Goal: Transaction & Acquisition: Purchase product/service

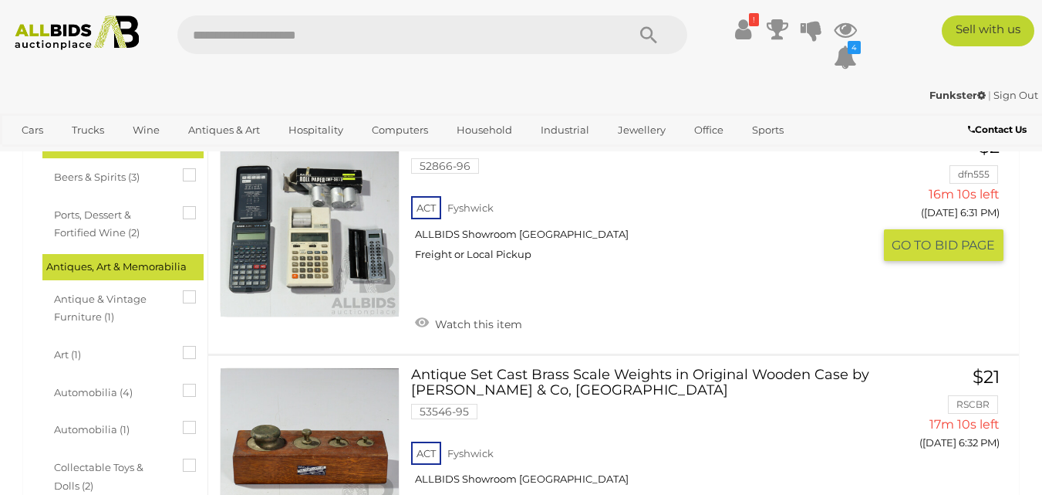
scroll to position [309, 0]
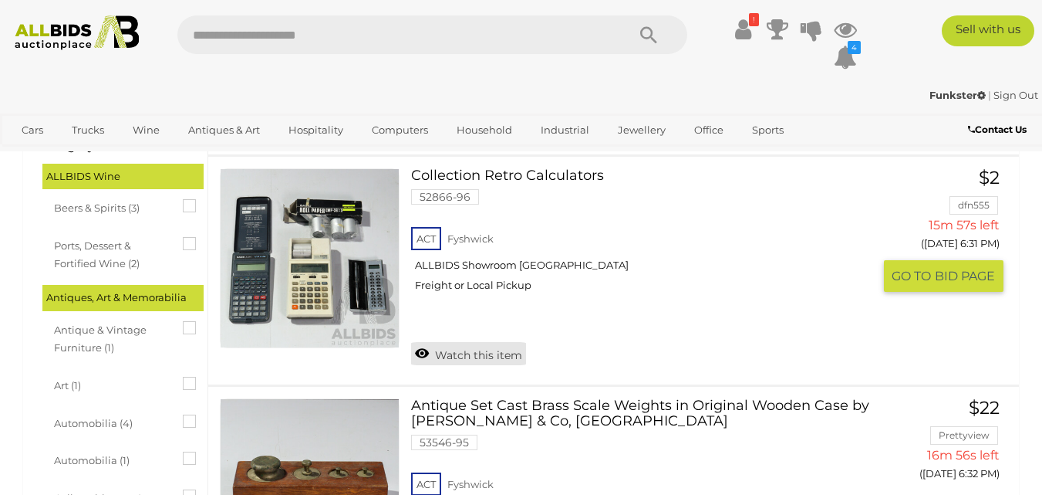
click at [463, 353] on link "Watch this item" at bounding box center [468, 353] width 115 height 23
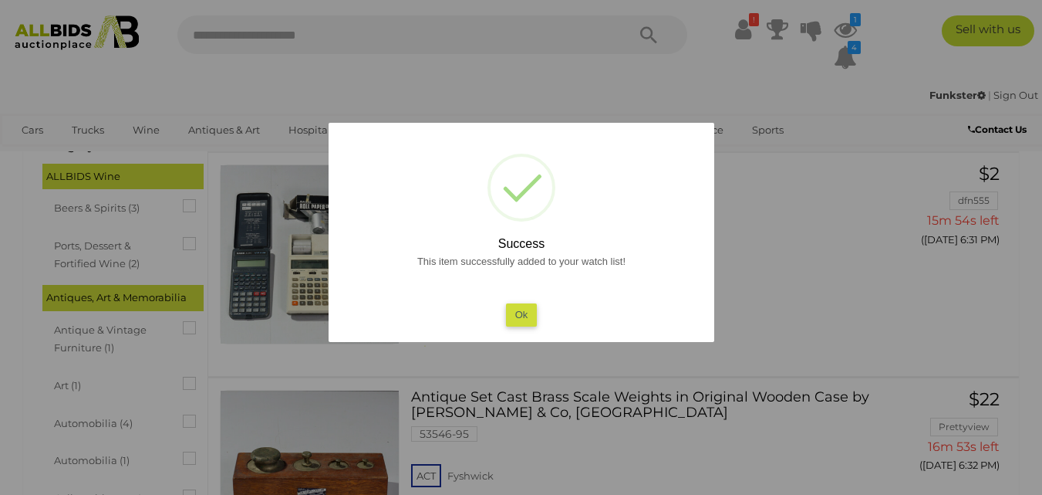
click at [518, 319] on button "Ok" at bounding box center [521, 314] width 32 height 22
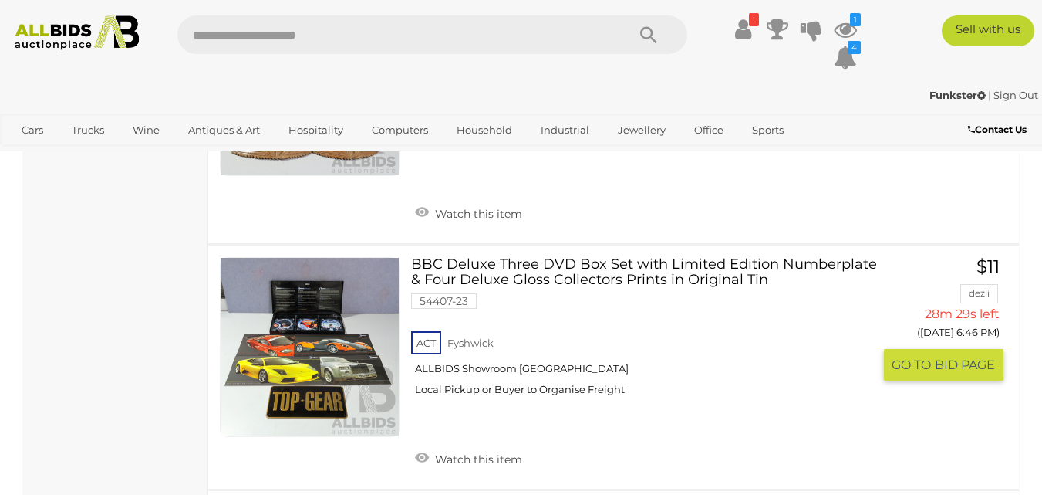
scroll to position [5247, 0]
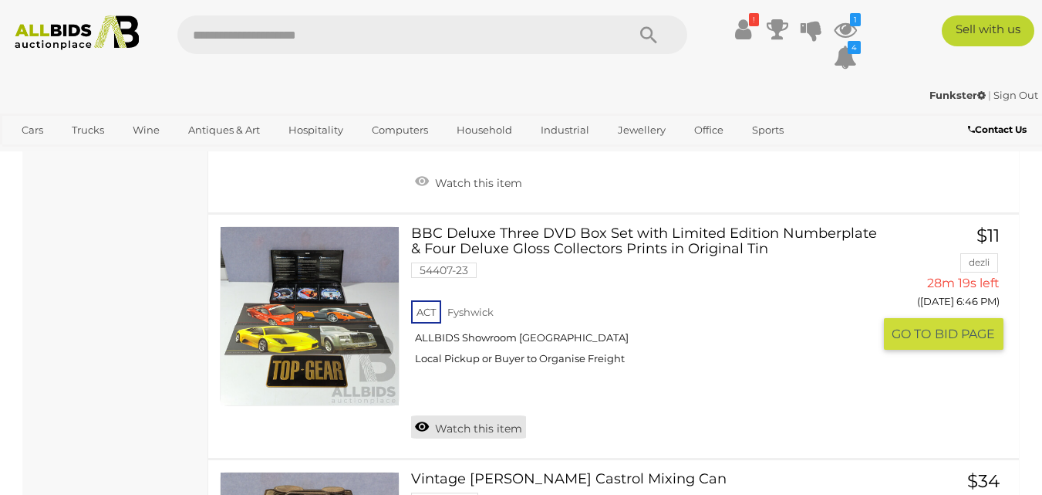
click at [477, 420] on link "Watch this item" at bounding box center [468, 426] width 115 height 23
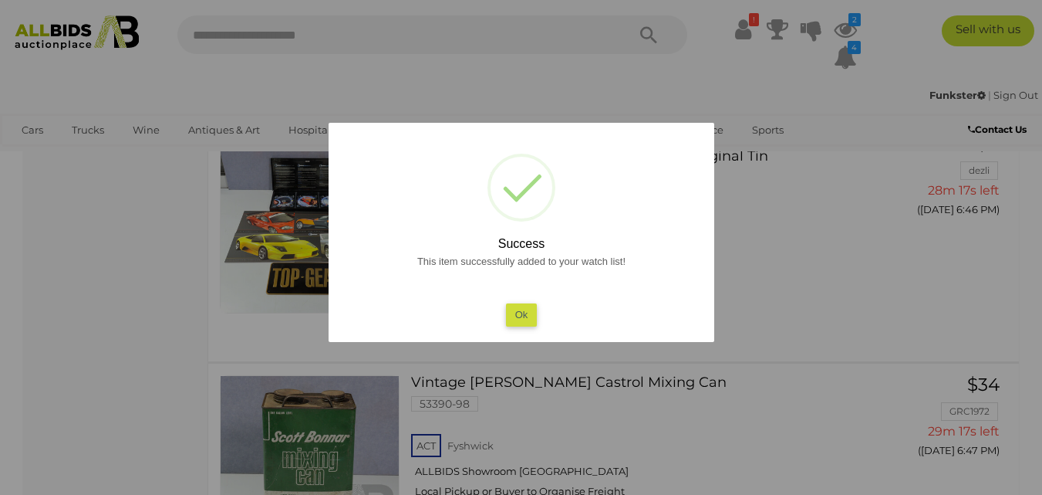
click at [507, 309] on button "Ok" at bounding box center [521, 314] width 32 height 22
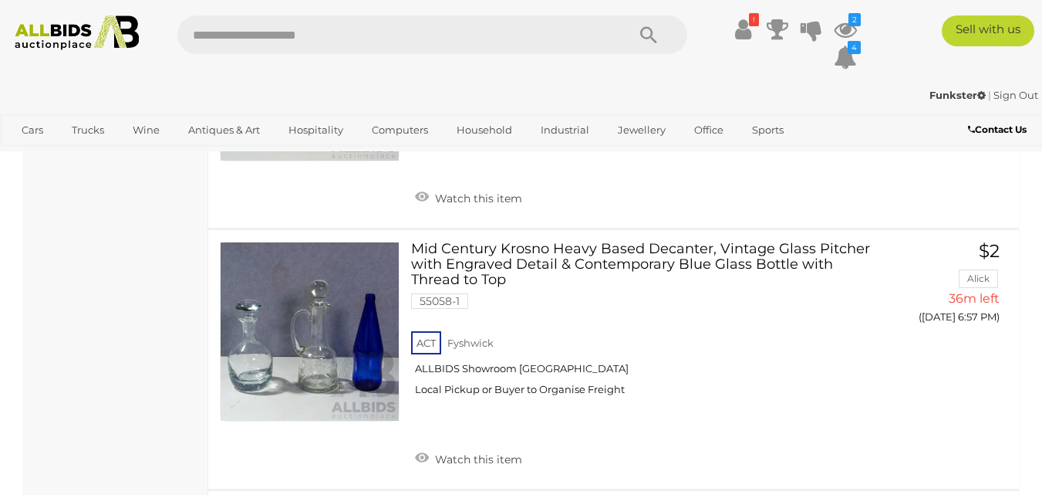
scroll to position [9289, 0]
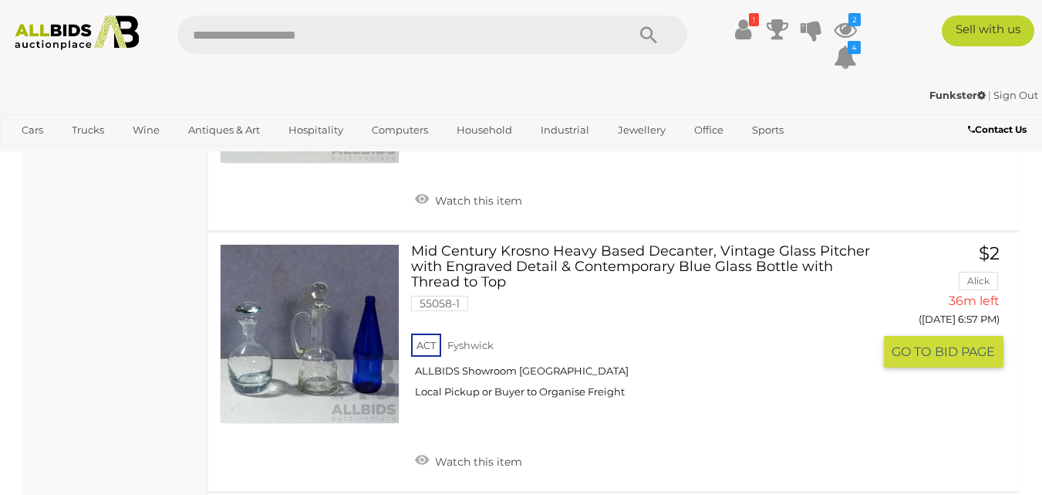
click at [442, 448] on link "Watch this item" at bounding box center [468, 459] width 115 height 23
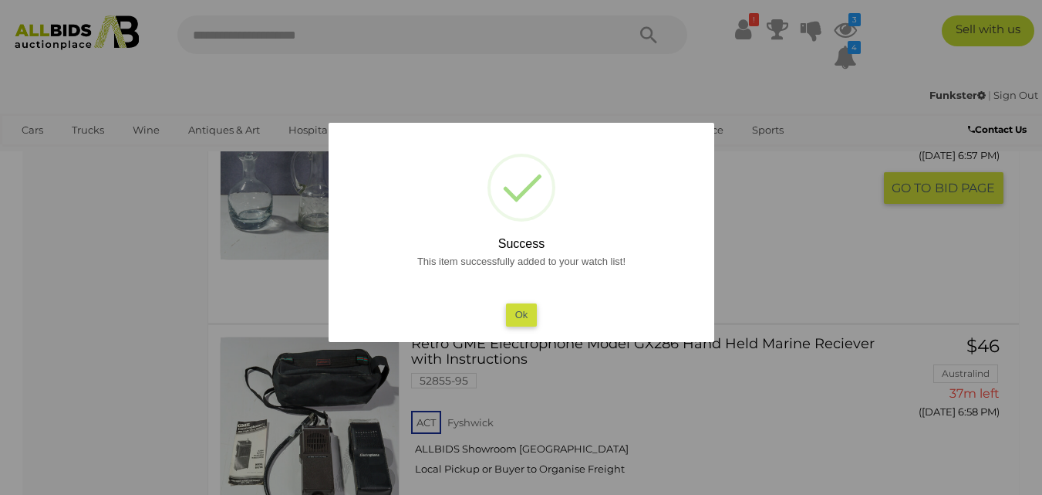
click at [521, 307] on button "Ok" at bounding box center [521, 314] width 32 height 22
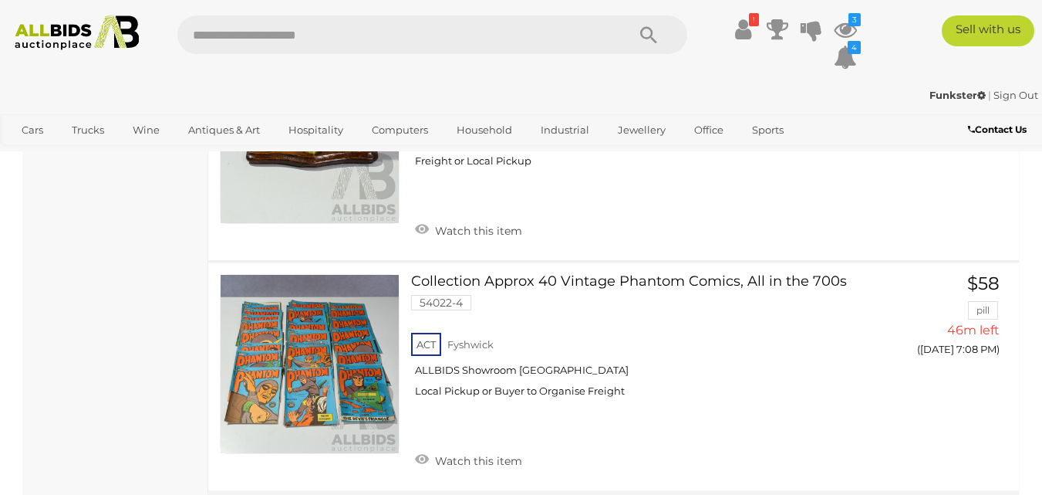
scroll to position [11697, 0]
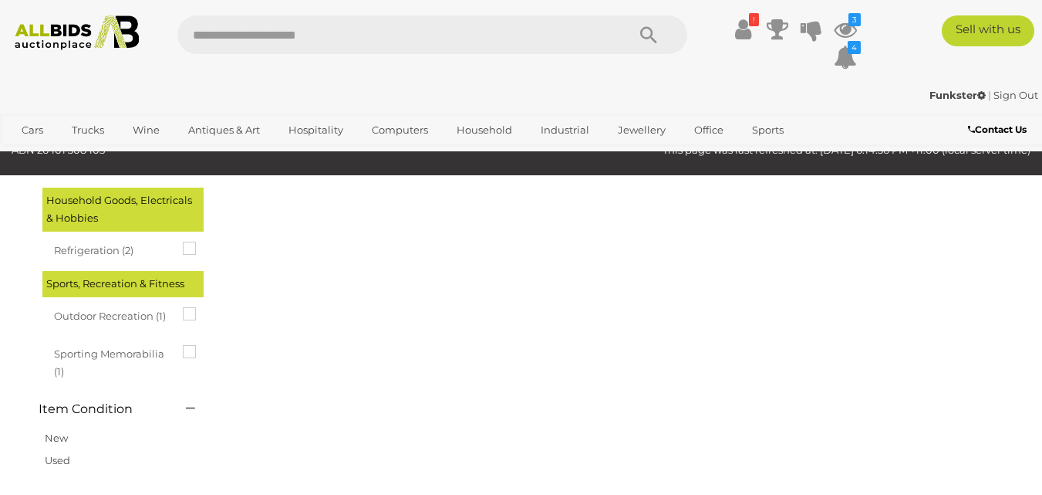
scroll to position [79, 0]
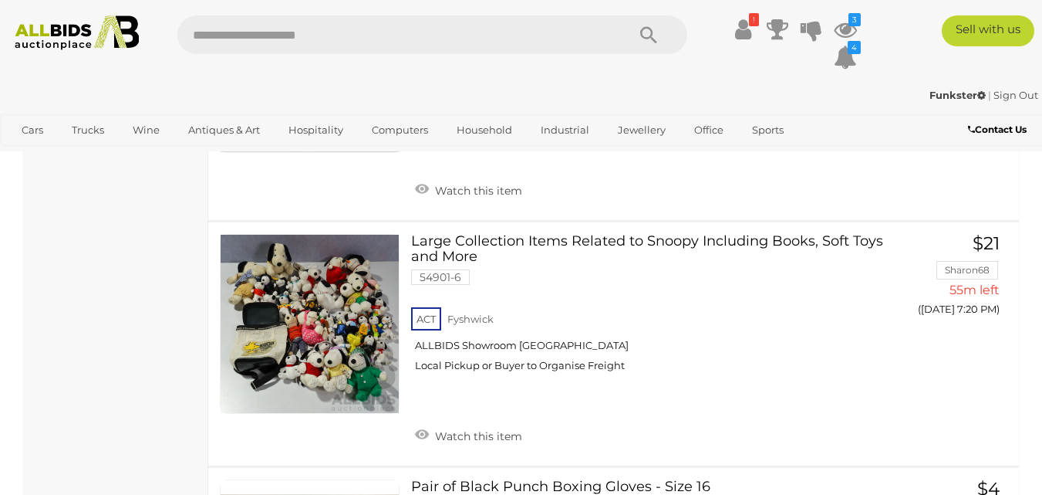
scroll to position [3457, 0]
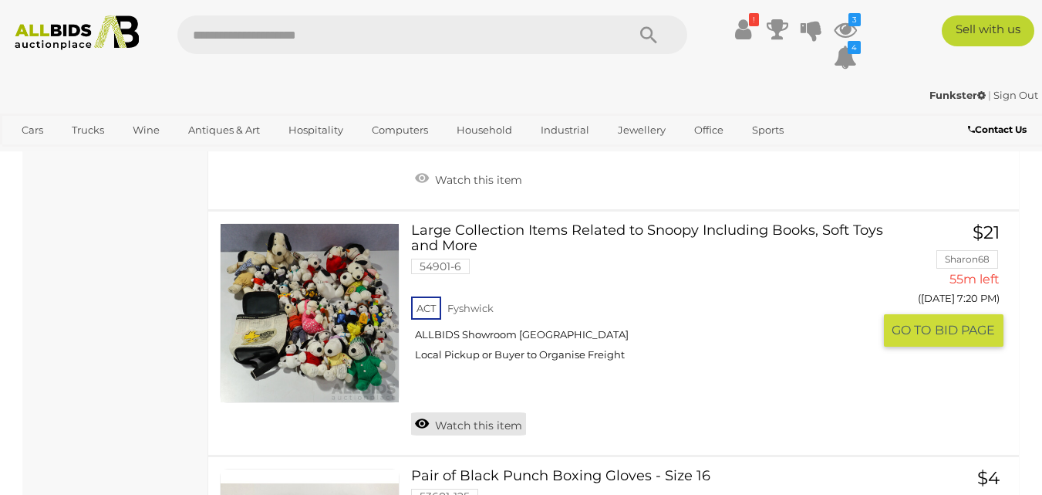
click at [498, 412] on link "Watch this item" at bounding box center [468, 423] width 115 height 23
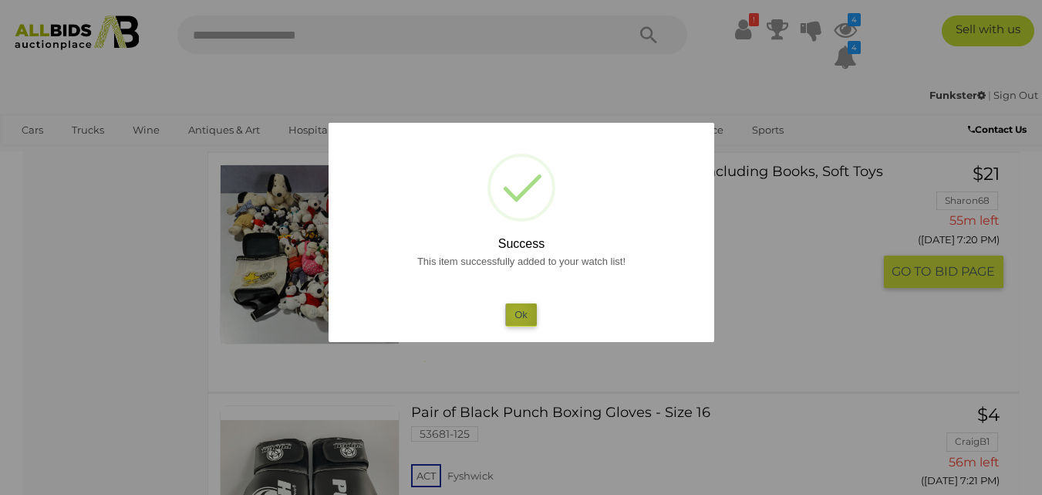
click at [516, 314] on button "Ok" at bounding box center [521, 314] width 32 height 22
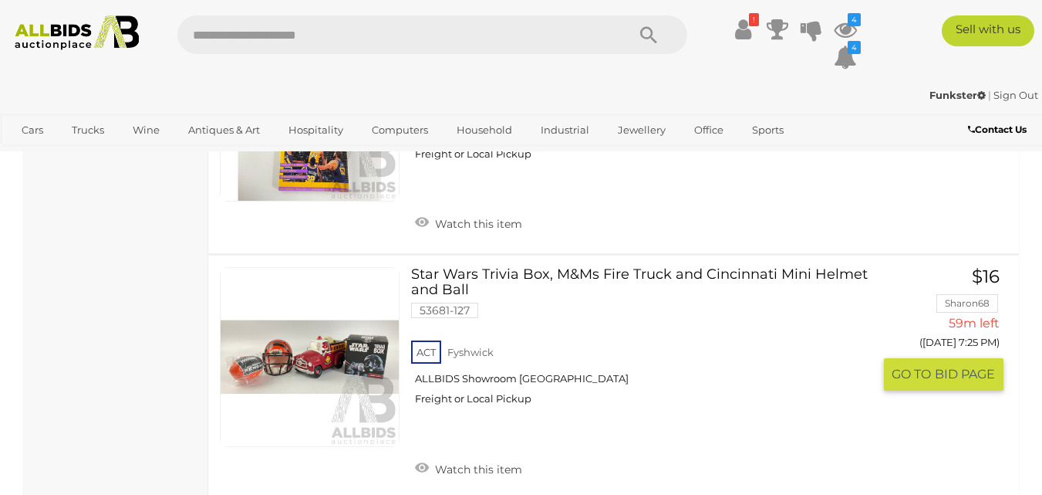
scroll to position [4876, 0]
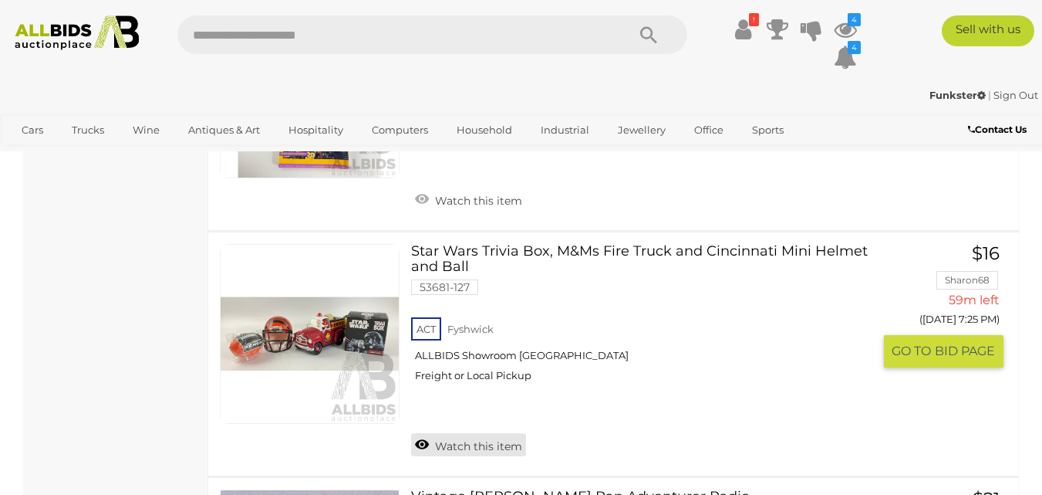
click at [461, 433] on link "Watch this item" at bounding box center [468, 444] width 115 height 23
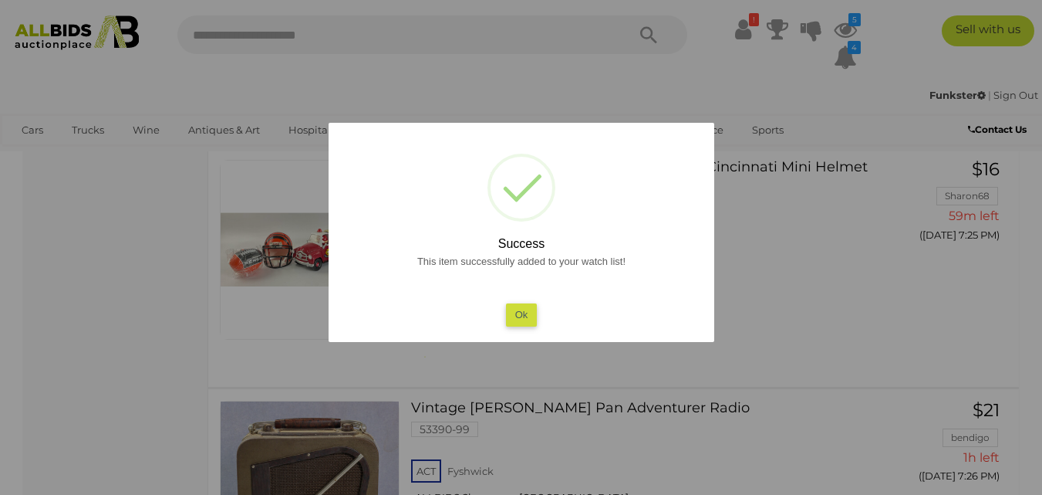
click at [521, 312] on button "Ok" at bounding box center [521, 314] width 32 height 22
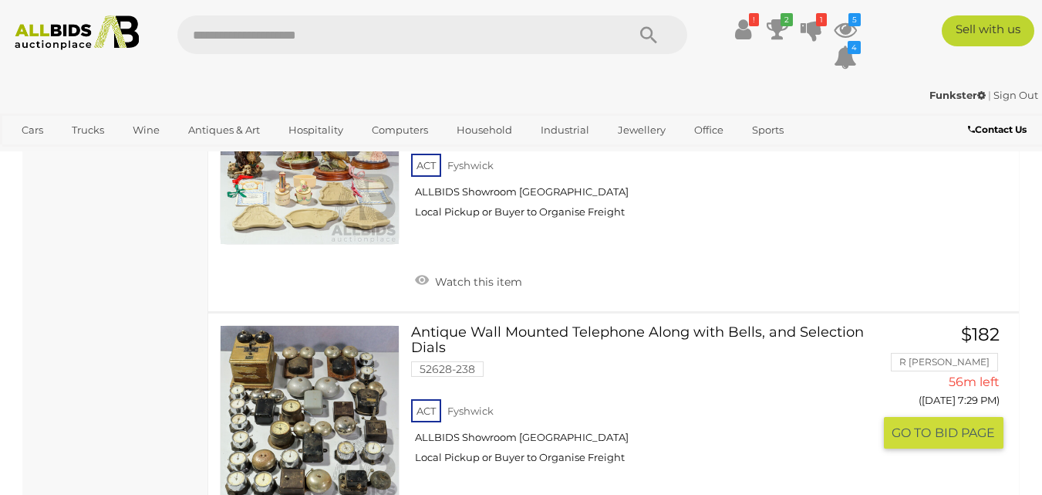
scroll to position [5895, 0]
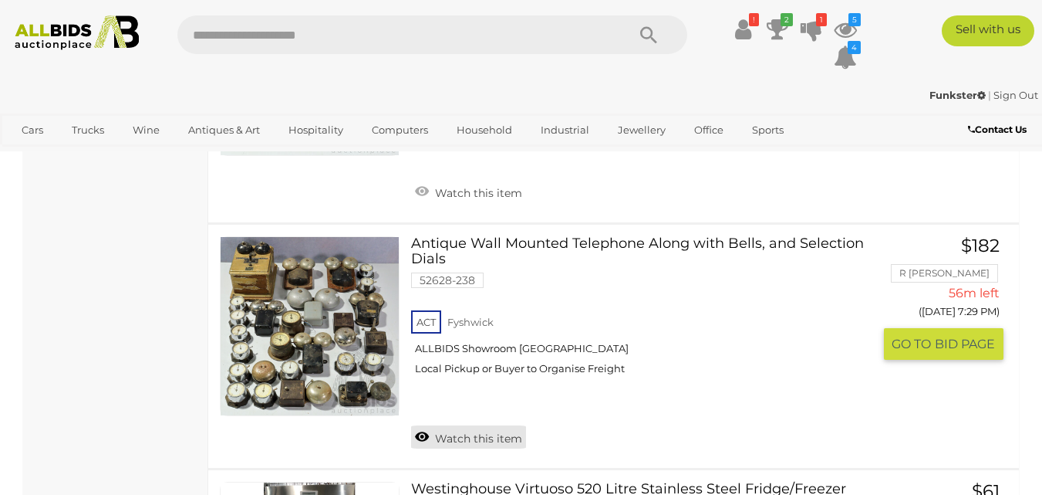
click at [461, 425] on link "Watch this item" at bounding box center [468, 436] width 115 height 23
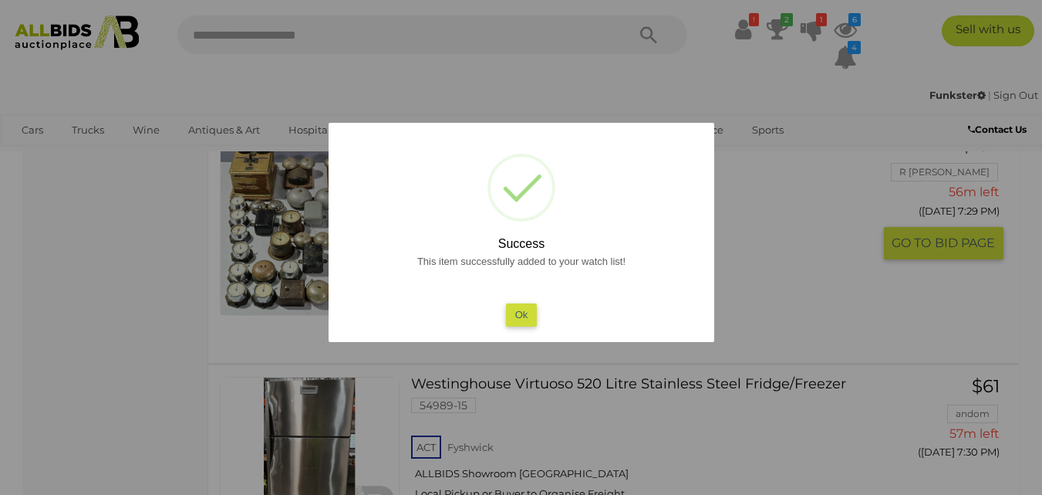
click at [523, 316] on button "Ok" at bounding box center [521, 314] width 32 height 22
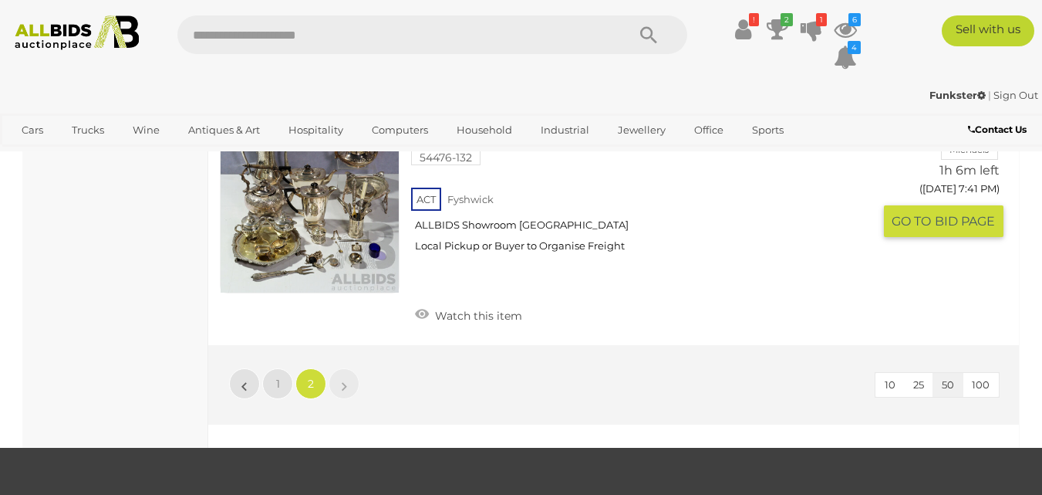
scroll to position [9043, 0]
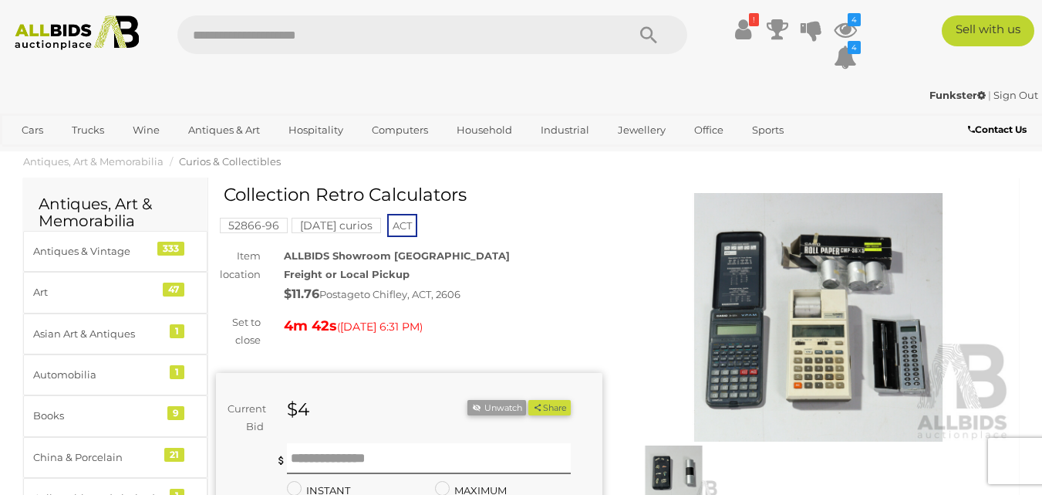
click at [792, 333] on img at bounding box center [819, 317] width 387 height 249
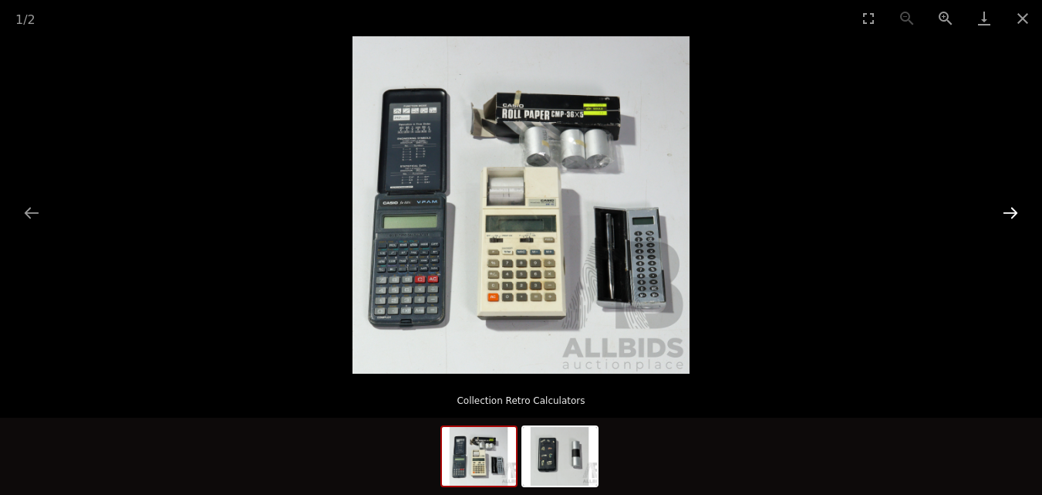
click at [1014, 208] on button "Next slide" at bounding box center [1011, 213] width 32 height 30
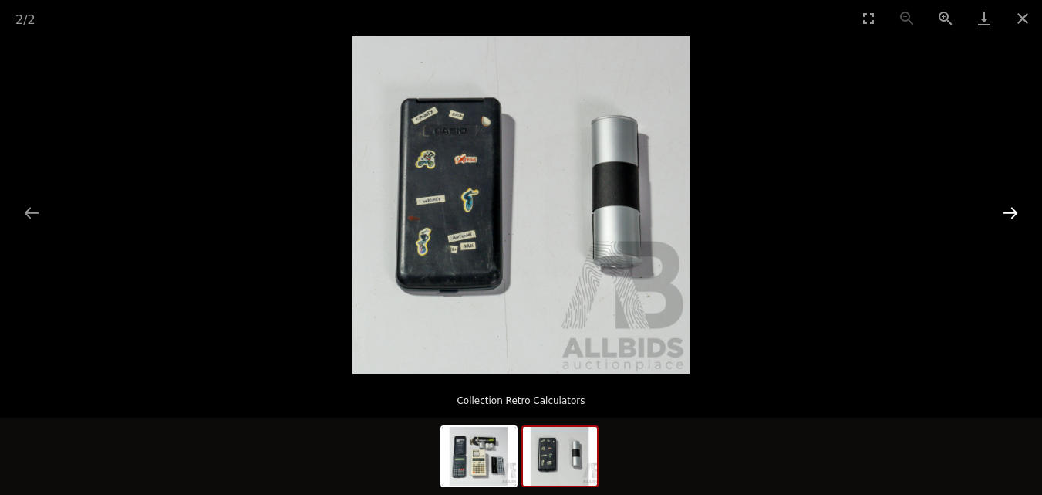
click at [1014, 208] on button "Next slide" at bounding box center [1011, 213] width 32 height 30
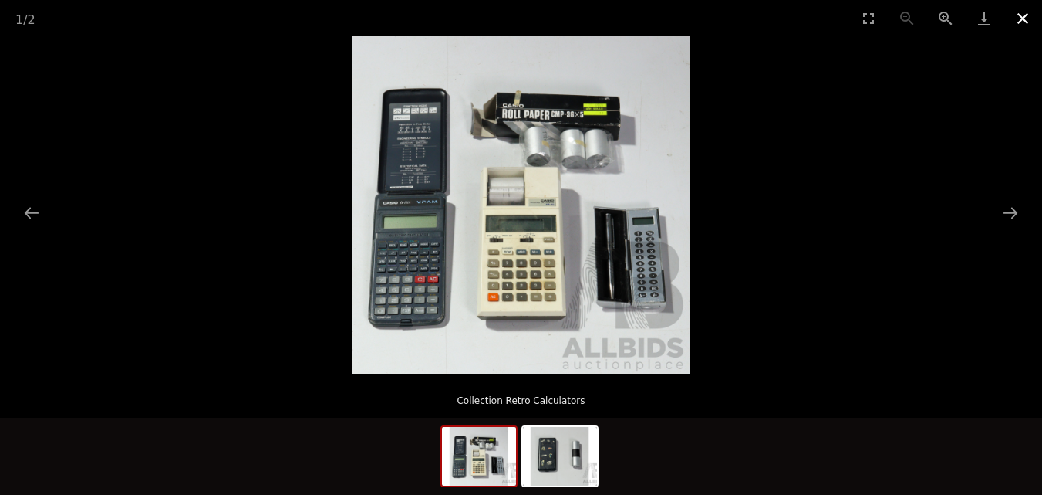
click at [1028, 20] on button "Close gallery" at bounding box center [1023, 18] width 39 height 36
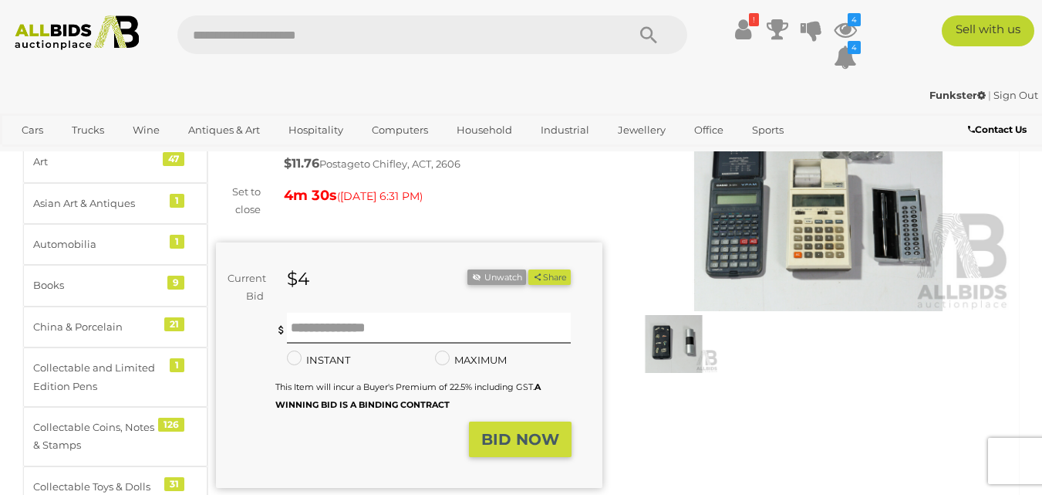
scroll to position [170, 0]
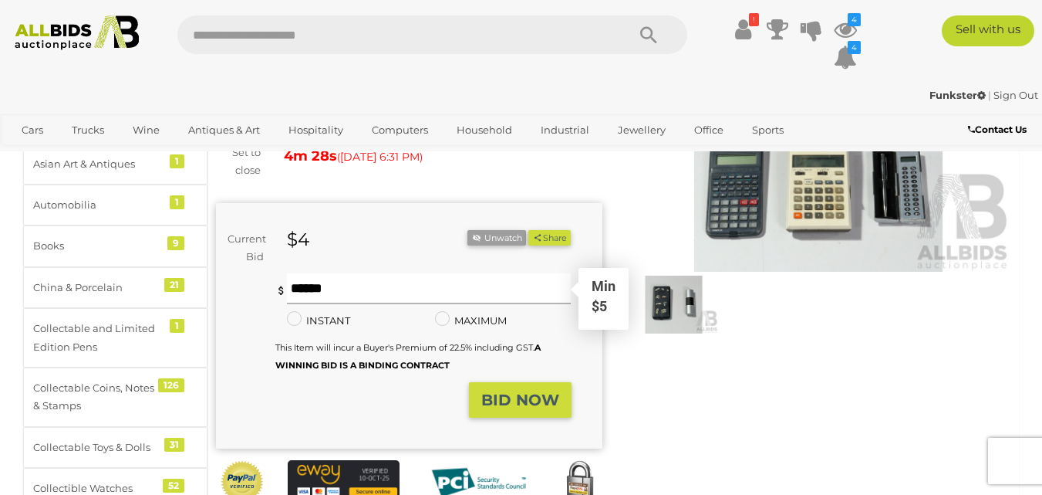
click at [366, 293] on input "text" at bounding box center [429, 288] width 285 height 31
type input "*"
click at [532, 407] on strong "BID NOW" at bounding box center [520, 399] width 78 height 19
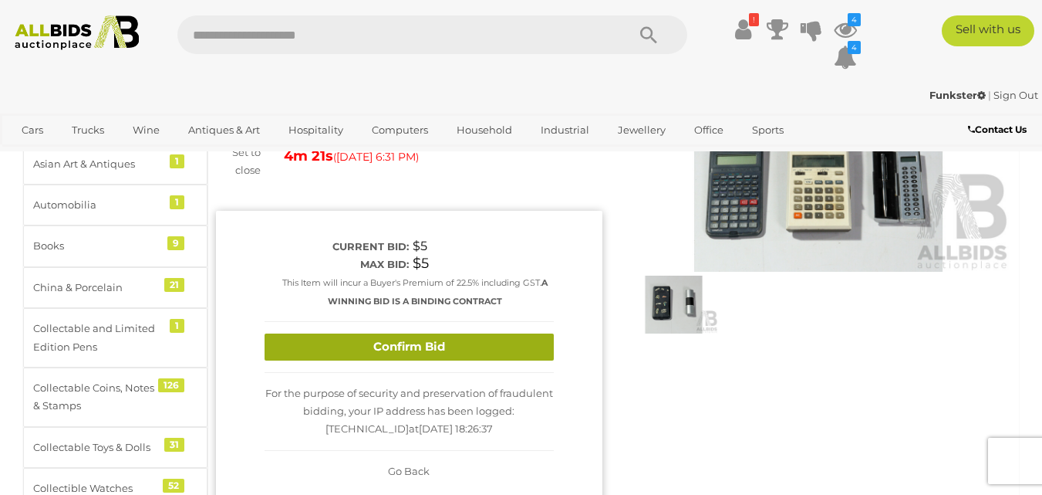
click at [426, 344] on button "Confirm Bid" at bounding box center [409, 346] width 289 height 27
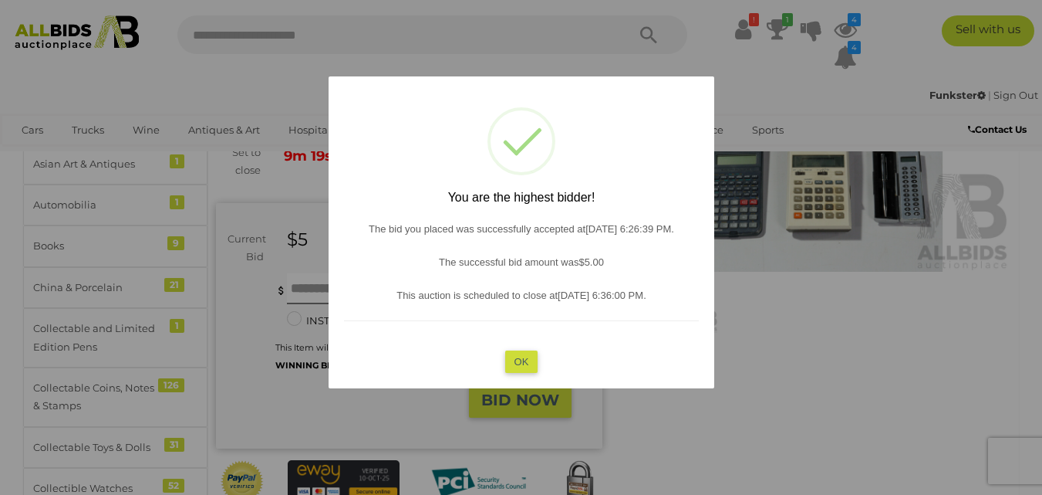
click at [521, 358] on button "OK" at bounding box center [521, 361] width 33 height 22
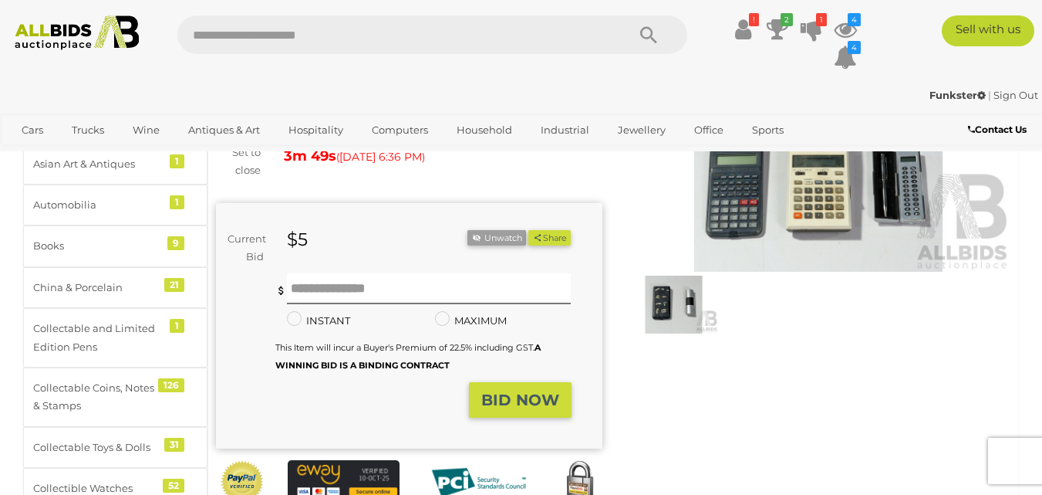
scroll to position [0, 0]
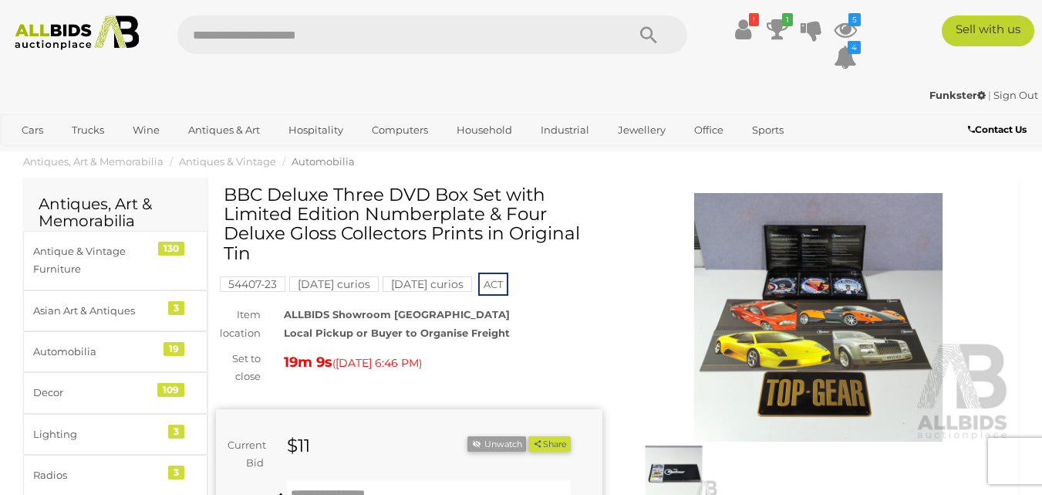
click at [859, 319] on img at bounding box center [819, 317] width 387 height 249
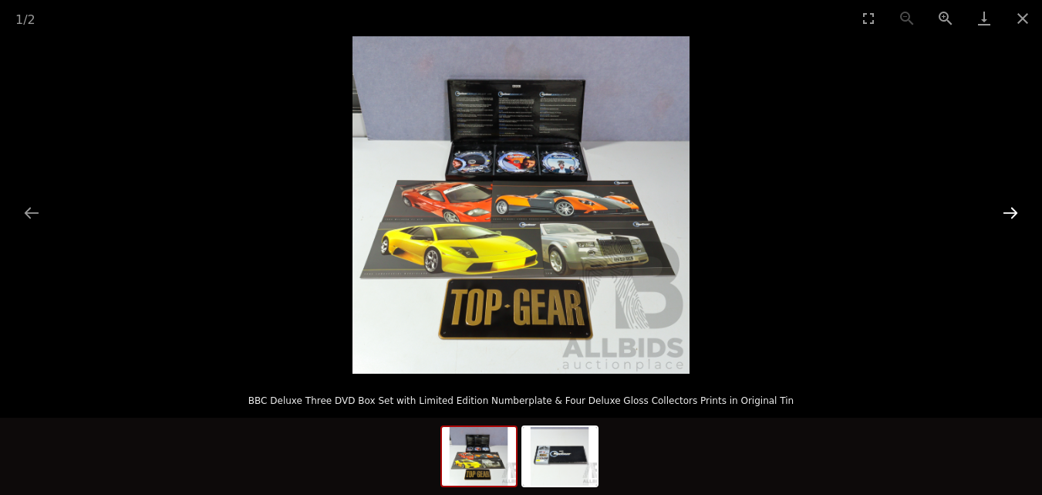
click at [1011, 212] on button "Next slide" at bounding box center [1011, 213] width 32 height 30
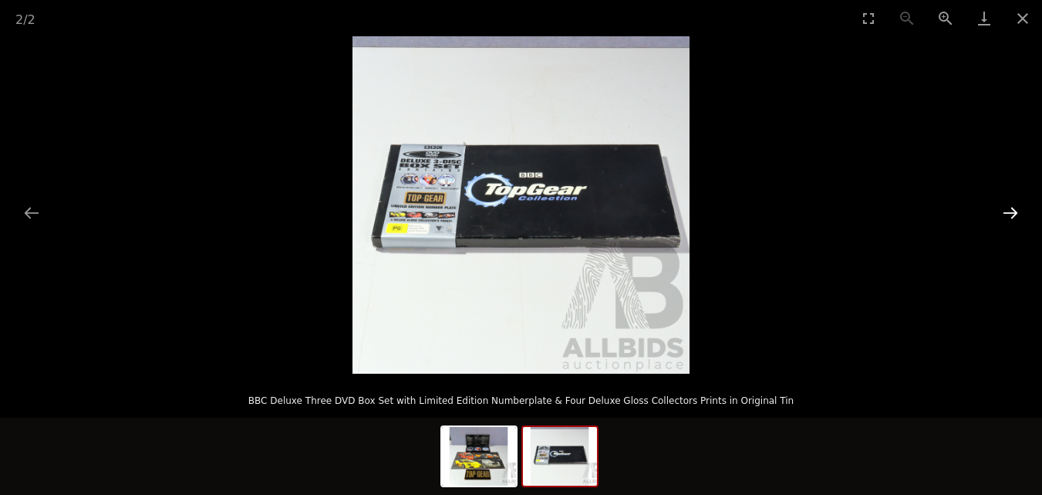
click at [1011, 212] on button "Next slide" at bounding box center [1011, 213] width 32 height 30
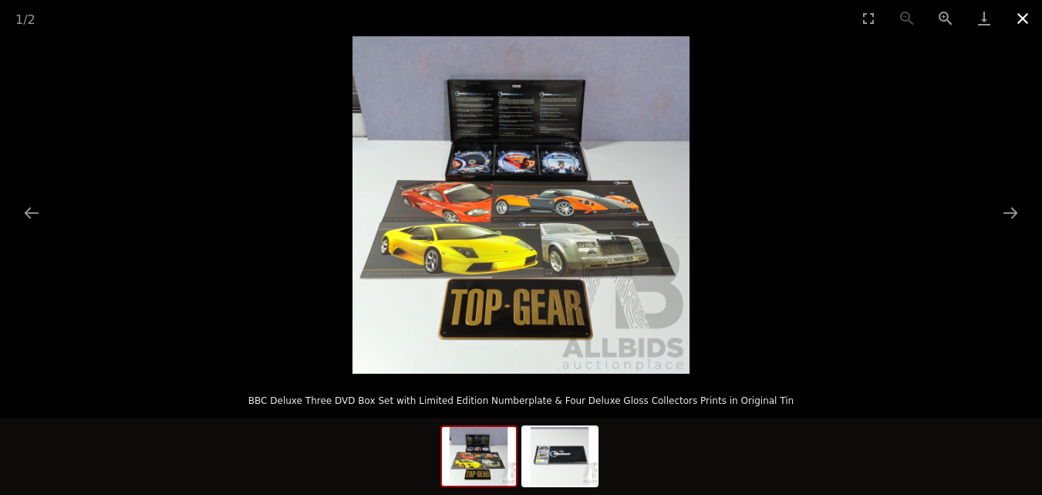
click at [1023, 20] on button "Close gallery" at bounding box center [1023, 18] width 39 height 36
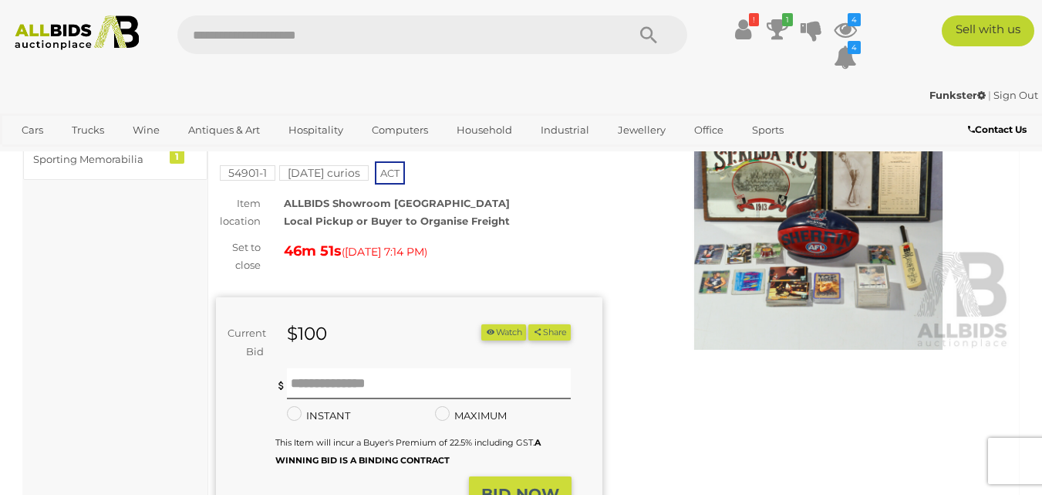
scroll to position [46, 0]
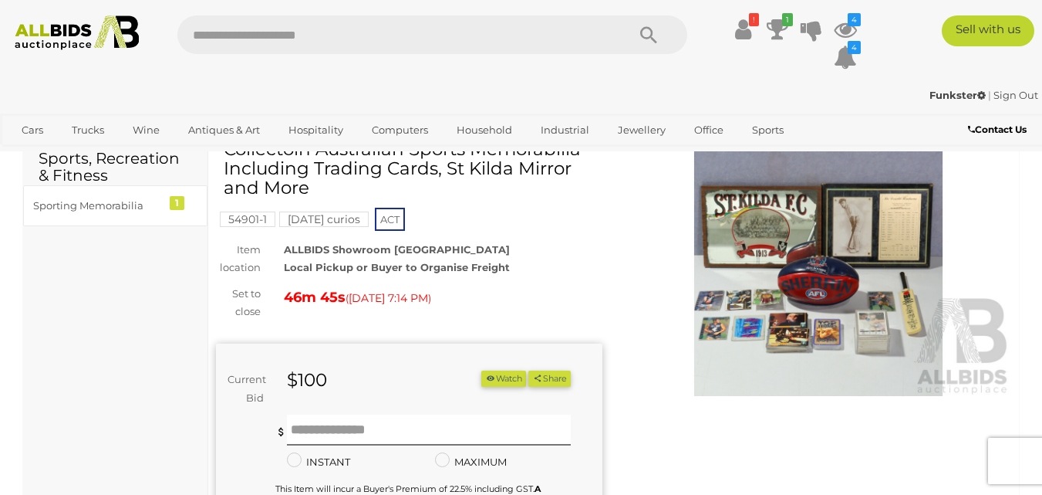
click at [819, 265] on img at bounding box center [819, 271] width 387 height 249
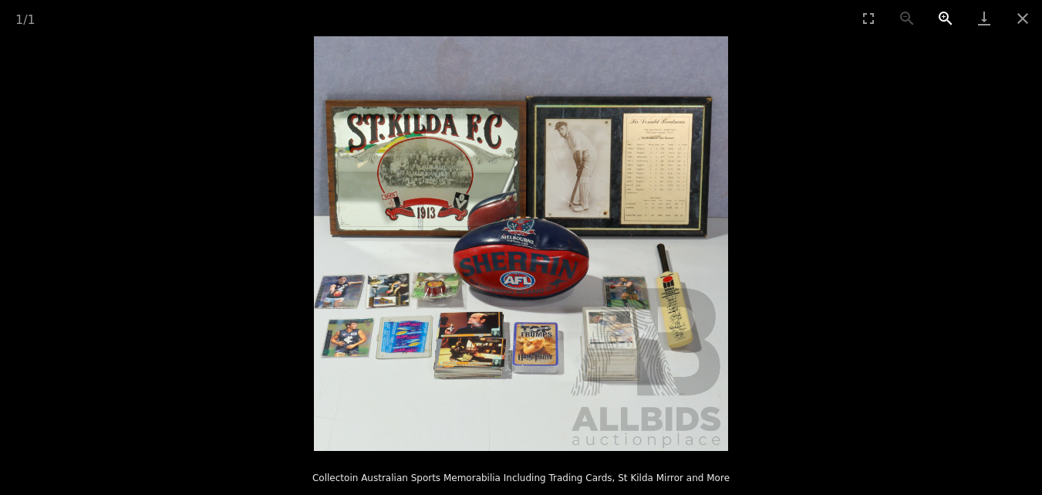
click at [949, 22] on button "Zoom in" at bounding box center [946, 18] width 39 height 36
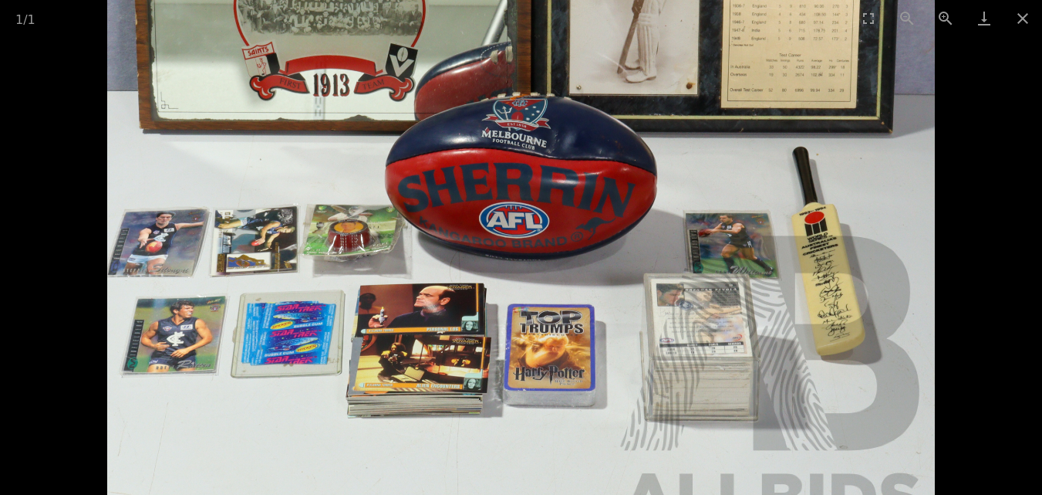
drag, startPoint x: 812, startPoint y: 247, endPoint x: 817, endPoint y: 210, distance: 37.3
click at [817, 210] on img at bounding box center [521, 146] width 829 height 829
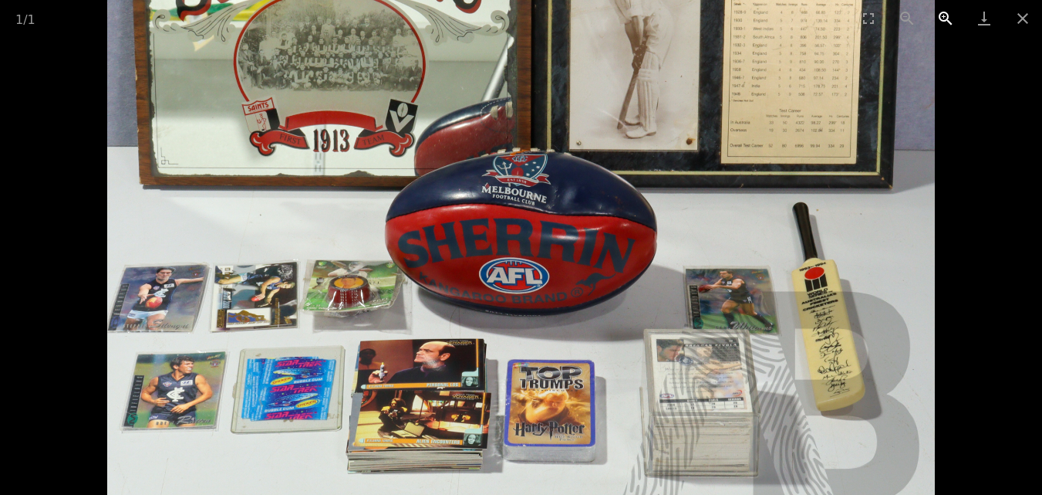
click at [949, 13] on button "Zoom in" at bounding box center [946, 18] width 39 height 36
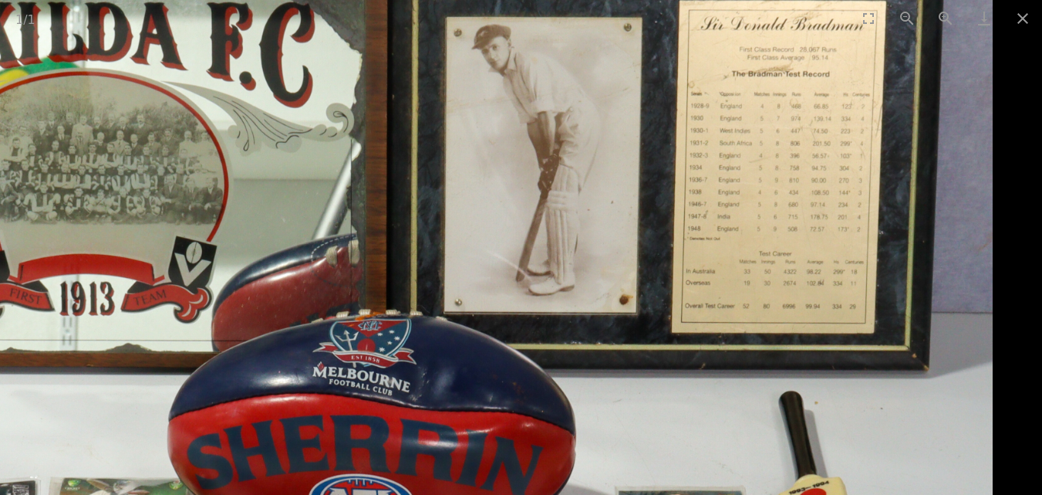
drag, startPoint x: 873, startPoint y: 133, endPoint x: 377, endPoint y: 115, distance: 495.7
click at [377, 115] on img at bounding box center [371, 390] width 1243 height 1243
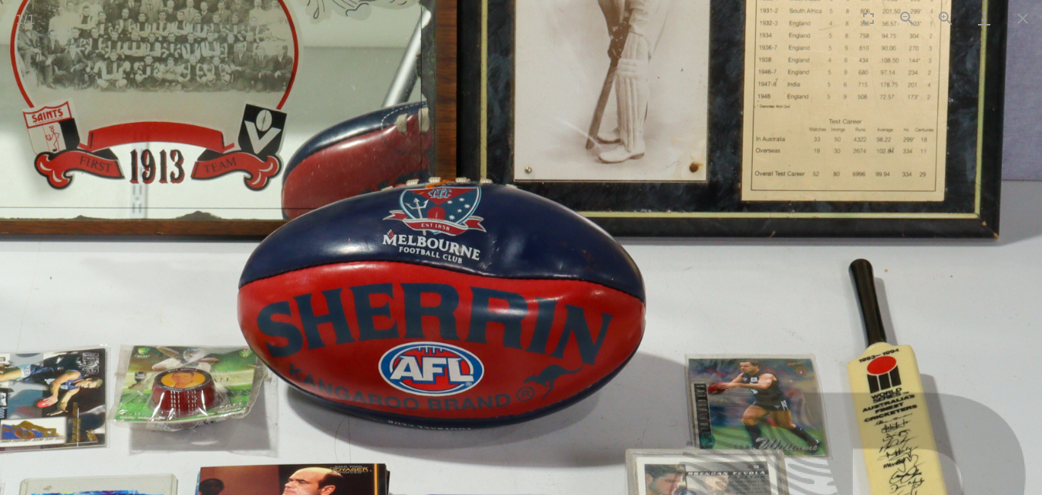
drag, startPoint x: 623, startPoint y: 407, endPoint x: 643, endPoint y: 238, distance: 170.2
click at [643, 238] on img at bounding box center [441, 258] width 1243 height 1243
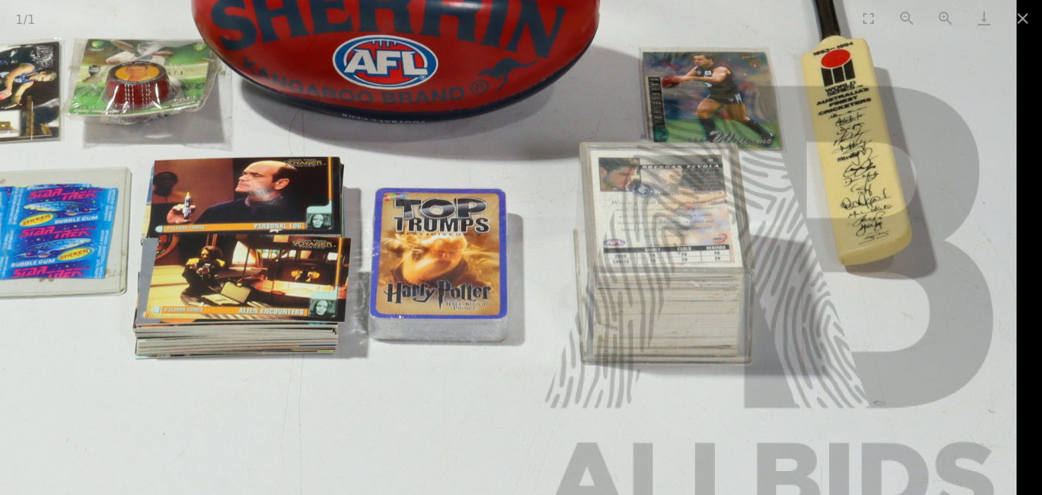
drag, startPoint x: 606, startPoint y: 360, endPoint x: 433, endPoint y: 217, distance: 225.2
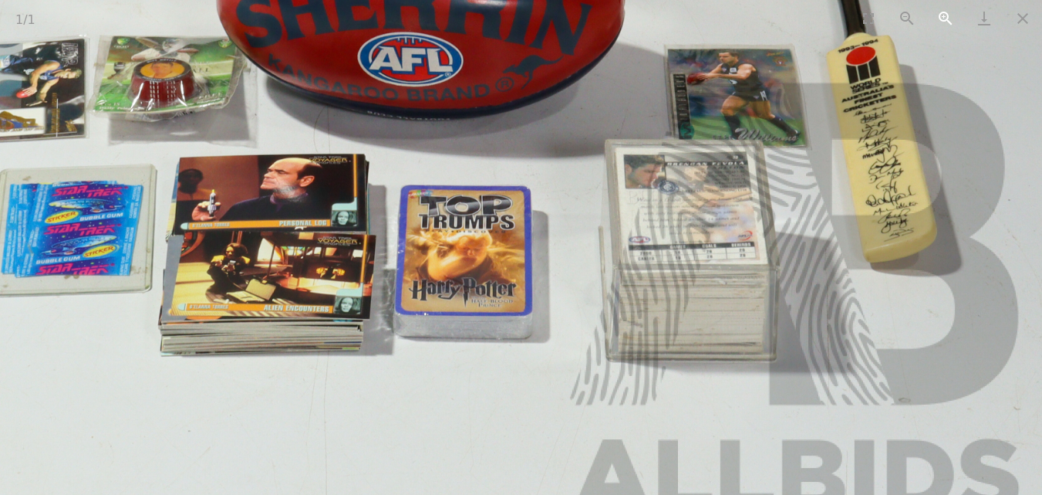
click at [949, 15] on button "Zoom in" at bounding box center [946, 18] width 39 height 36
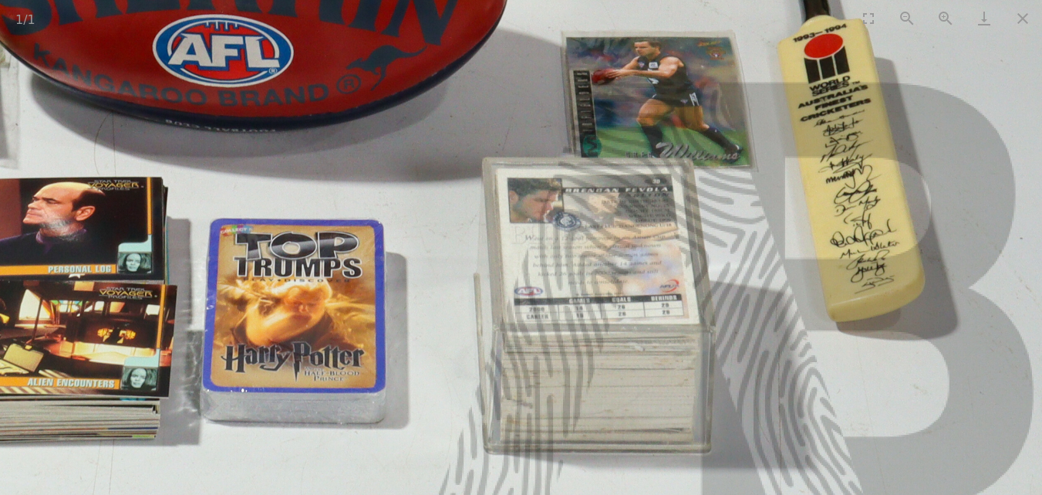
drag, startPoint x: 863, startPoint y: 321, endPoint x: 431, endPoint y: 48, distance: 511.8
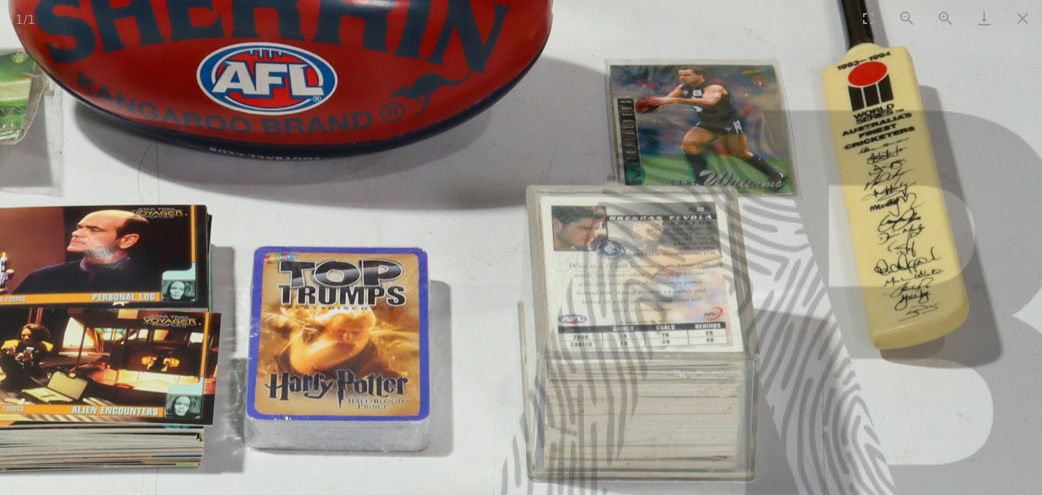
drag, startPoint x: 373, startPoint y: 152, endPoint x: 551, endPoint y: 393, distance: 299.5
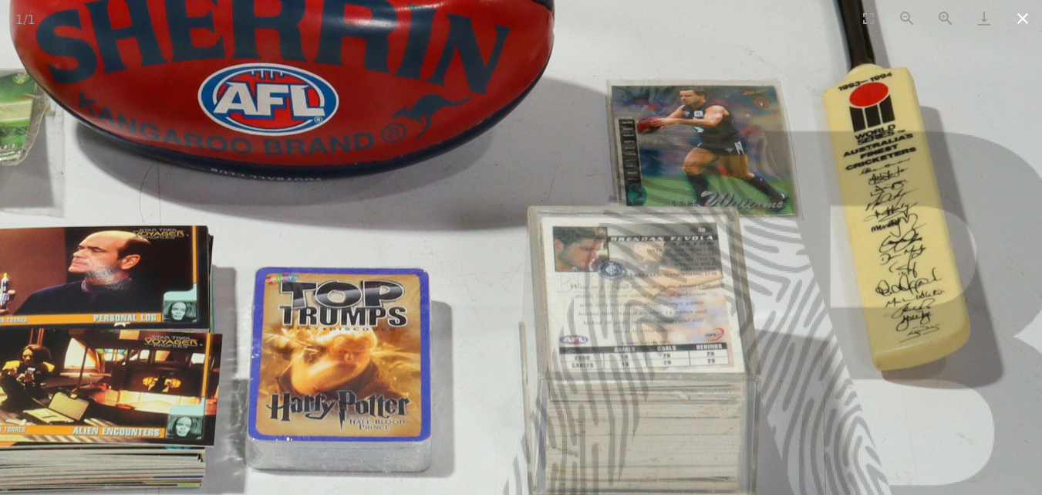
click at [1018, 15] on button "Close gallery" at bounding box center [1023, 18] width 39 height 36
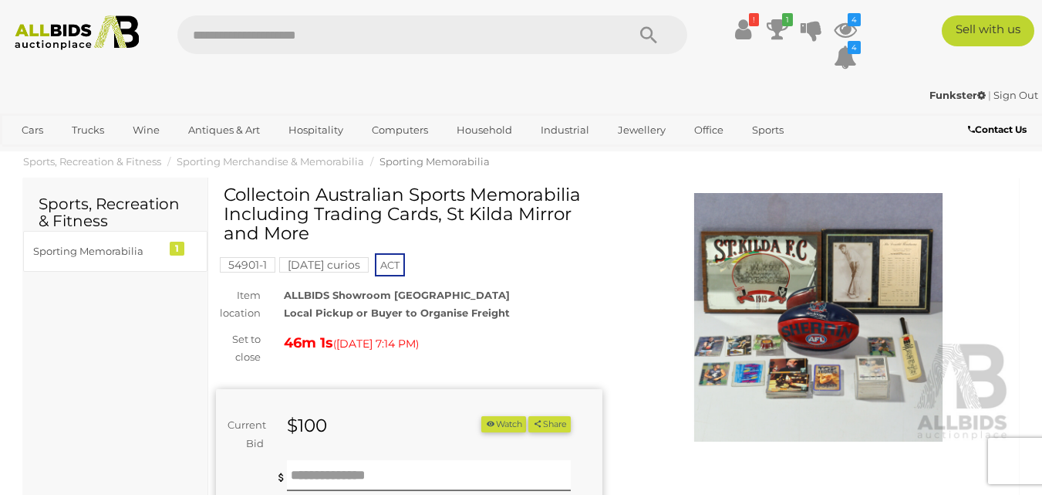
scroll to position [46, 0]
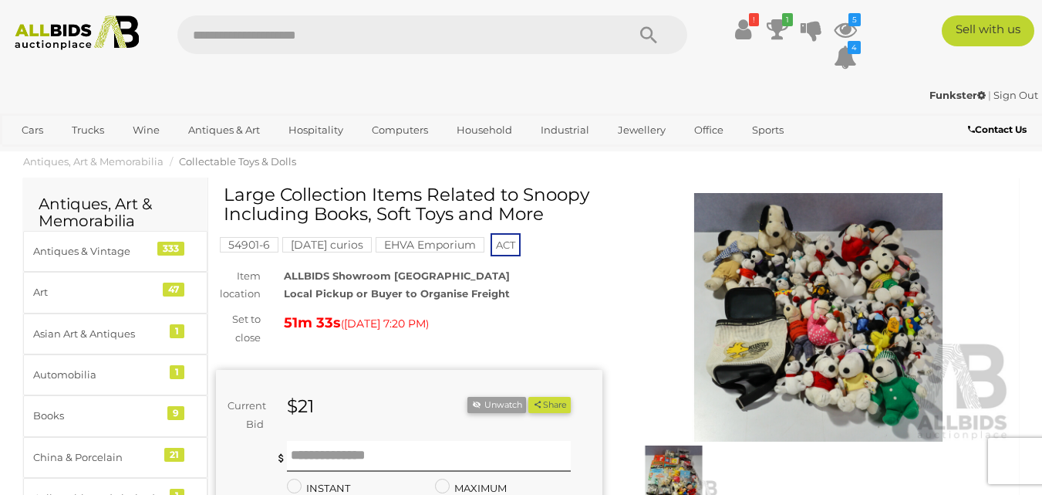
click at [843, 323] on img at bounding box center [819, 317] width 387 height 249
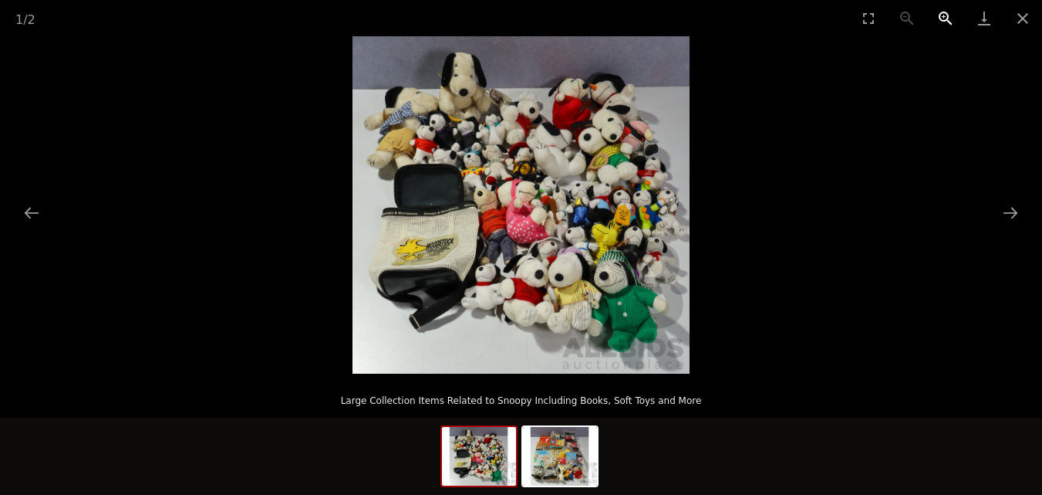
click at [940, 13] on button "Zoom in" at bounding box center [946, 18] width 39 height 36
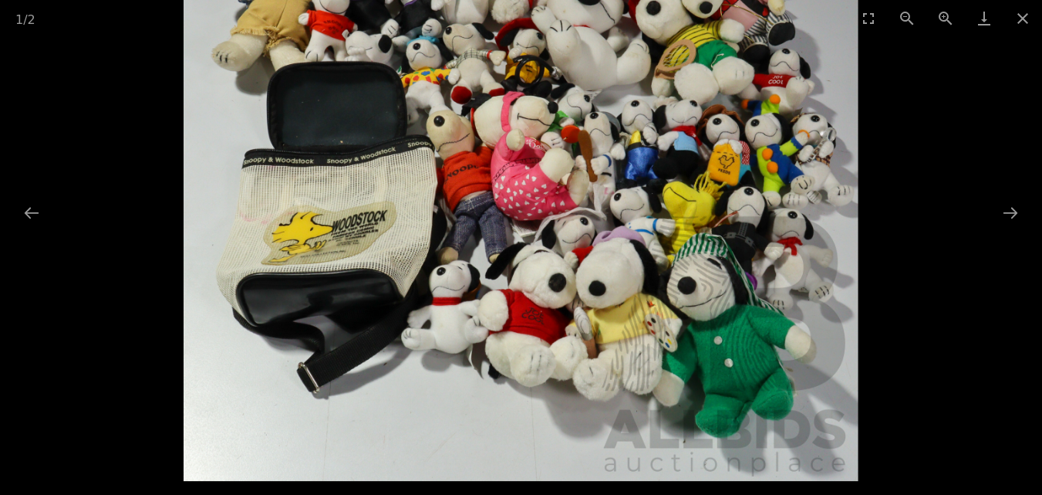
drag, startPoint x: 849, startPoint y: 108, endPoint x: 826, endPoint y: -8, distance: 118.0
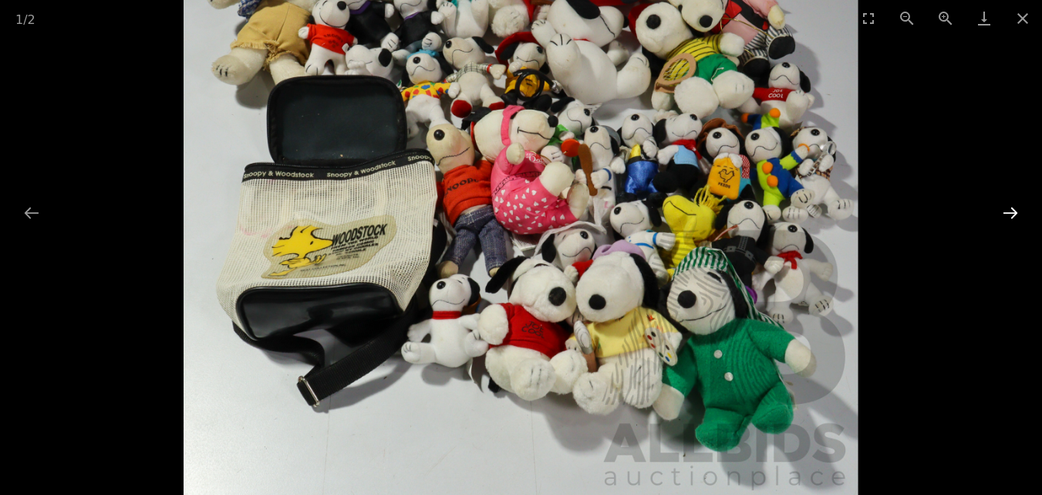
click at [1005, 208] on button "Next slide" at bounding box center [1011, 213] width 32 height 30
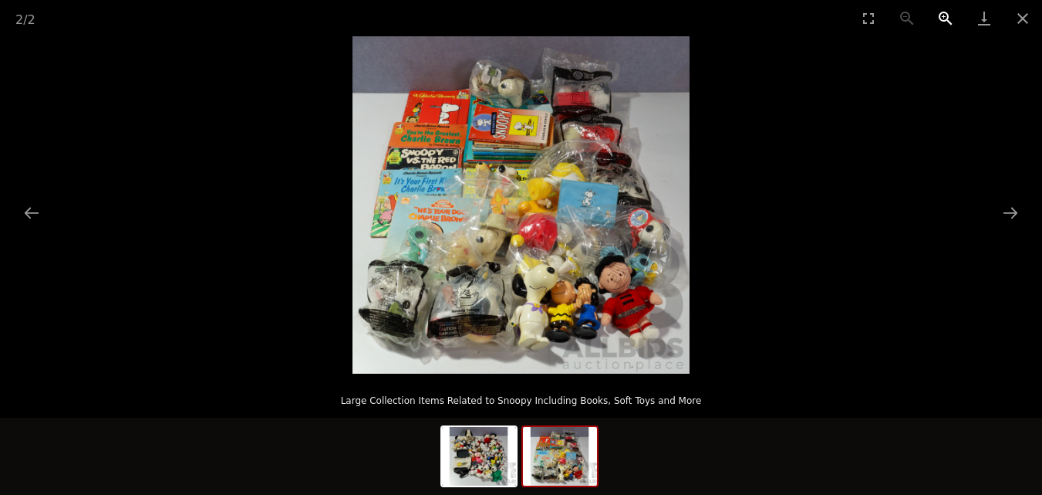
click at [944, 18] on button "Zoom in" at bounding box center [946, 18] width 39 height 36
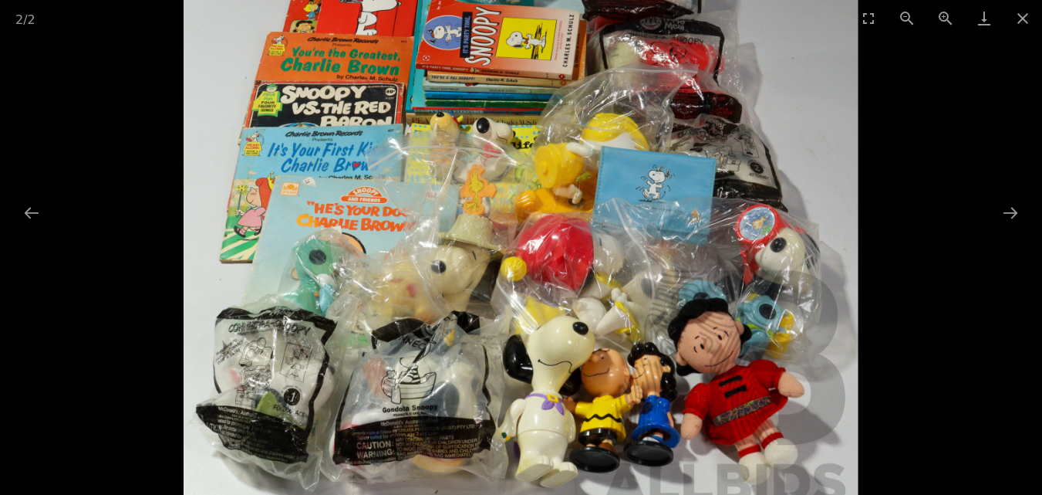
drag, startPoint x: 789, startPoint y: 138, endPoint x: 796, endPoint y: 152, distance: 15.5
click at [796, 152] on img at bounding box center [521, 197] width 674 height 674
click at [1014, 18] on button "Close gallery" at bounding box center [1023, 18] width 39 height 36
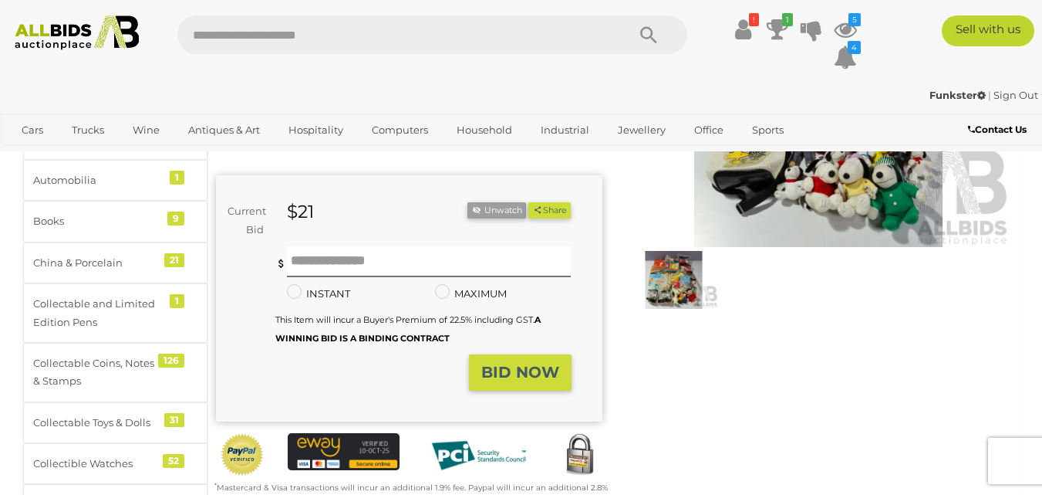
scroll to position [168, 0]
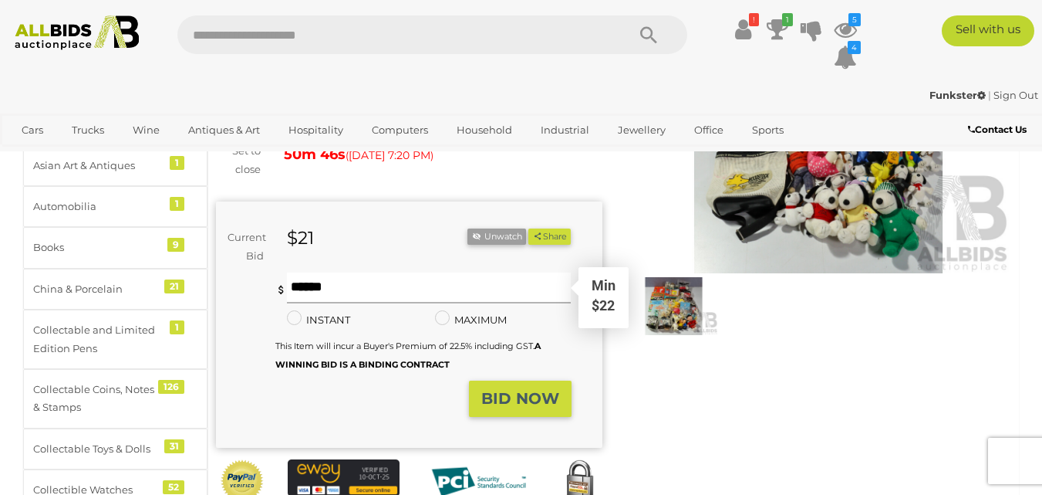
click at [326, 291] on input "text" at bounding box center [429, 287] width 285 height 31
type input "**"
click at [528, 407] on strong "BID NOW" at bounding box center [520, 398] width 78 height 19
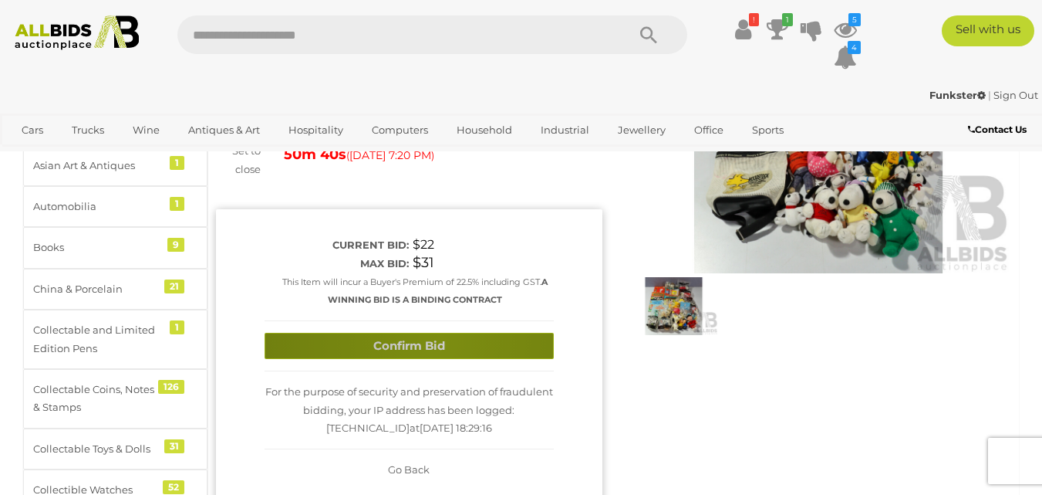
click at [440, 342] on button "Confirm Bid" at bounding box center [409, 346] width 289 height 27
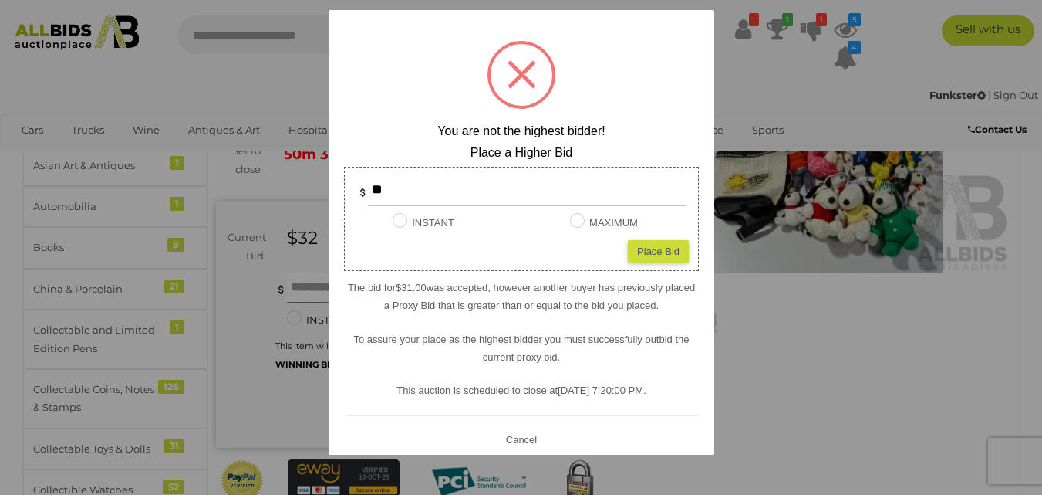
click at [528, 439] on button "Cancel" at bounding box center [521, 438] width 40 height 19
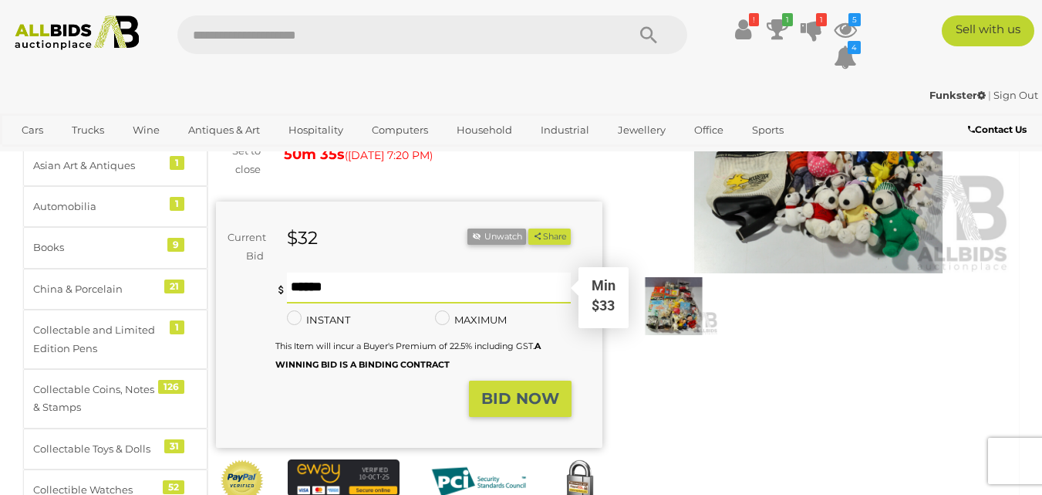
click at [322, 289] on input "text" at bounding box center [429, 287] width 285 height 31
type input "**"
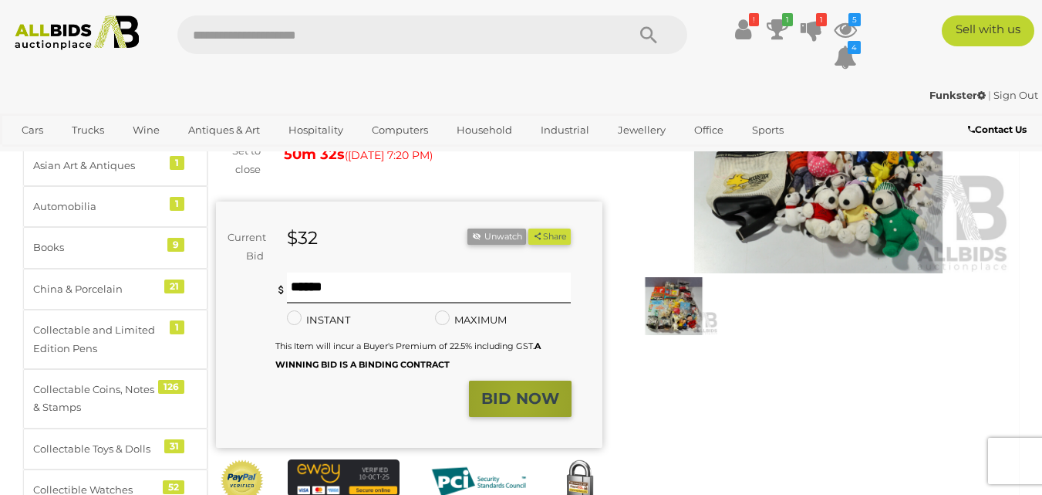
click at [521, 407] on strong "BID NOW" at bounding box center [520, 398] width 78 height 19
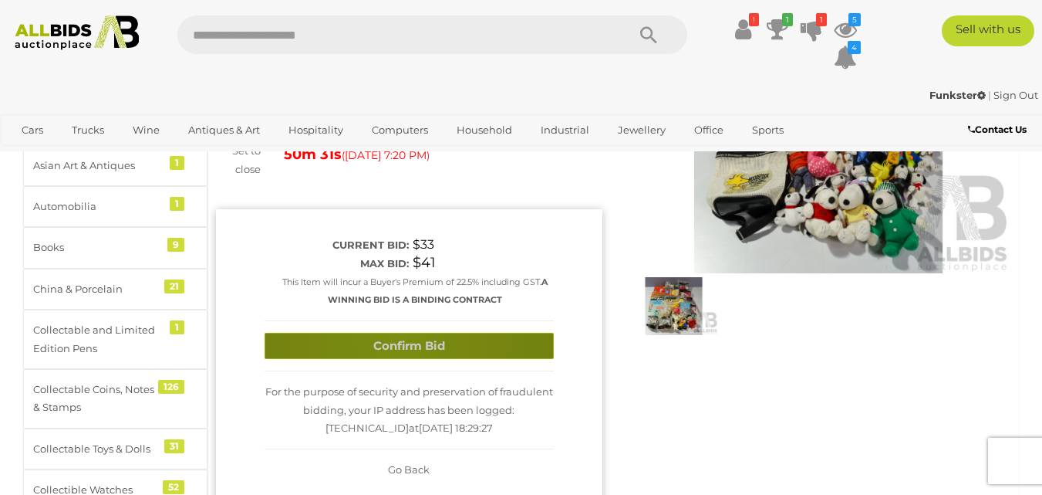
click at [398, 335] on button "Confirm Bid" at bounding box center [409, 346] width 289 height 27
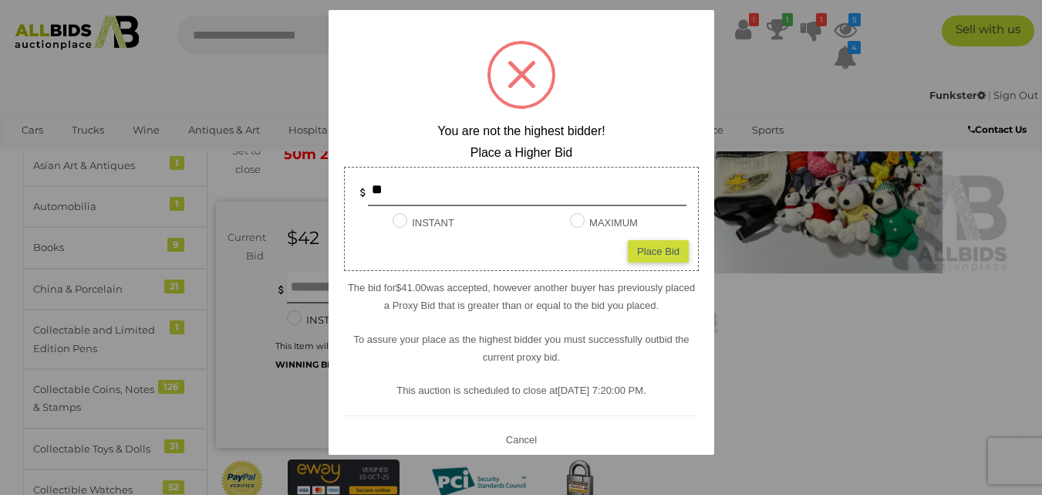
click at [512, 437] on button "Cancel" at bounding box center [521, 438] width 40 height 19
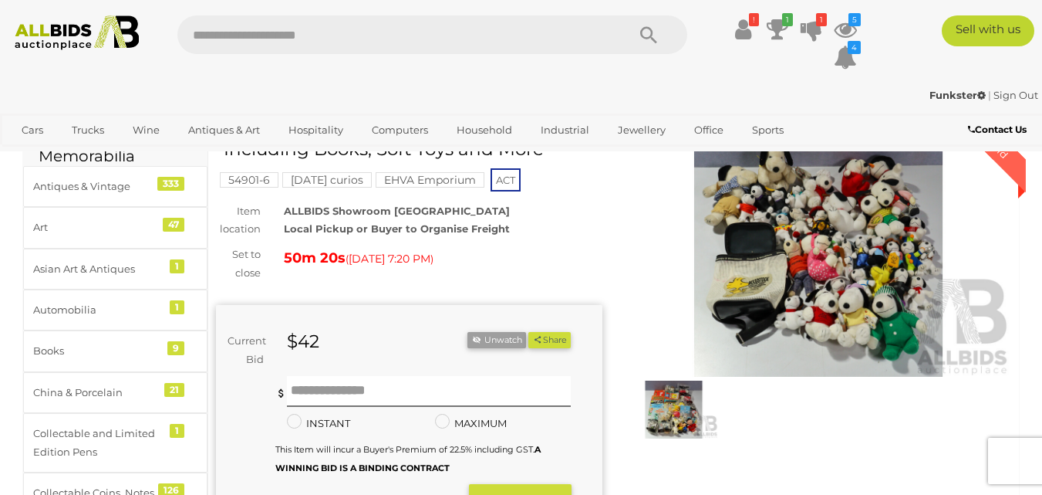
scroll to position [130, 0]
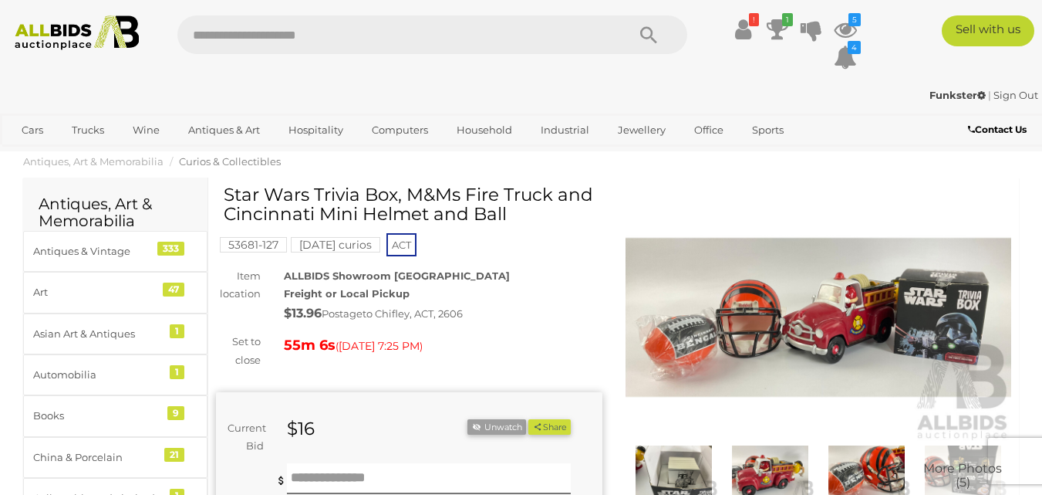
click at [873, 349] on img at bounding box center [819, 317] width 387 height 249
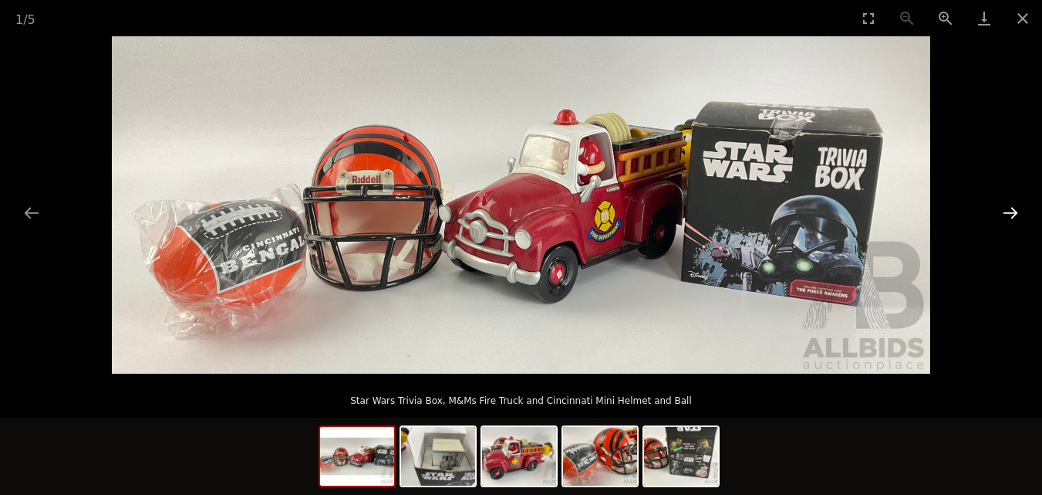
click at [1005, 208] on button "Next slide" at bounding box center [1011, 213] width 32 height 30
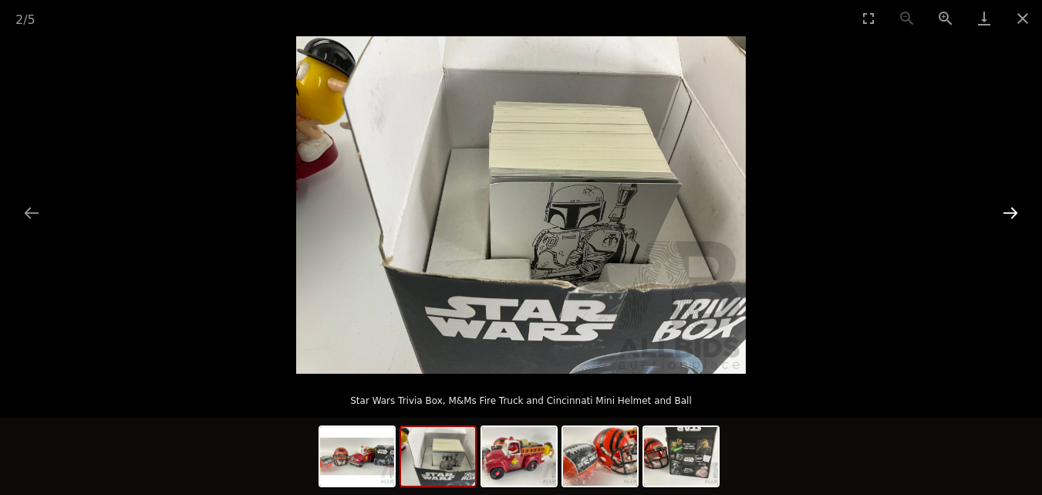
click at [1002, 208] on button "Next slide" at bounding box center [1011, 213] width 32 height 30
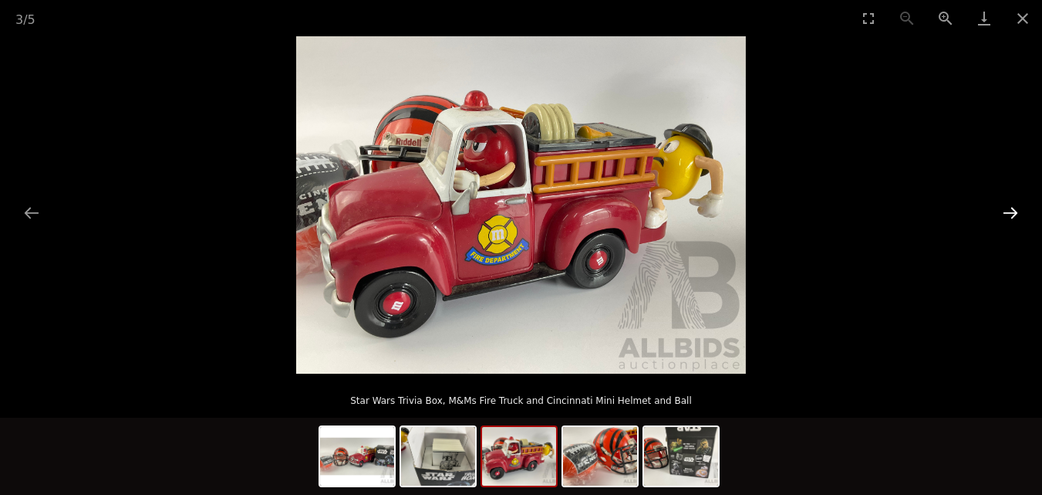
click at [1002, 208] on button "Next slide" at bounding box center [1011, 213] width 32 height 30
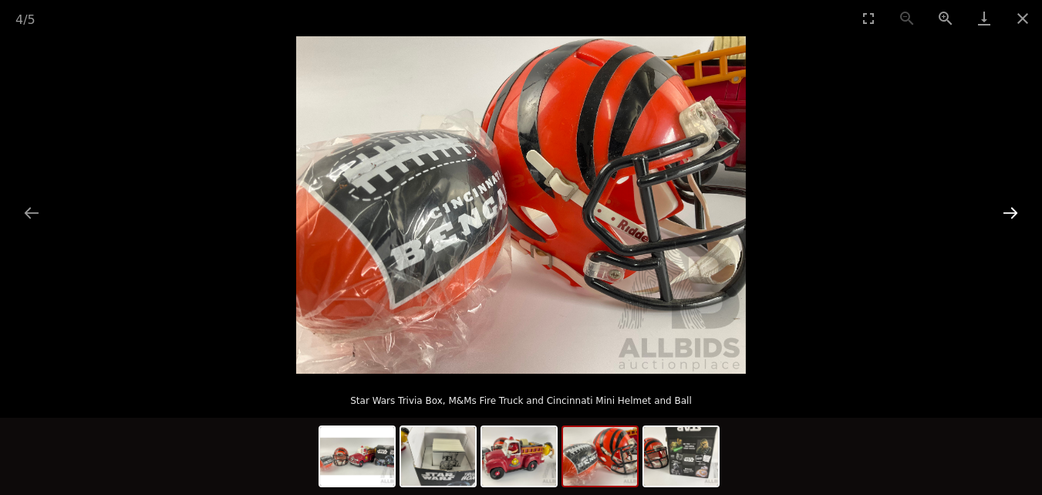
click at [1002, 208] on button "Next slide" at bounding box center [1011, 213] width 32 height 30
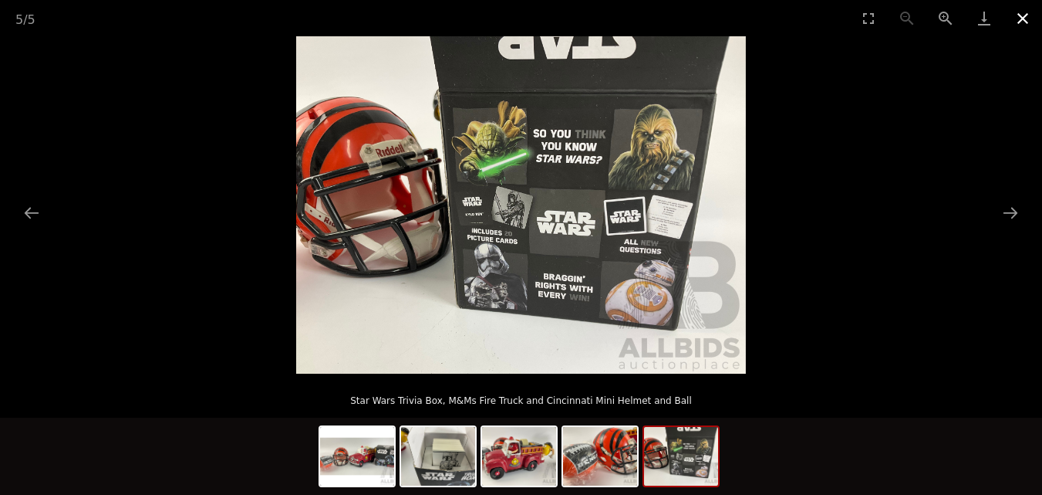
click at [1021, 15] on button "Close gallery" at bounding box center [1023, 18] width 39 height 36
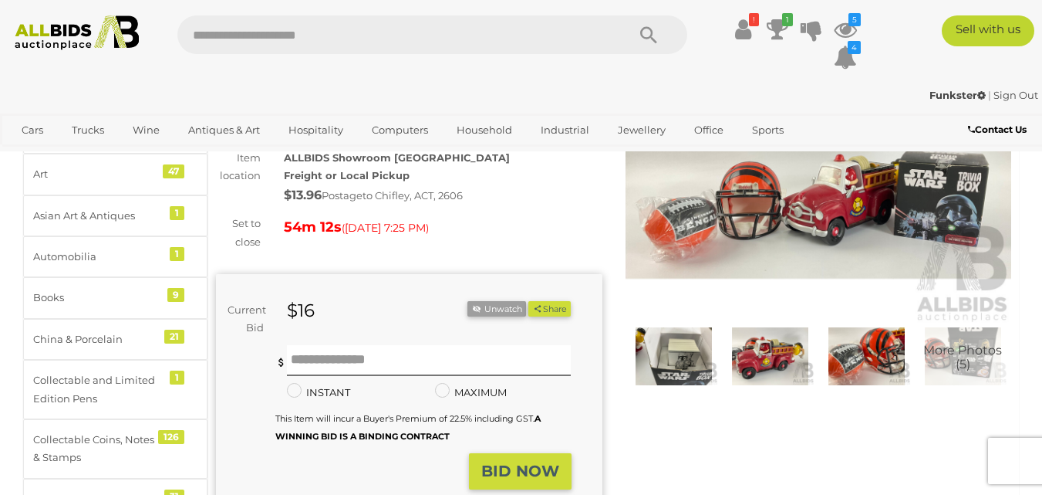
scroll to position [197, 0]
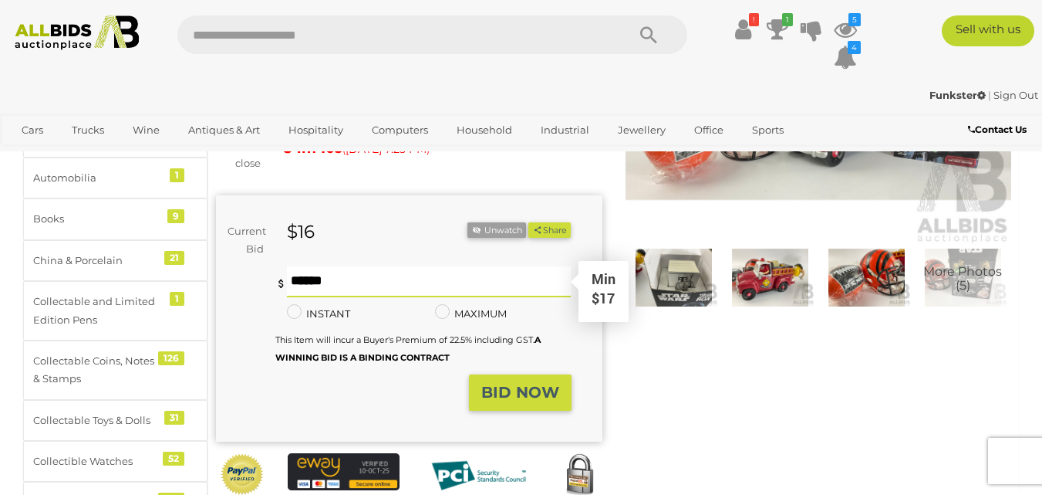
click at [347, 291] on input "text" at bounding box center [429, 281] width 285 height 31
type input "**"
click at [539, 400] on strong "BID NOW" at bounding box center [520, 392] width 78 height 19
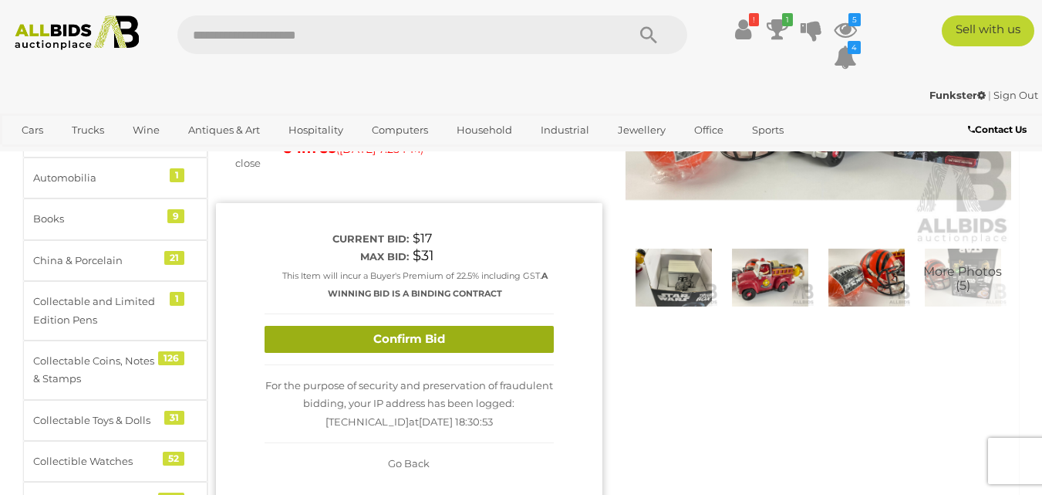
click at [456, 337] on button "Confirm Bid" at bounding box center [409, 339] width 289 height 27
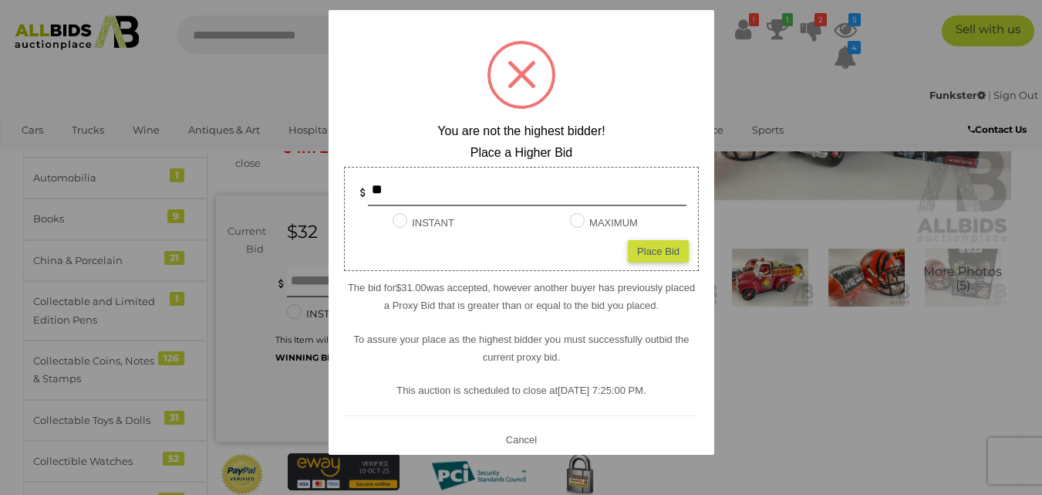
click at [509, 444] on button "Cancel" at bounding box center [521, 438] width 40 height 19
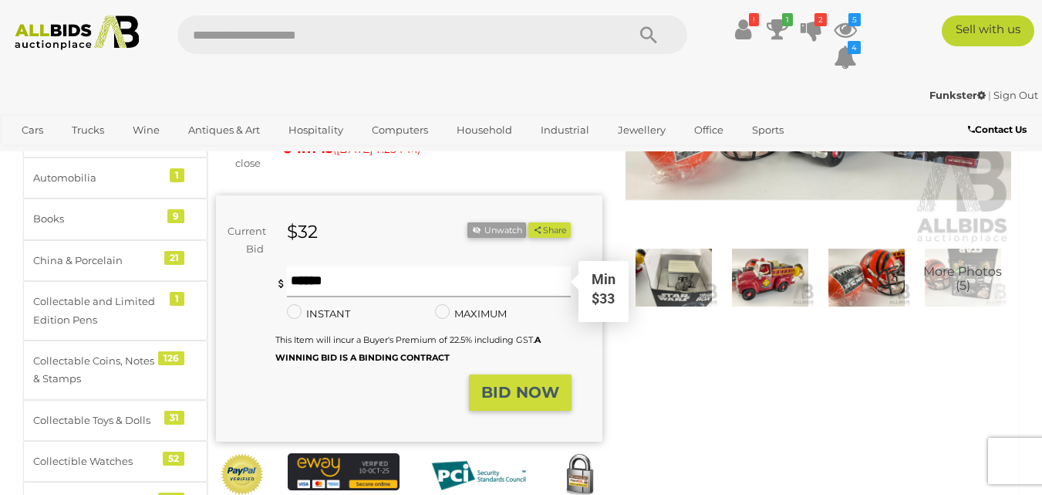
click at [310, 291] on input "text" at bounding box center [429, 281] width 285 height 31
type input "**"
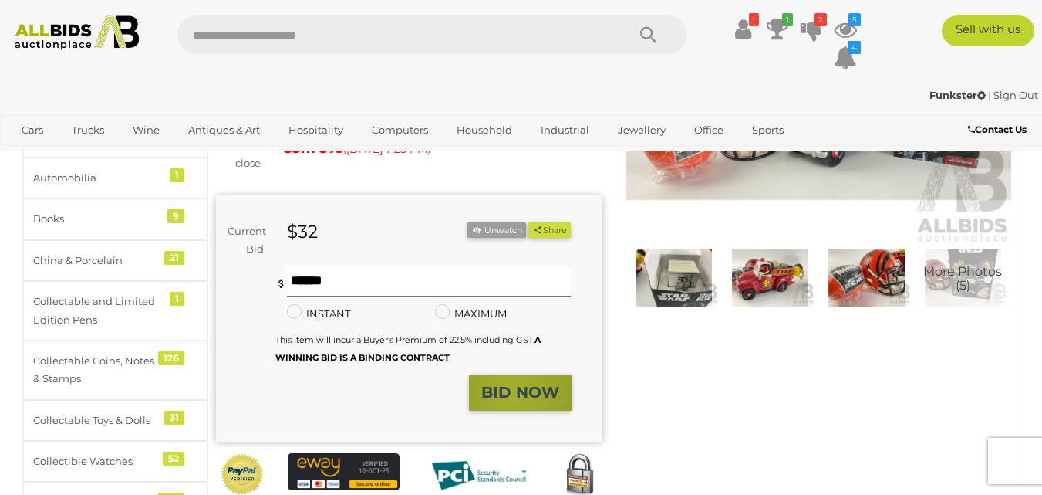
click at [514, 400] on strong "BID NOW" at bounding box center [520, 392] width 78 height 19
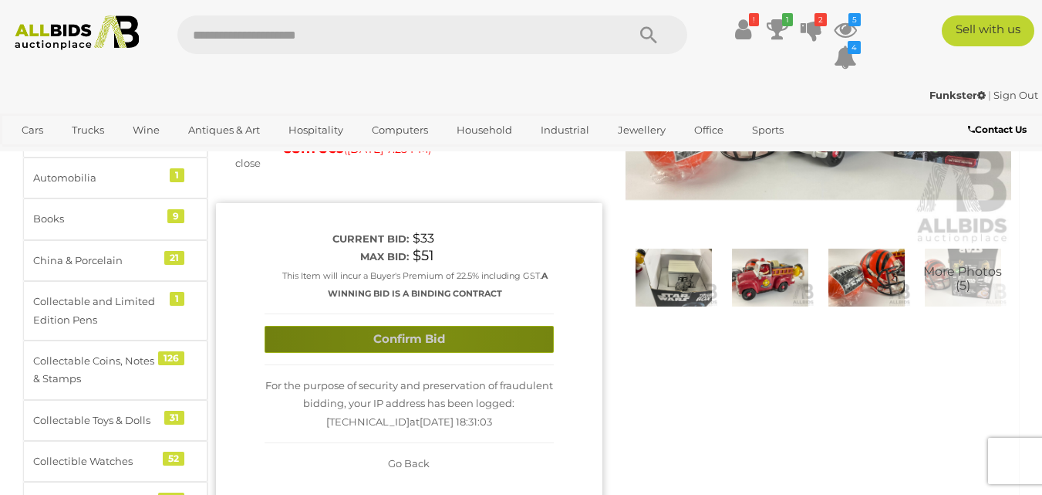
click at [444, 335] on button "Confirm Bid" at bounding box center [409, 339] width 289 height 27
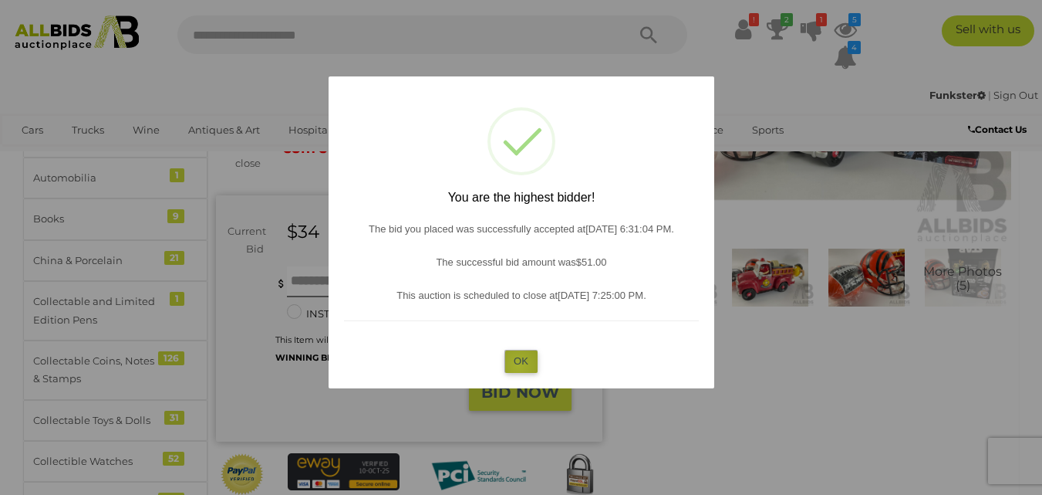
click at [518, 365] on button "OK" at bounding box center [521, 361] width 33 height 22
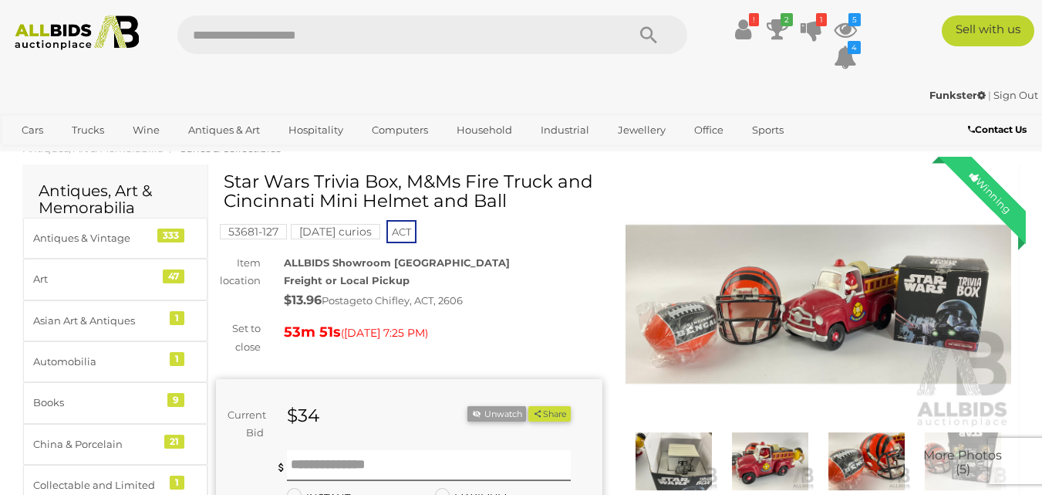
scroll to position [0, 0]
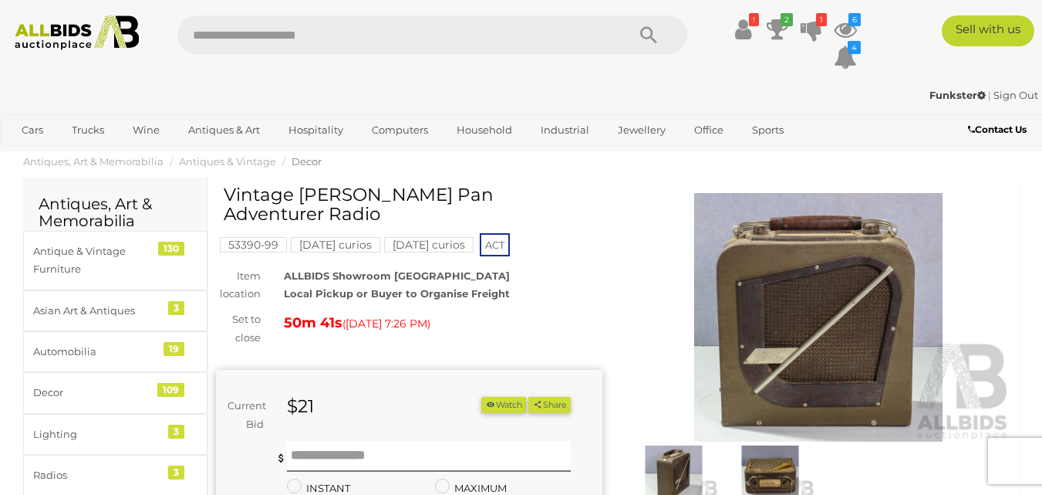
click at [845, 323] on img at bounding box center [819, 317] width 387 height 249
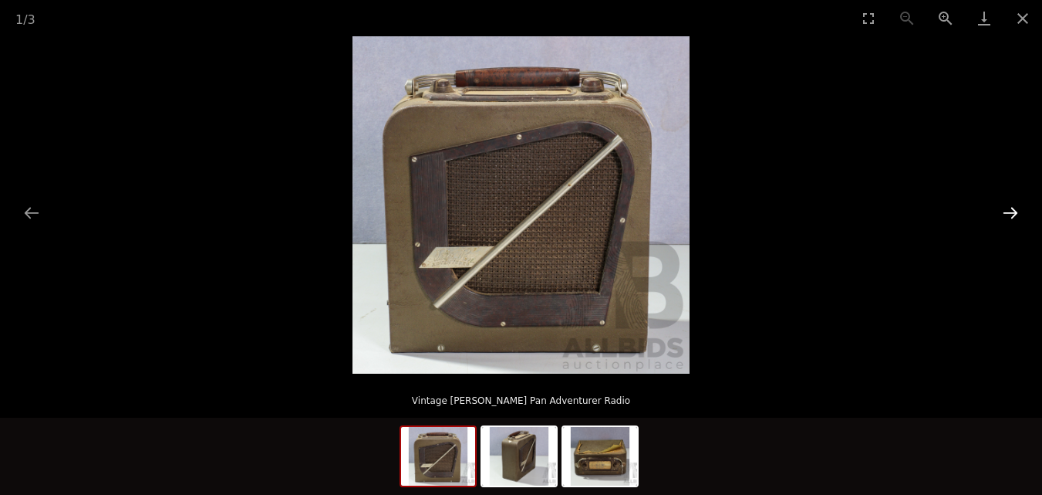
click at [1007, 212] on button "Next slide" at bounding box center [1011, 213] width 32 height 30
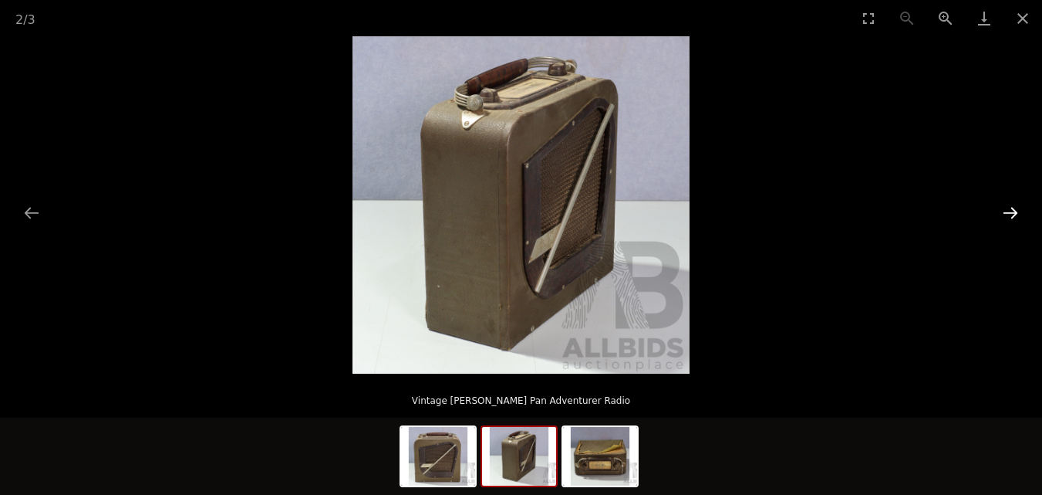
click at [1007, 212] on button "Next slide" at bounding box center [1011, 213] width 32 height 30
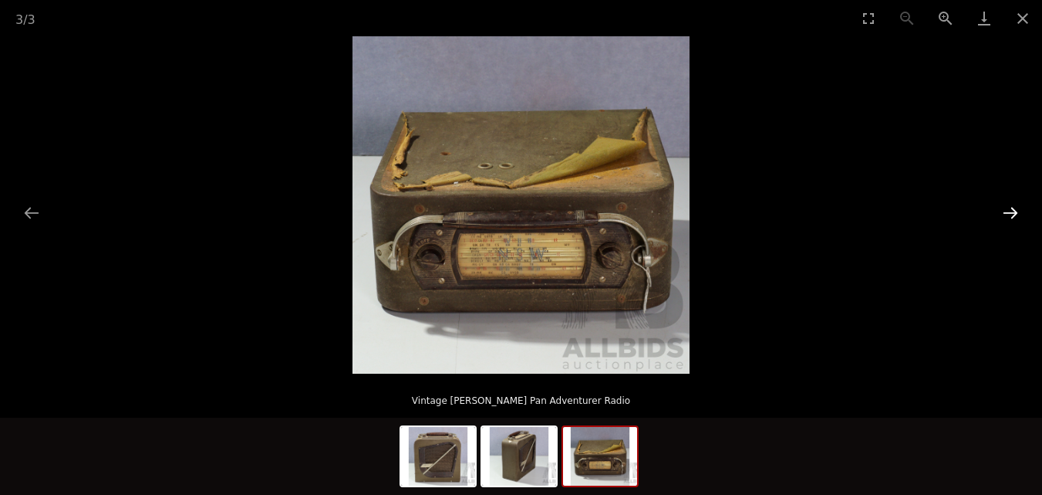
click at [1000, 208] on button "Next slide" at bounding box center [1011, 213] width 32 height 30
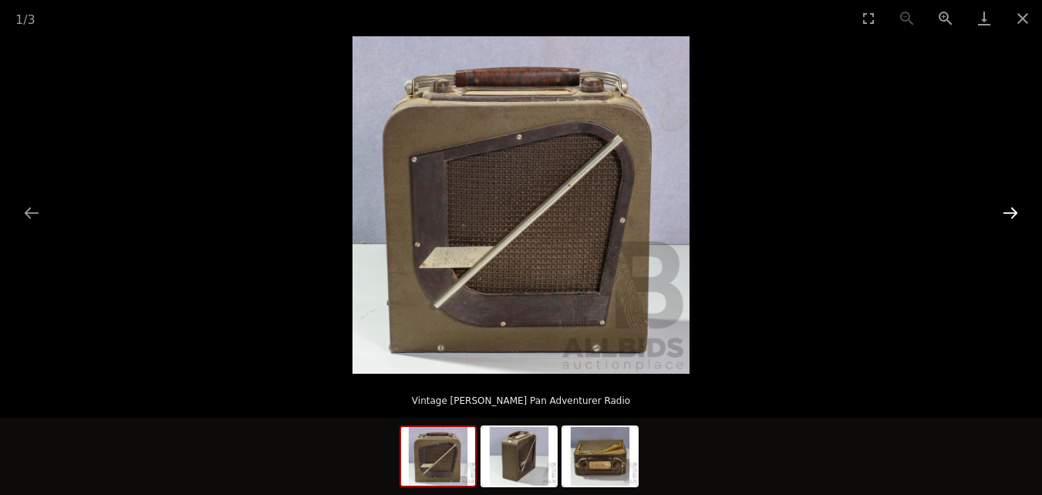
click at [998, 205] on button "Next slide" at bounding box center [1011, 213] width 32 height 30
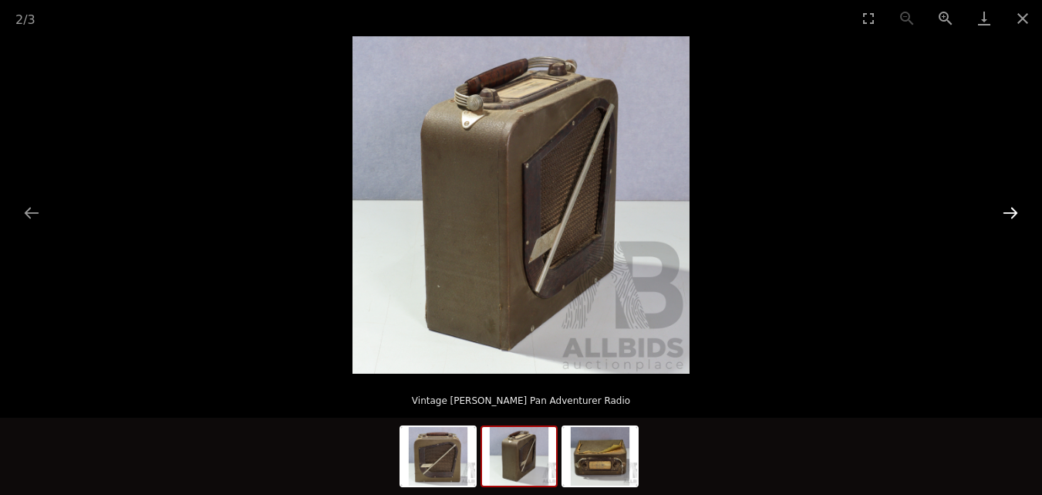
click at [998, 205] on button "Next slide" at bounding box center [1011, 213] width 32 height 30
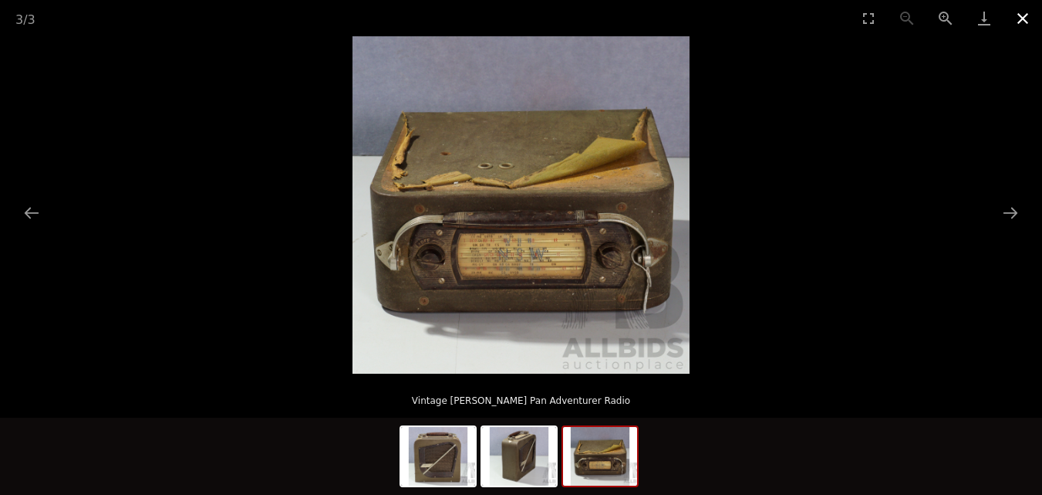
click at [1023, 18] on button "Close gallery" at bounding box center [1023, 18] width 39 height 36
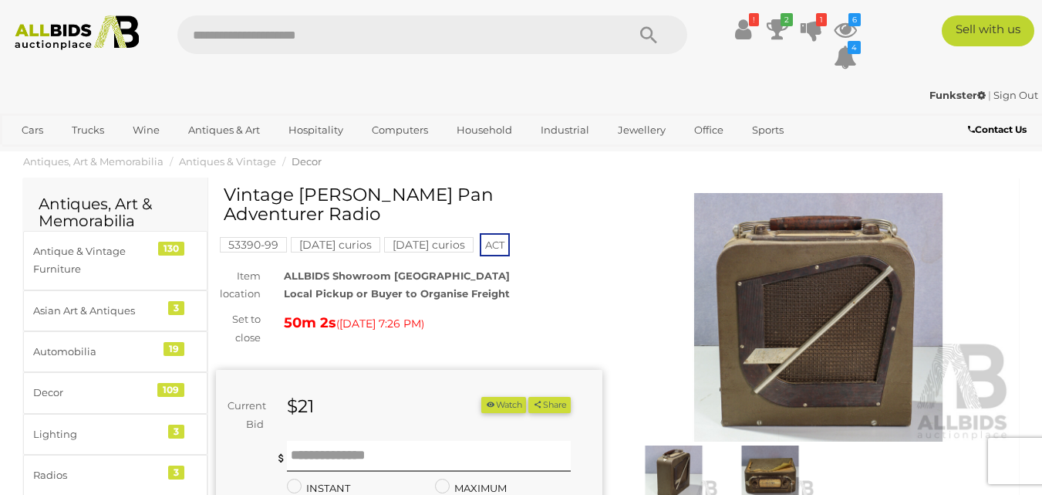
drag, startPoint x: 968, startPoint y: -1, endPoint x: 368, endPoint y: 94, distance: 607.0
click at [368, 94] on div "Funkster | Sign Out" at bounding box center [521, 95] width 1035 height 18
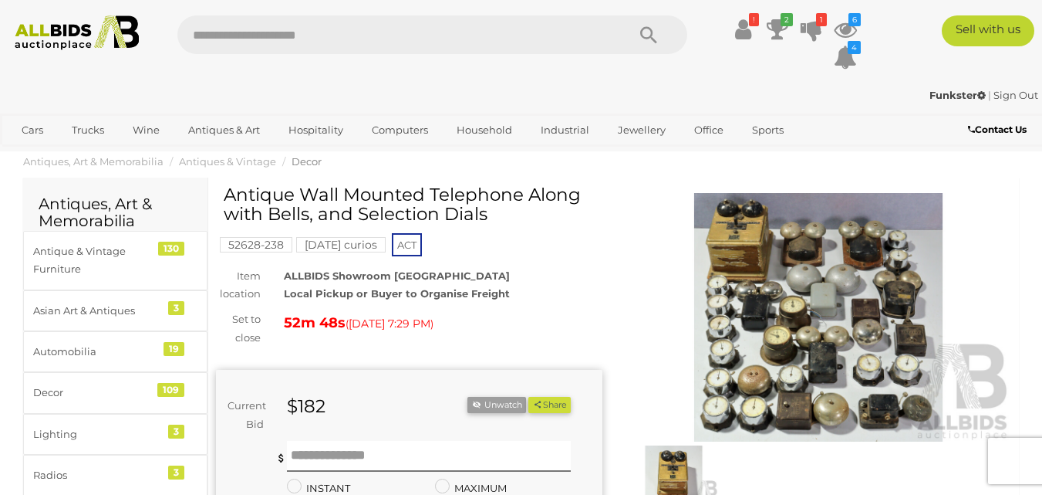
click at [838, 342] on img at bounding box center [819, 317] width 387 height 249
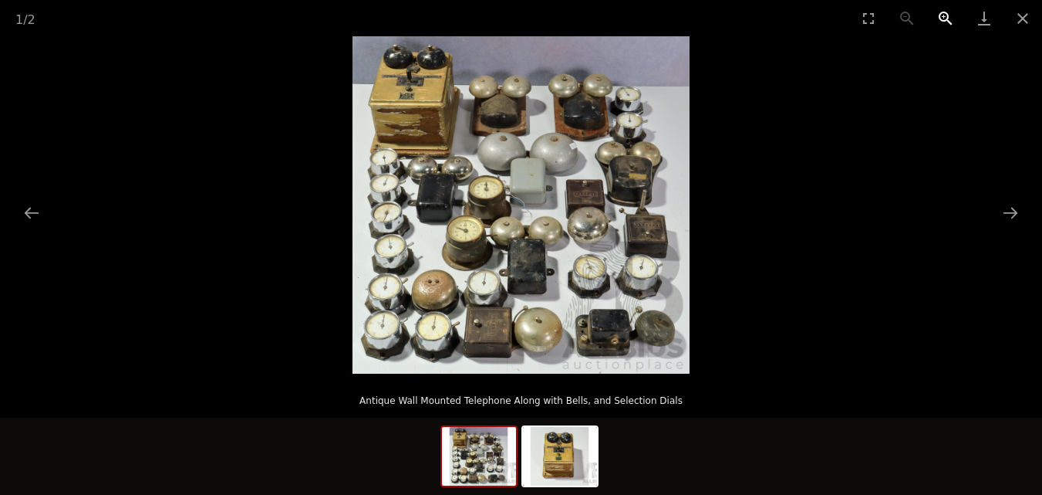
click at [944, 15] on button "Zoom in" at bounding box center [946, 18] width 39 height 36
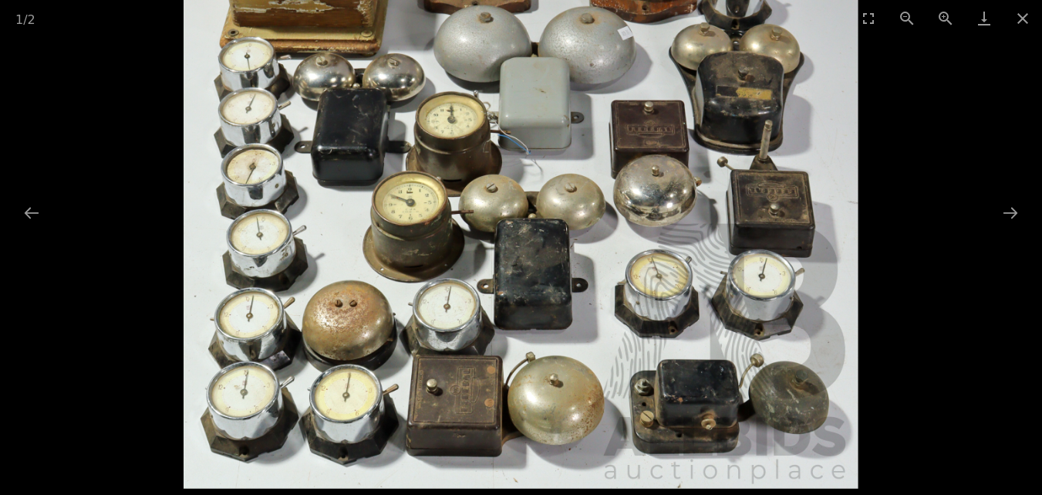
drag, startPoint x: 766, startPoint y: 110, endPoint x: 757, endPoint y: 46, distance: 65.5
click at [757, 46] on img at bounding box center [521, 151] width 674 height 674
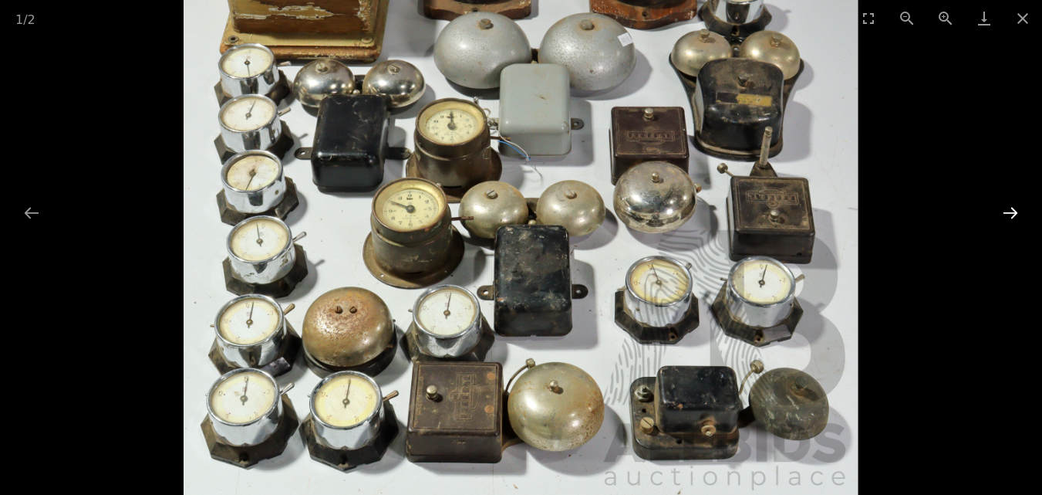
click at [1011, 210] on button "Next slide" at bounding box center [1011, 213] width 32 height 30
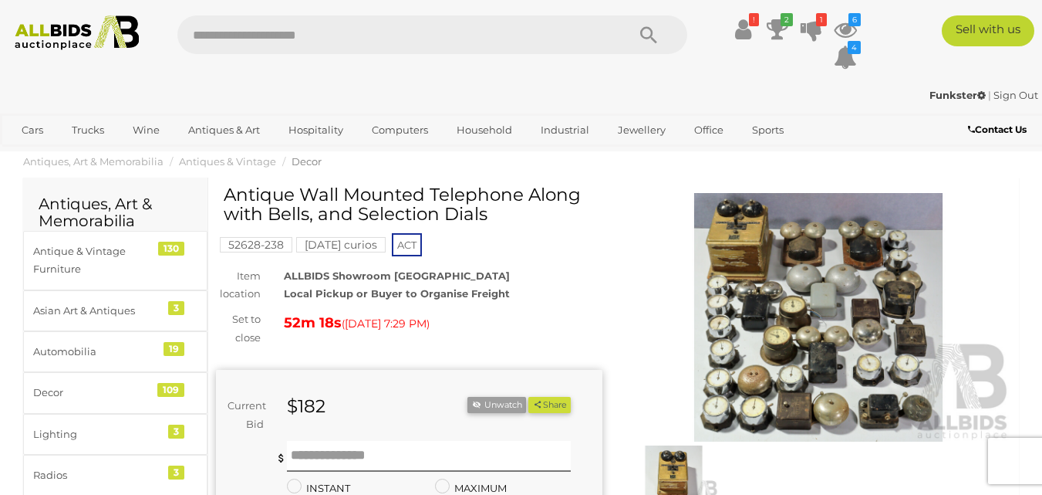
drag, startPoint x: 984, startPoint y: 175, endPoint x: 643, endPoint y: 85, distance: 352.0
click at [643, 85] on div "Funkster | Sign Out Funkster | Sign Out" at bounding box center [521, 98] width 1042 height 31
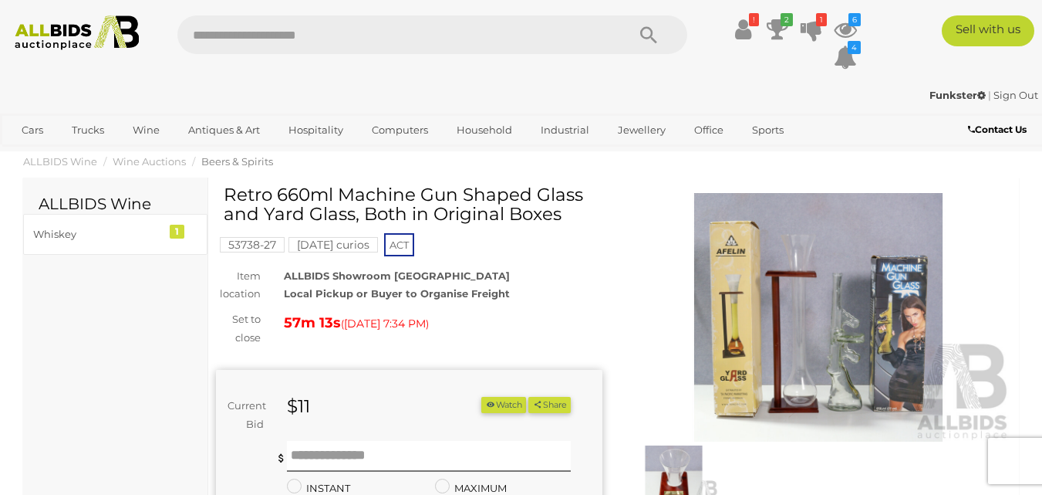
click at [794, 349] on img at bounding box center [819, 317] width 387 height 249
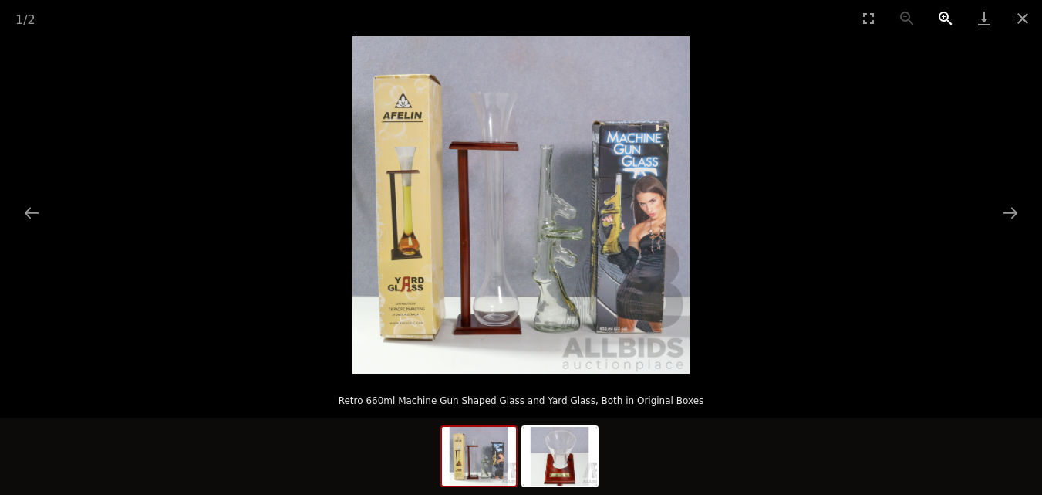
click at [942, 20] on button "Zoom in" at bounding box center [946, 18] width 39 height 36
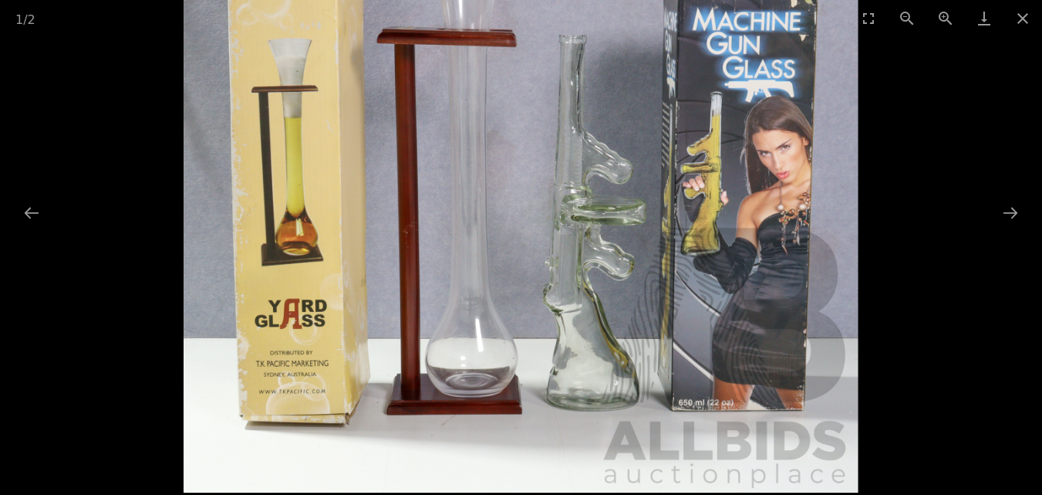
drag, startPoint x: 819, startPoint y: 138, endPoint x: 805, endPoint y: 96, distance: 43.9
click at [805, 96] on img at bounding box center [521, 155] width 674 height 674
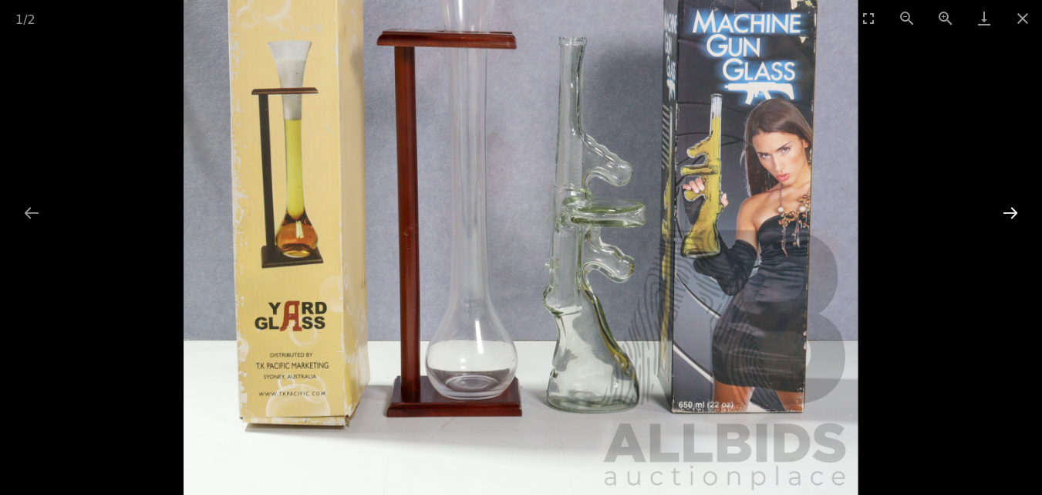
click at [1007, 205] on button "Next slide" at bounding box center [1011, 213] width 32 height 30
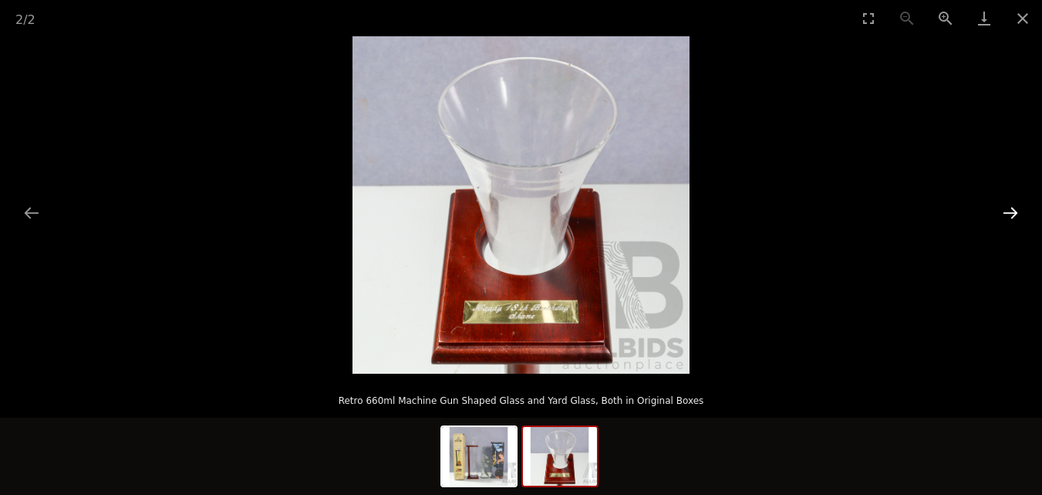
click at [1007, 205] on button "Next slide" at bounding box center [1011, 213] width 32 height 30
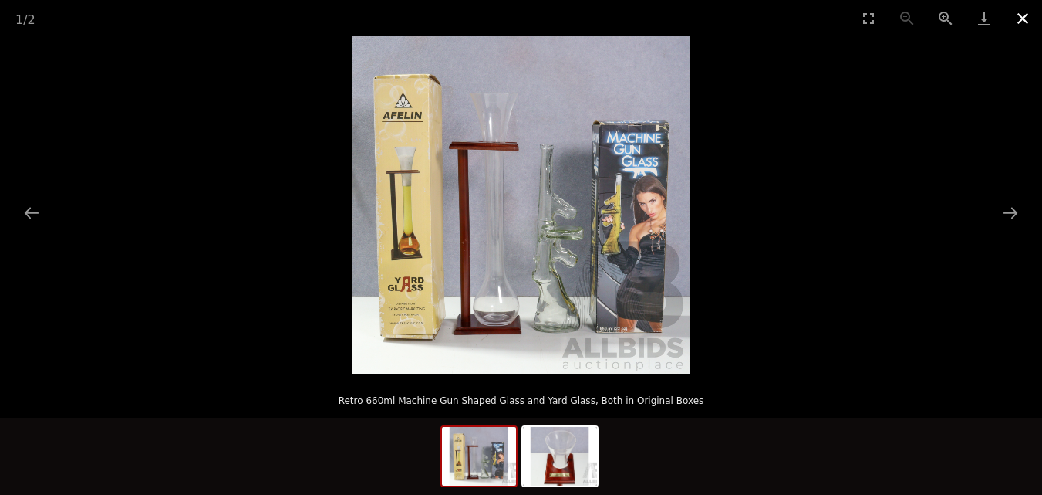
click at [1028, 18] on button "Close gallery" at bounding box center [1023, 18] width 39 height 36
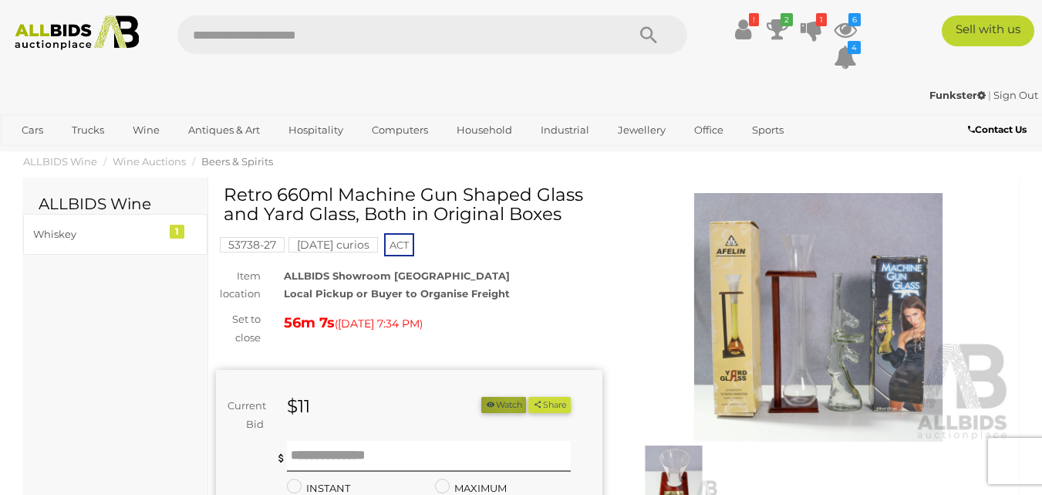
click at [505, 402] on button "Watch" at bounding box center [503, 405] width 45 height 16
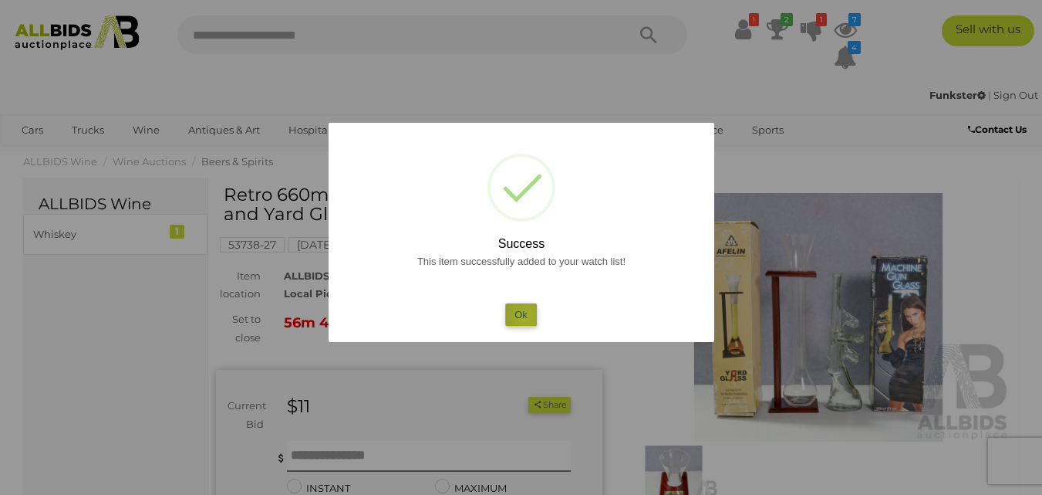
click at [525, 316] on button "Ok" at bounding box center [521, 314] width 32 height 22
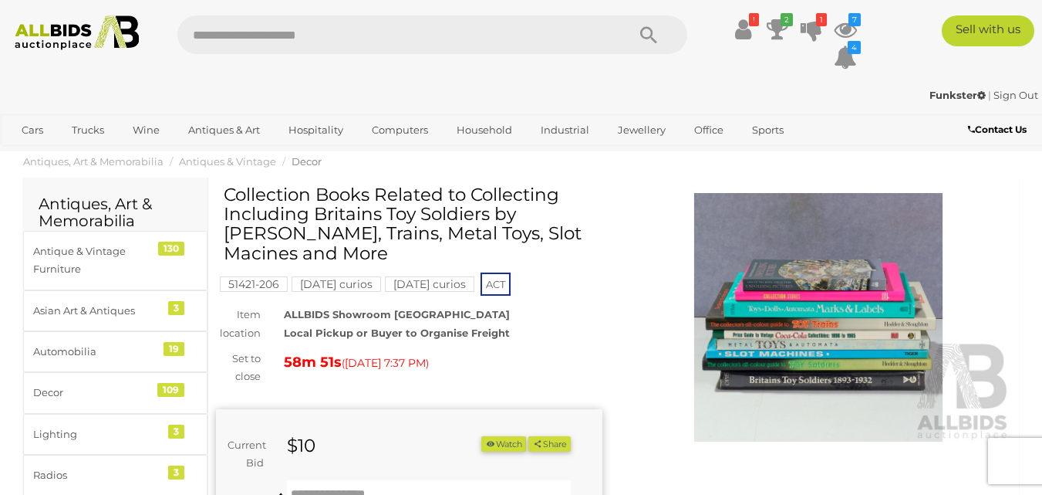
click at [801, 323] on img at bounding box center [819, 317] width 387 height 249
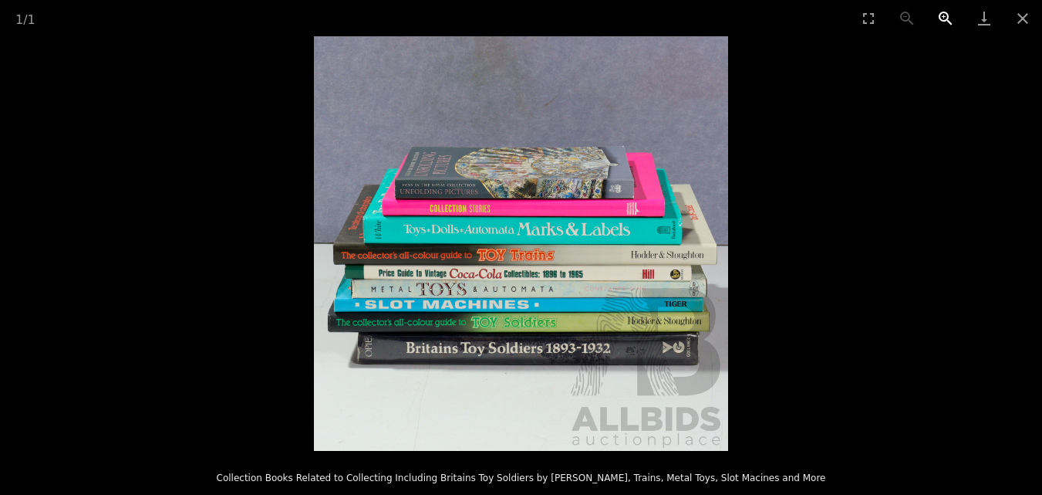
click at [944, 6] on button "Zoom in" at bounding box center [946, 18] width 39 height 36
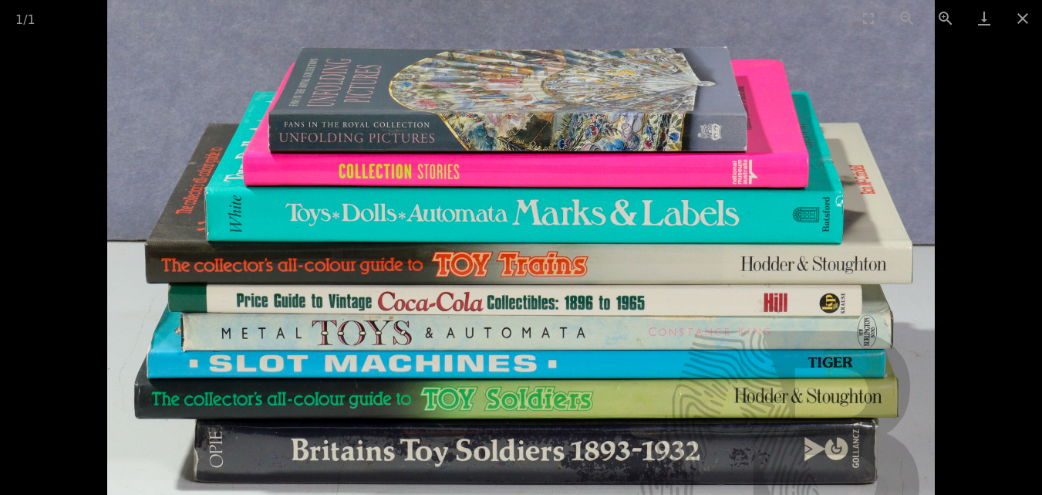
scroll to position [72, 0]
click at [1025, 13] on button "Close gallery" at bounding box center [1023, 18] width 39 height 36
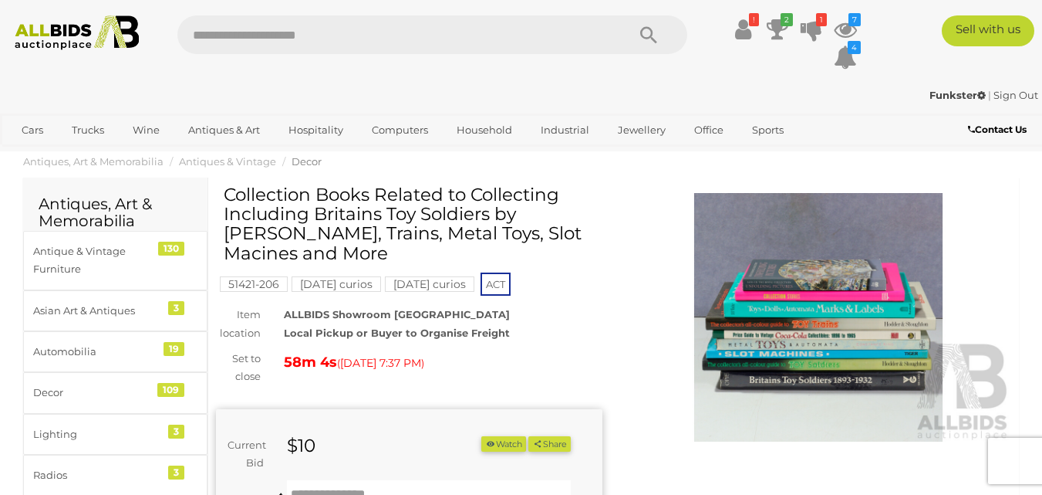
scroll to position [13, 0]
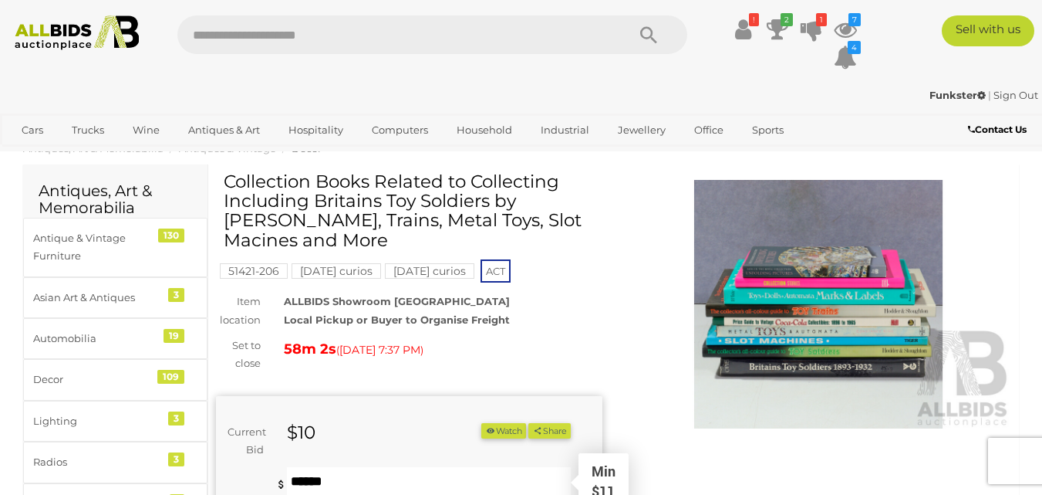
click at [412, 467] on input "text" at bounding box center [429, 482] width 285 height 31
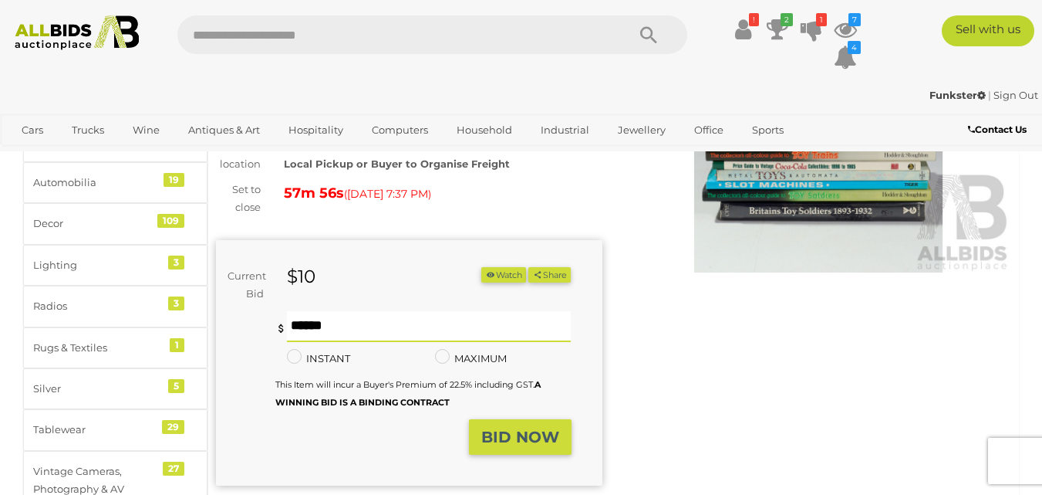
scroll to position [195, 0]
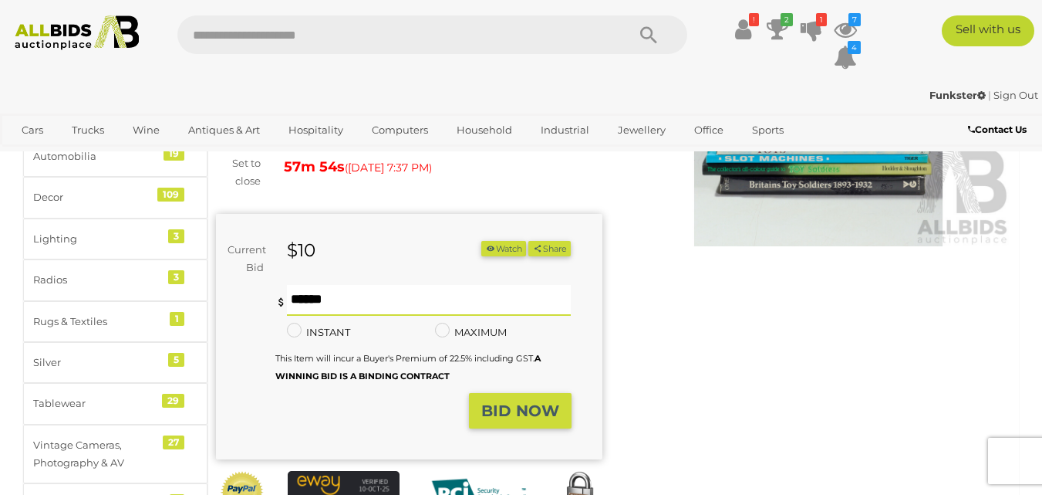
type input "**"
click at [500, 401] on strong "BID NOW" at bounding box center [520, 410] width 78 height 19
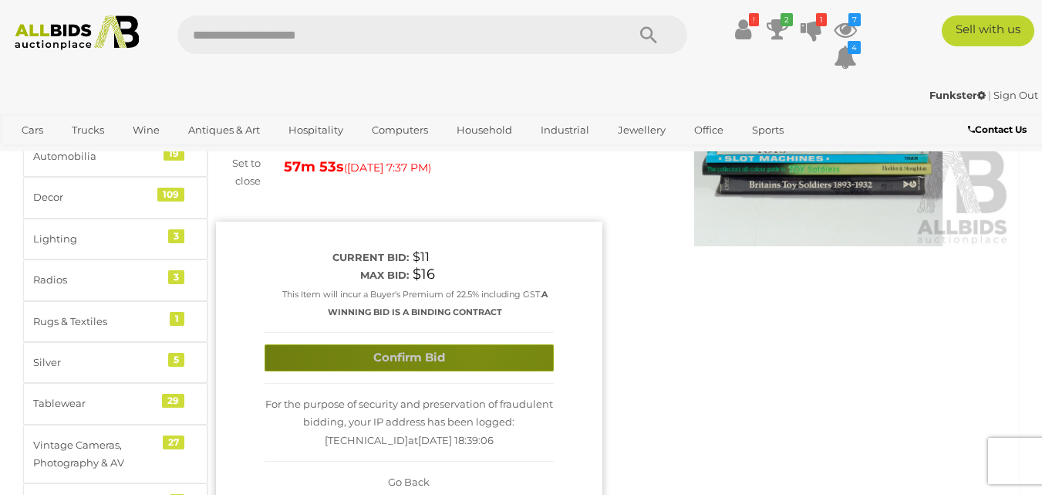
click at [477, 344] on button "Confirm Bid" at bounding box center [409, 357] width 289 height 27
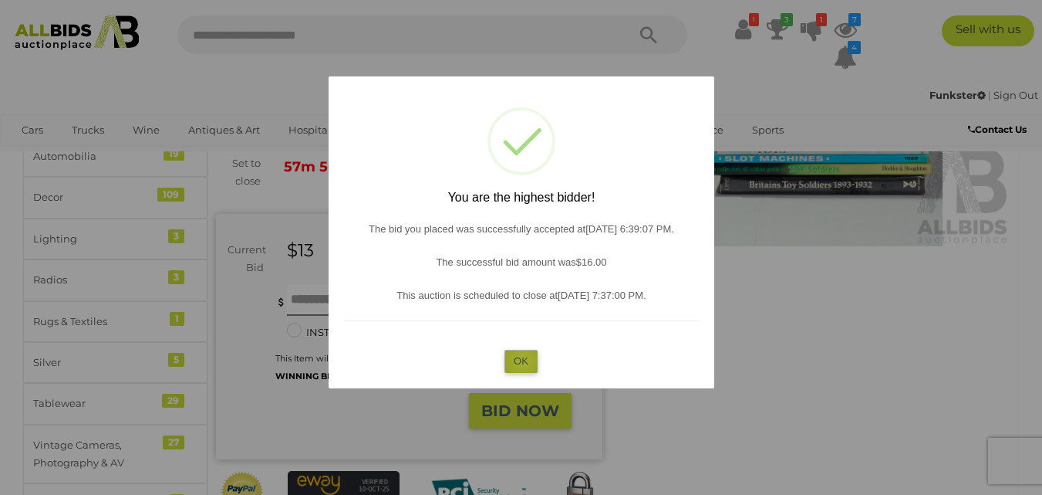
click at [523, 360] on button "OK" at bounding box center [521, 361] width 33 height 22
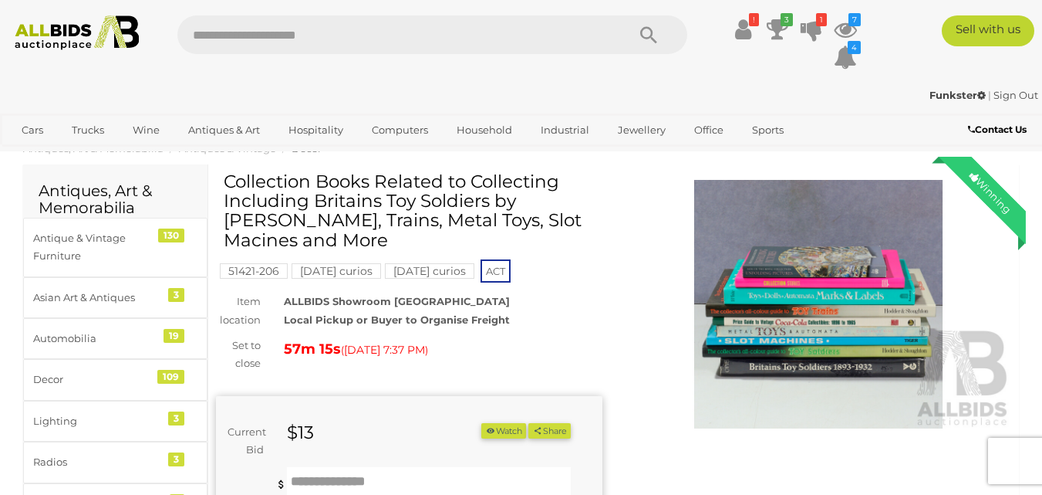
scroll to position [0, 0]
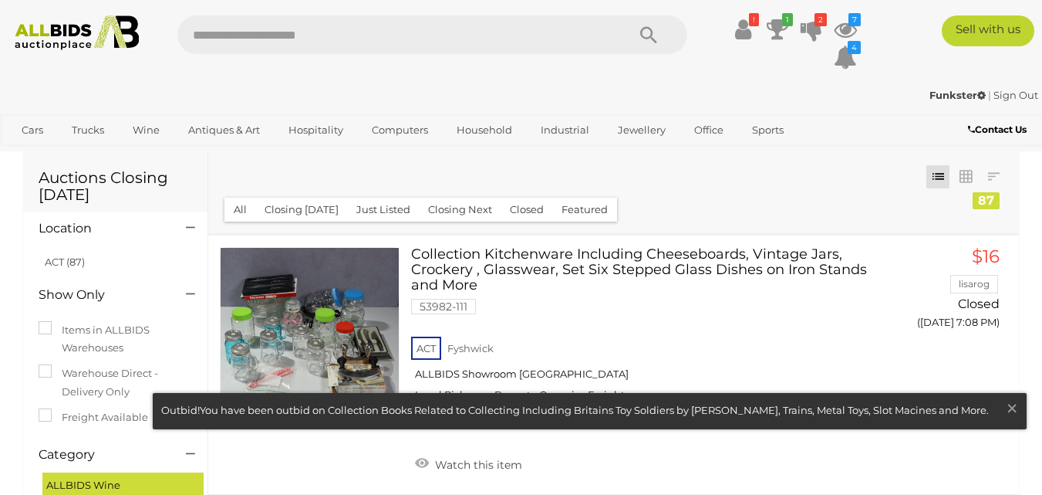
scroll to position [9043, 0]
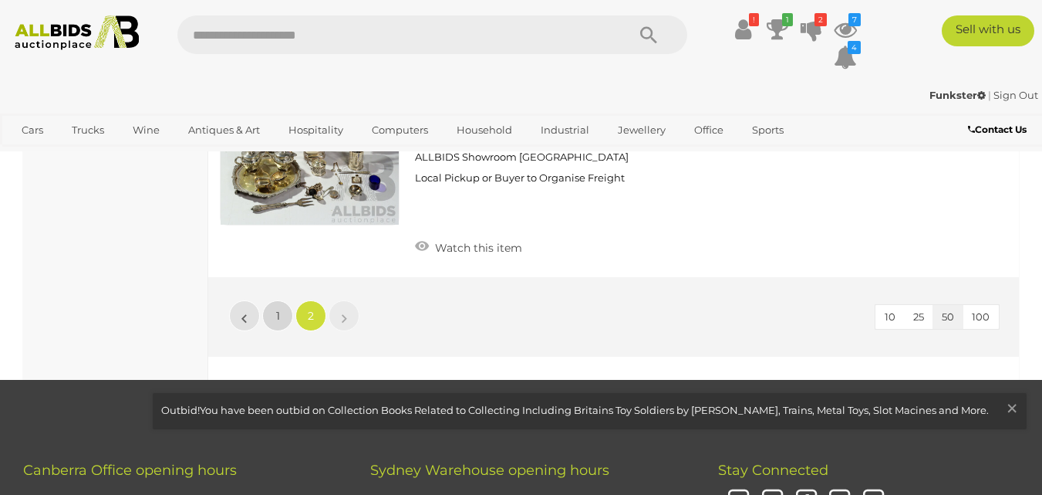
click at [278, 309] on span "1" at bounding box center [278, 316] width 4 height 14
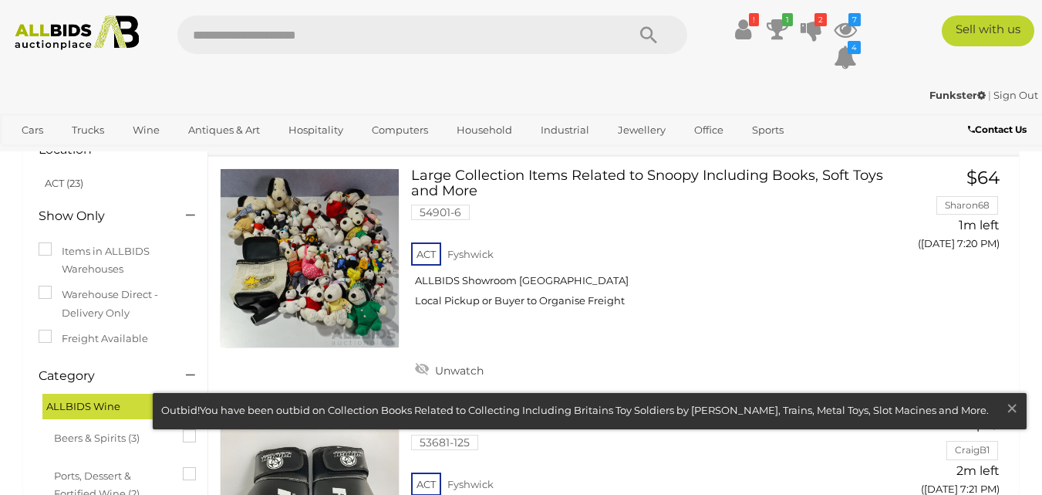
scroll to position [4460, 0]
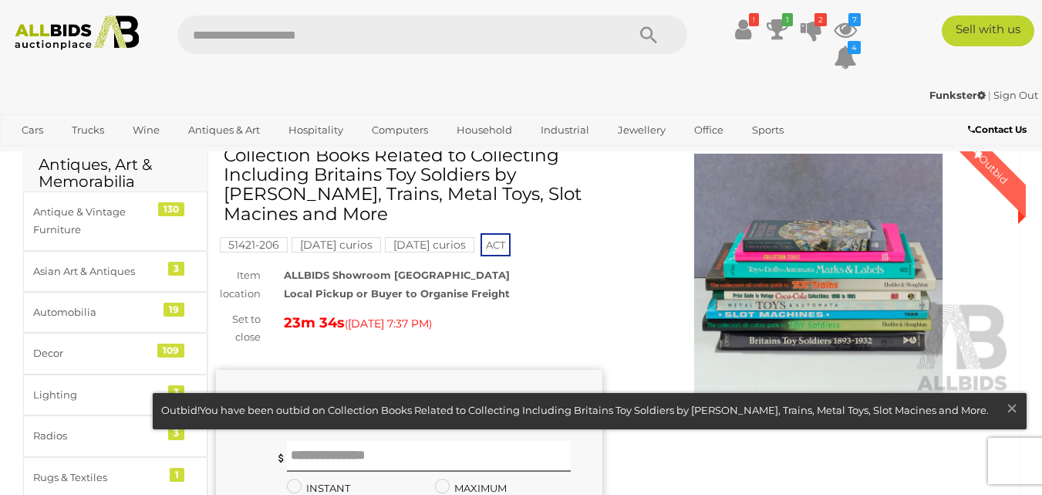
scroll to position [26, 0]
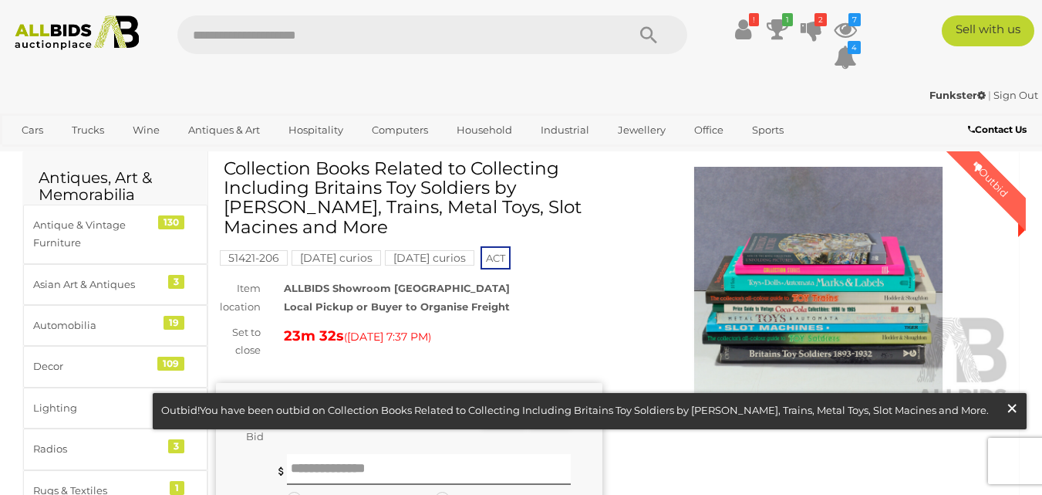
click at [1011, 410] on span "×" at bounding box center [1012, 408] width 14 height 30
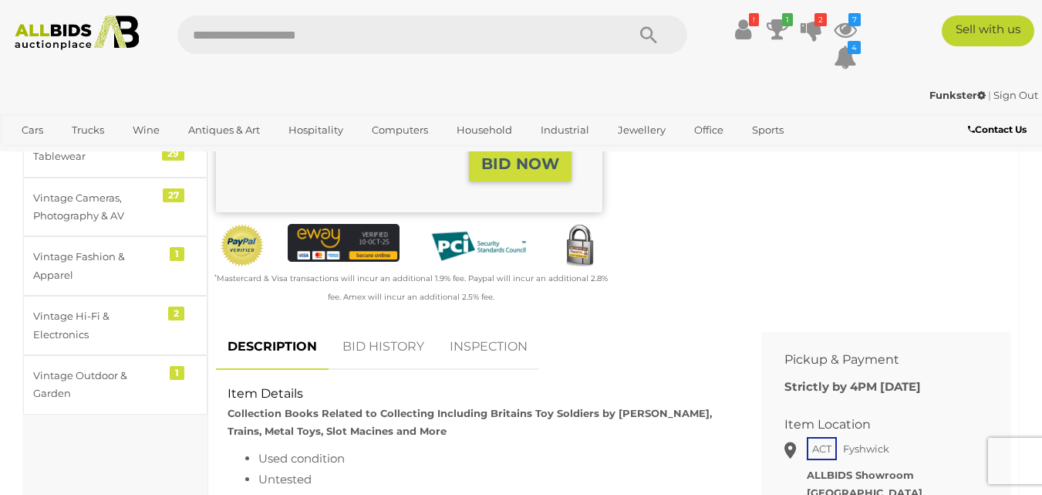
scroll to position [481, 0]
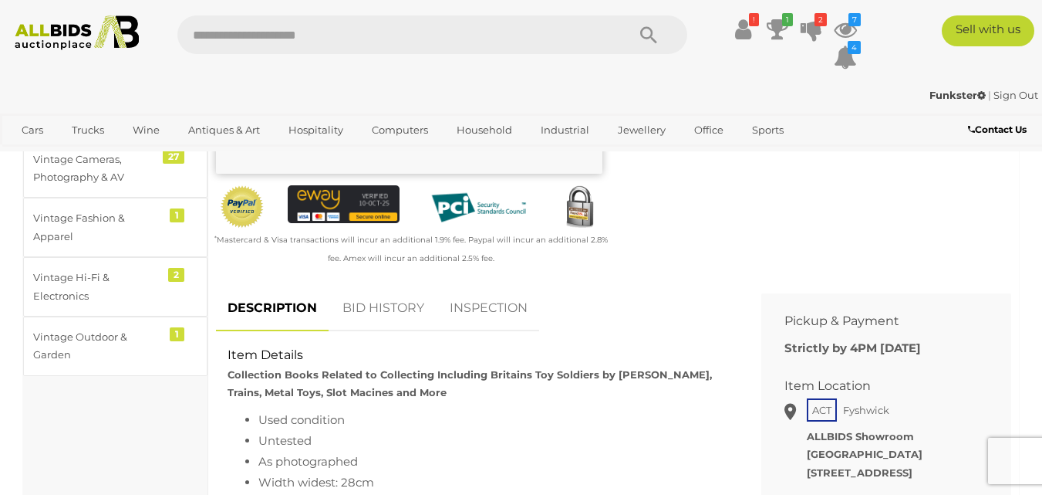
click at [347, 289] on link "BID HISTORY" at bounding box center [383, 308] width 105 height 46
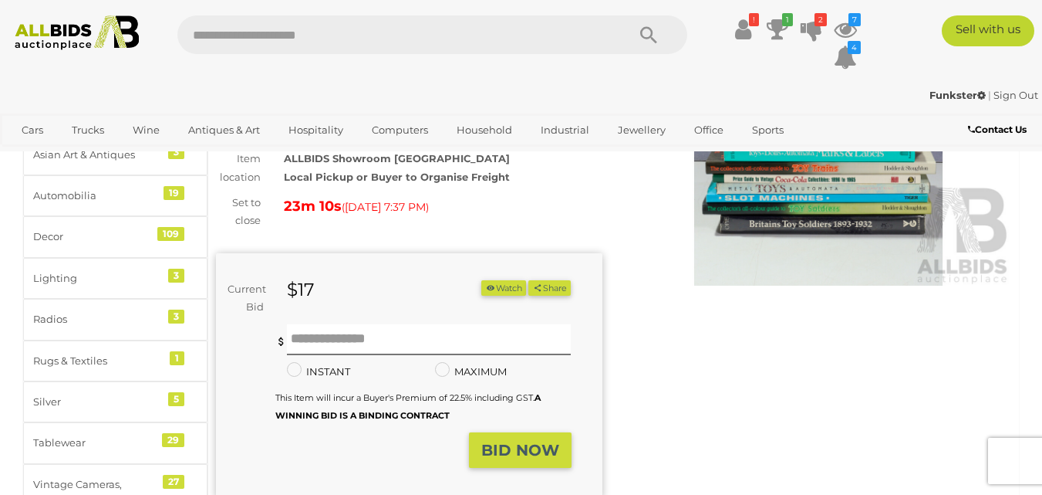
scroll to position [13, 0]
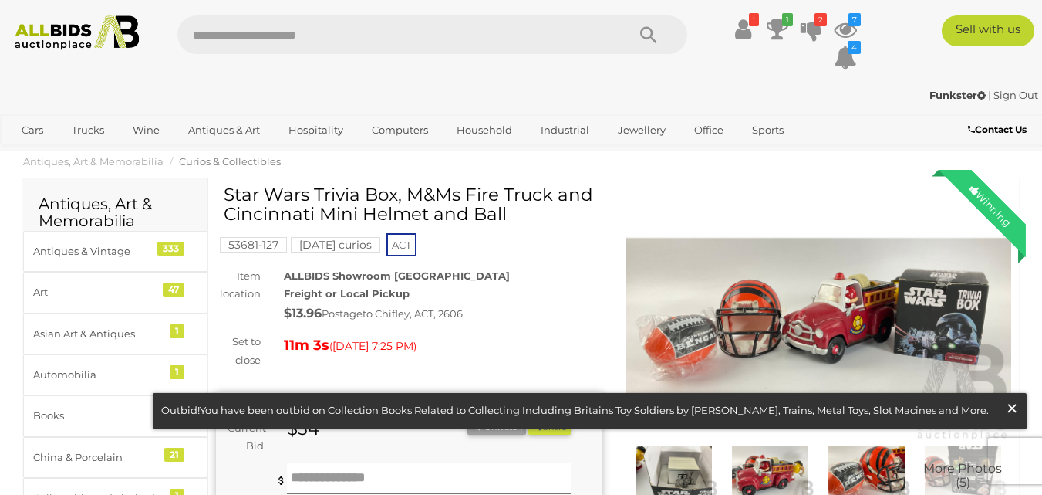
click at [1007, 405] on span "×" at bounding box center [1012, 408] width 14 height 30
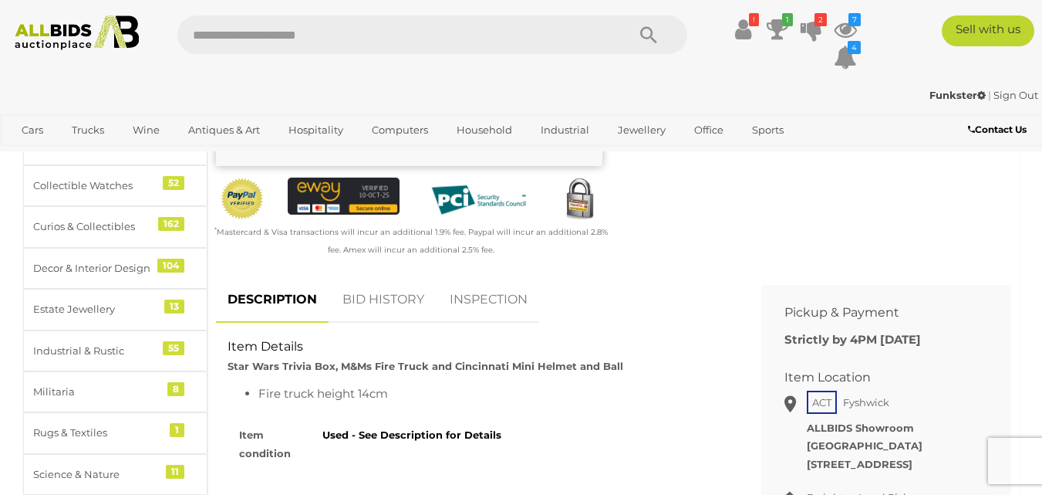
scroll to position [485, 0]
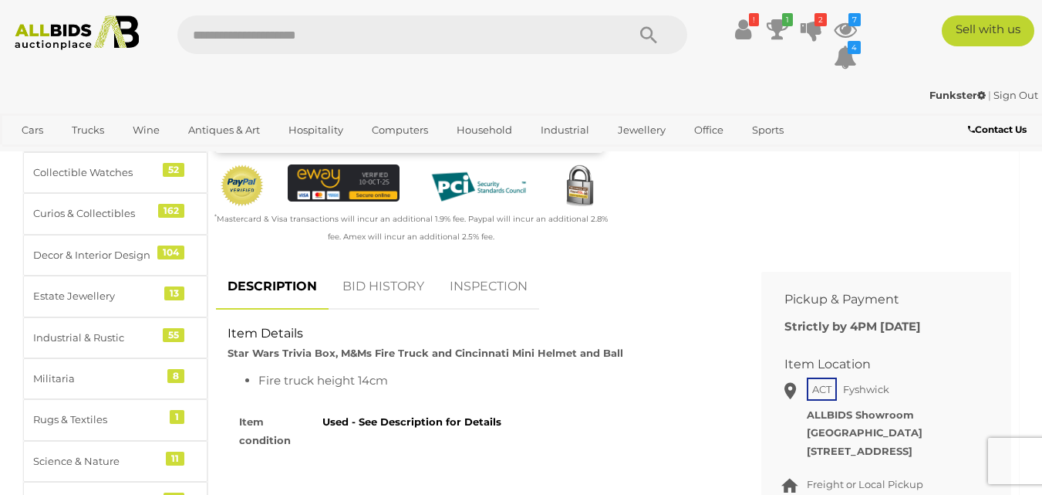
click at [391, 296] on link "BID HISTORY" at bounding box center [383, 287] width 105 height 46
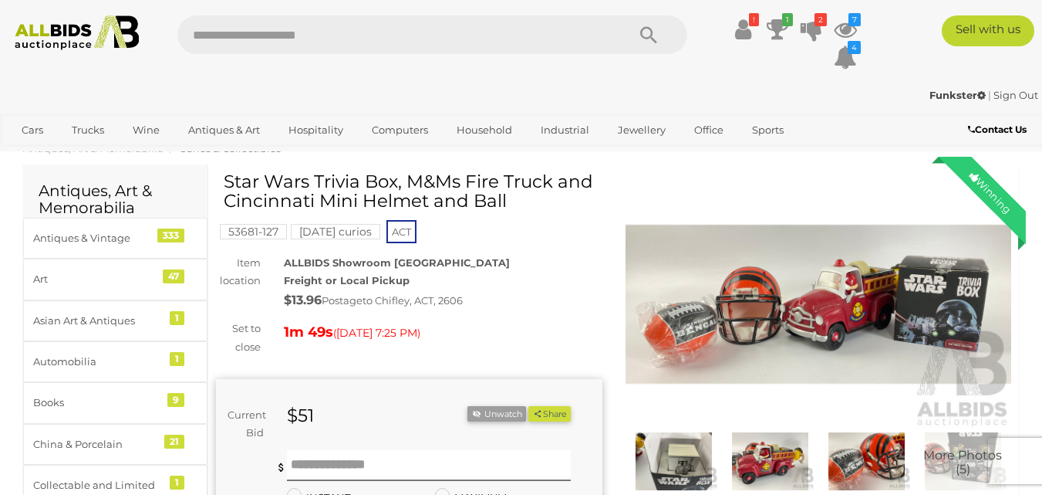
scroll to position [0, 0]
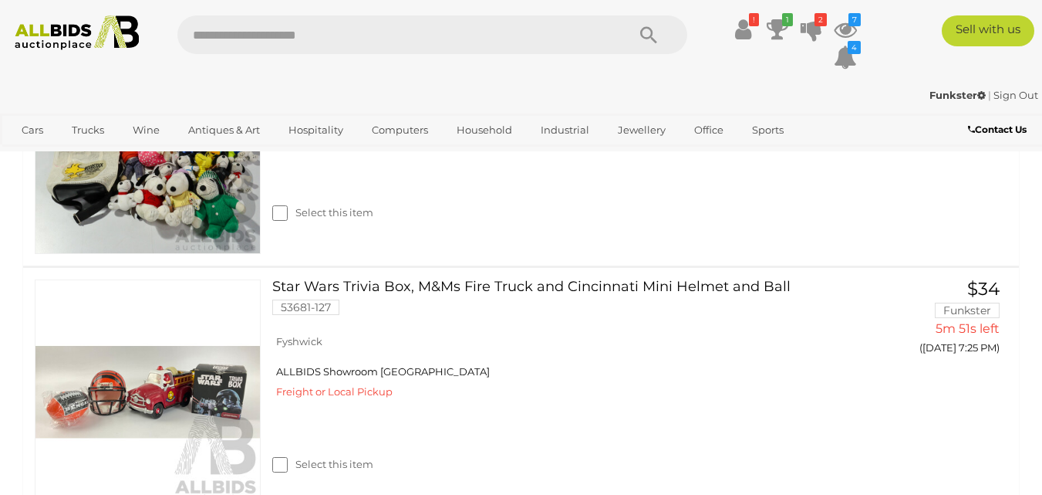
scroll to position [463, 0]
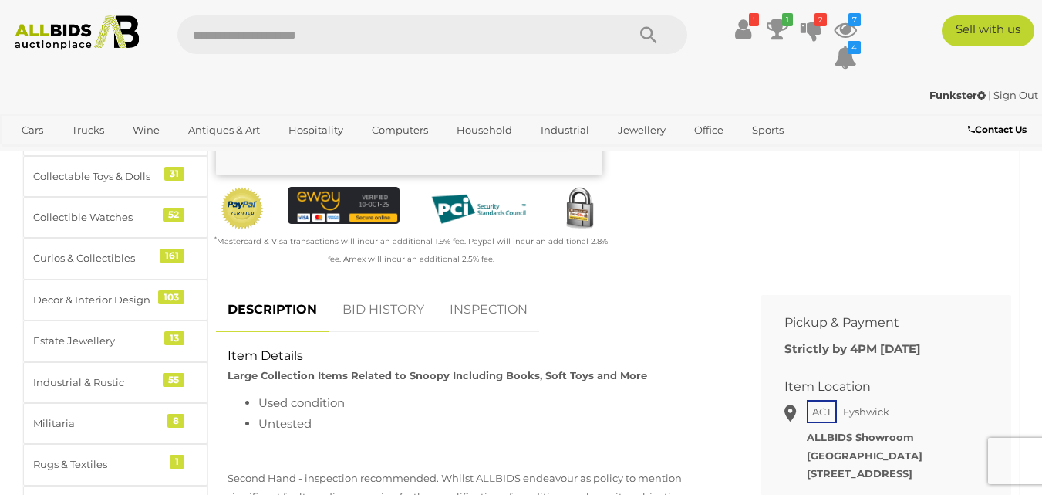
scroll to position [492, 0]
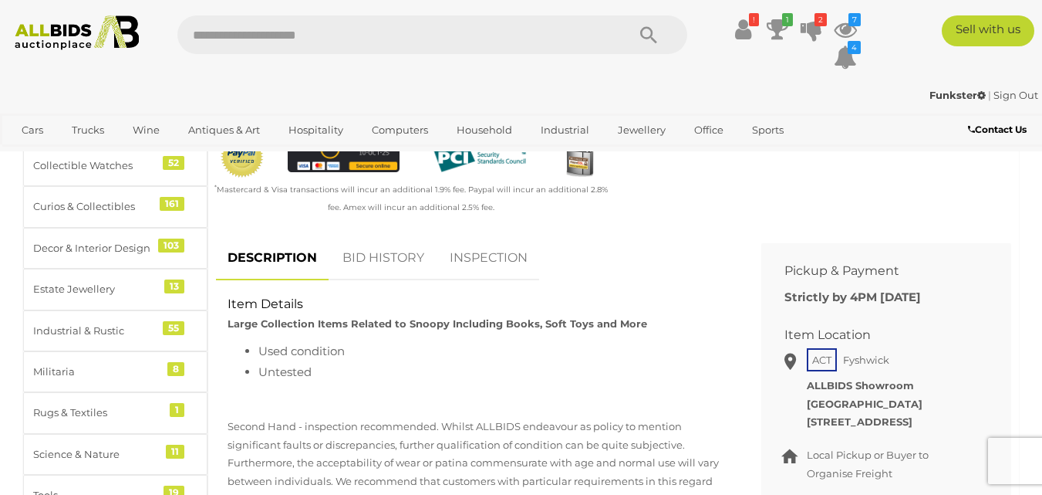
click at [391, 266] on link "BID HISTORY" at bounding box center [383, 258] width 105 height 46
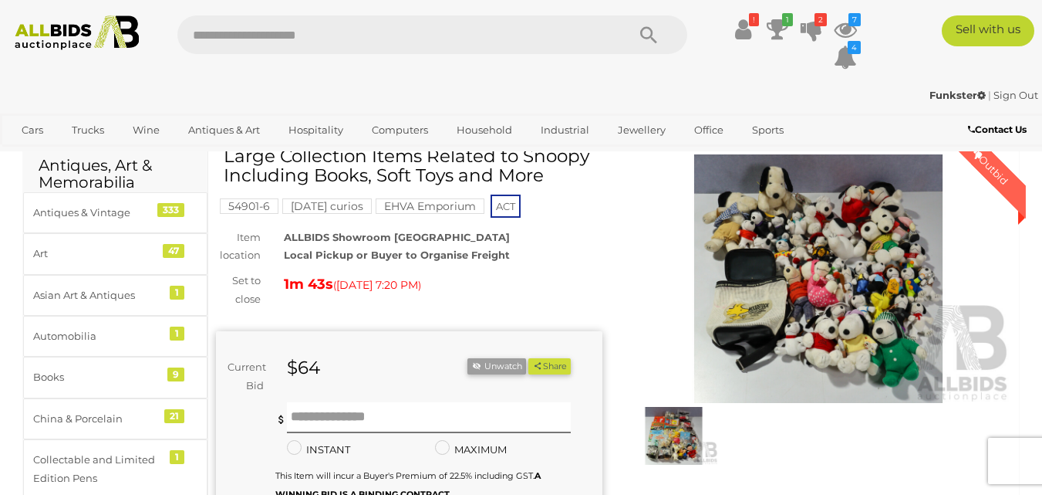
scroll to position [26, 0]
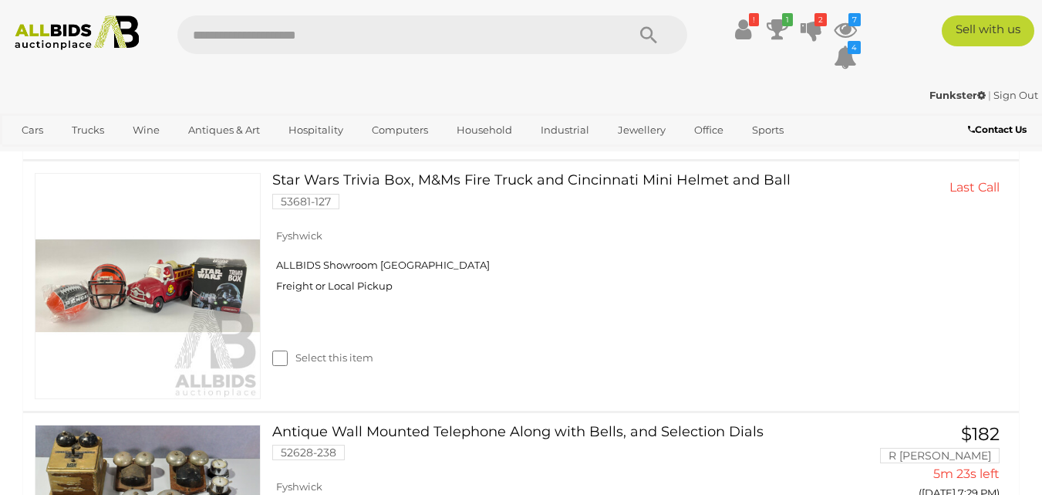
scroll to position [228, 0]
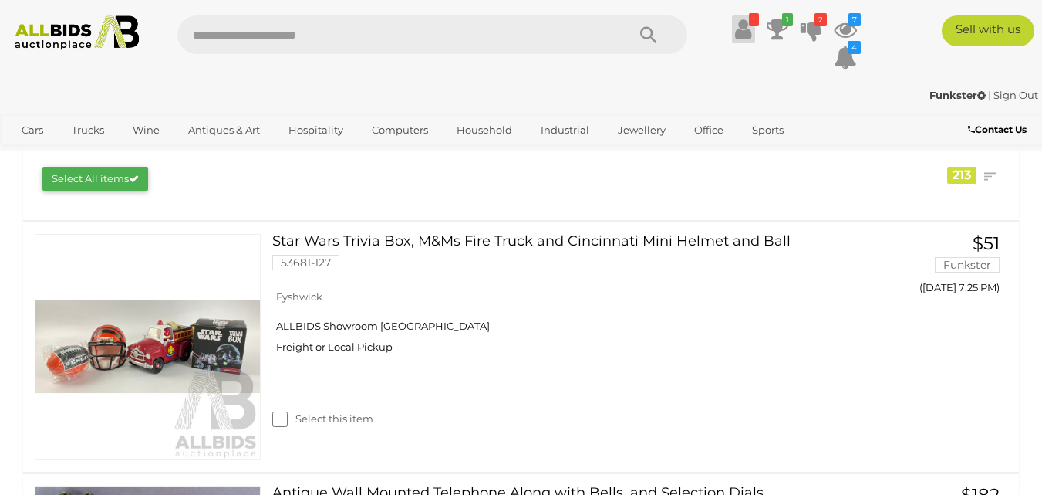
click at [743, 25] on icon at bounding box center [743, 29] width 16 height 28
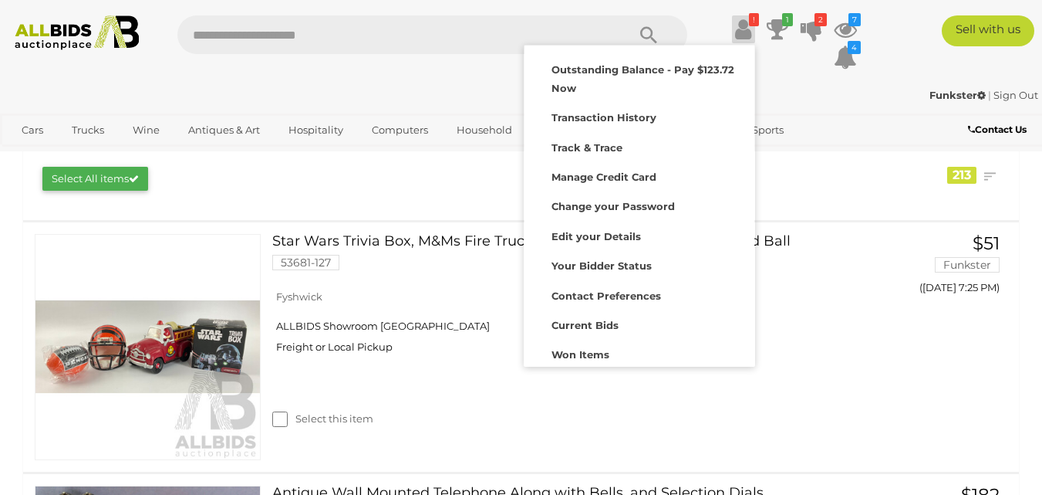
click at [741, 22] on icon at bounding box center [743, 29] width 16 height 28
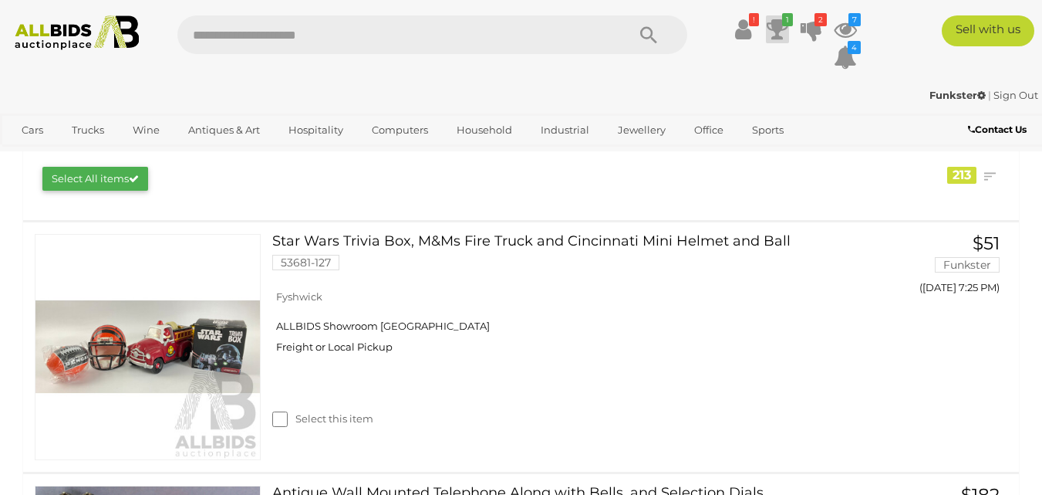
click at [780, 20] on icon at bounding box center [778, 29] width 22 height 28
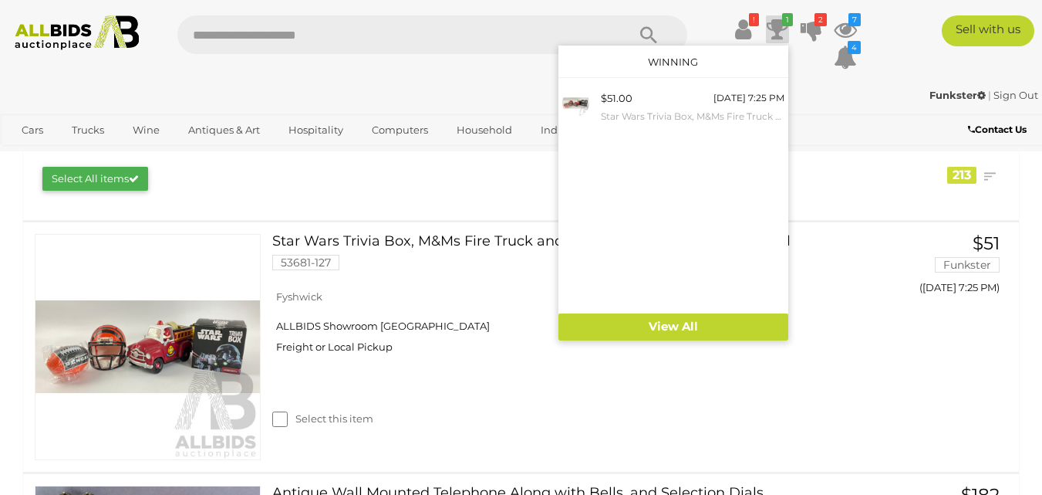
click at [780, 20] on icon at bounding box center [778, 29] width 22 height 28
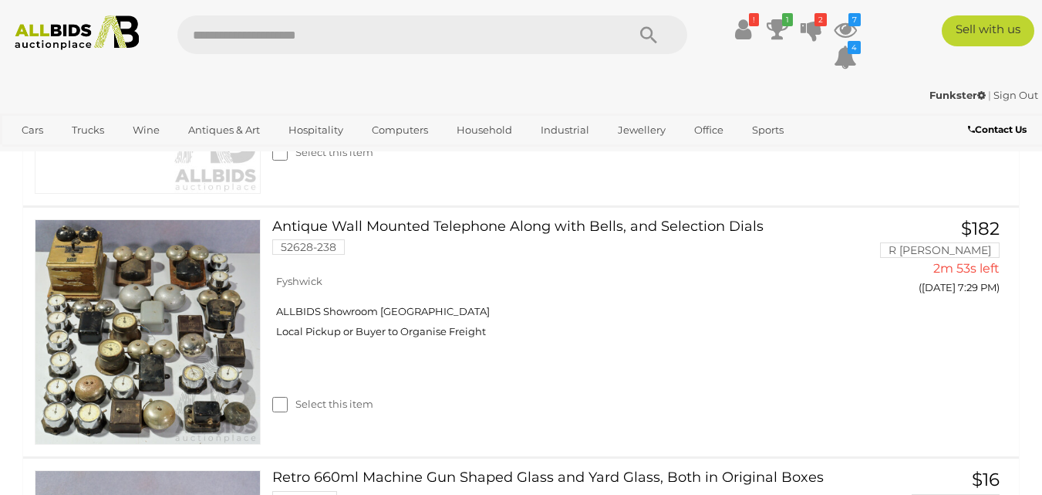
scroll to position [0, 0]
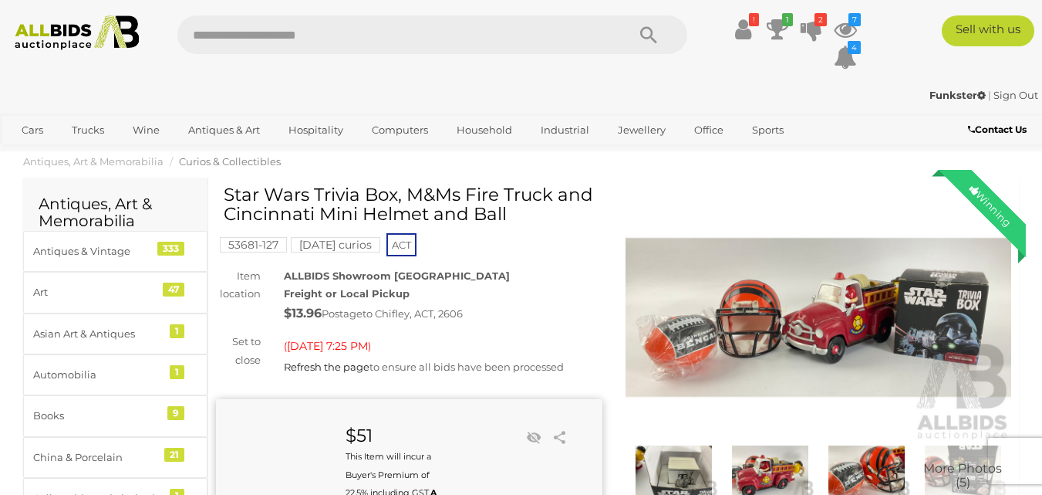
click at [854, 335] on img at bounding box center [819, 317] width 387 height 249
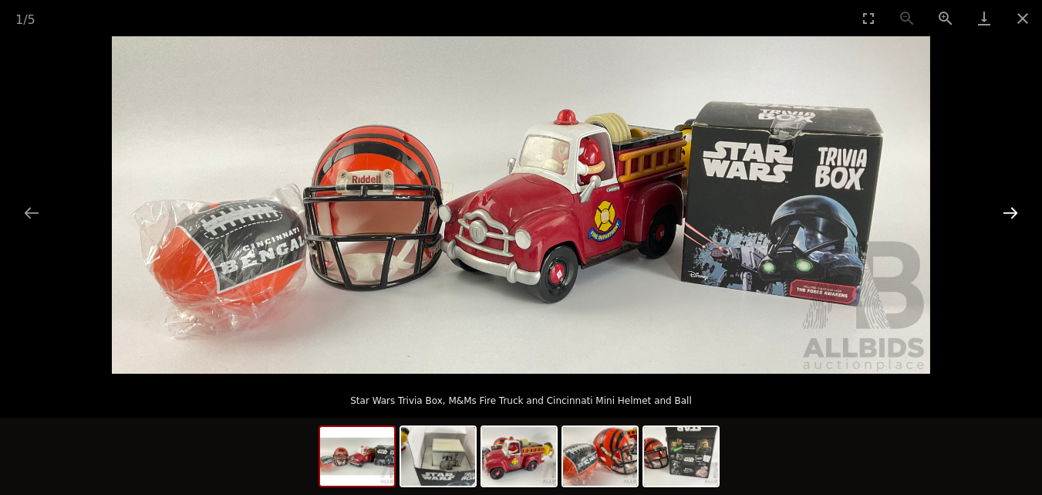
click at [1016, 210] on button "Next slide" at bounding box center [1011, 213] width 32 height 30
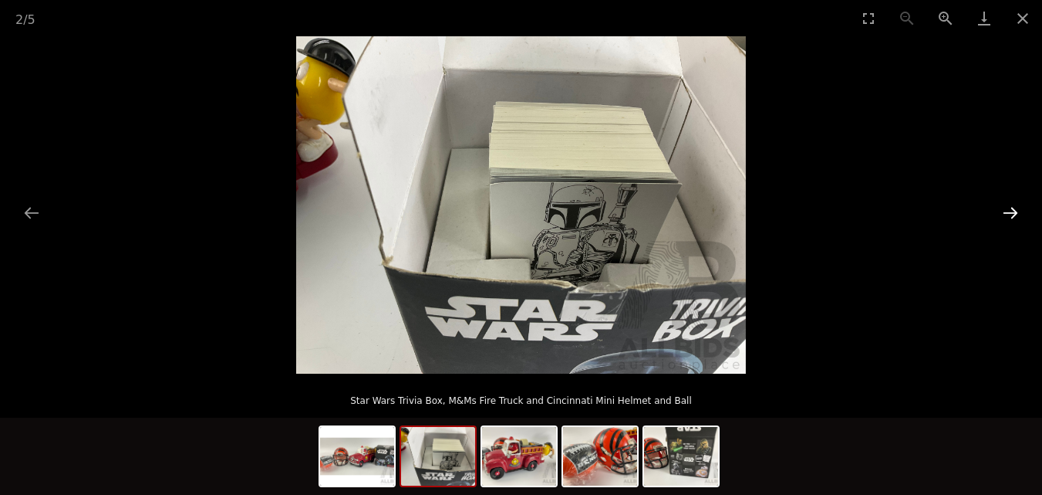
click at [1016, 210] on button "Next slide" at bounding box center [1011, 213] width 32 height 30
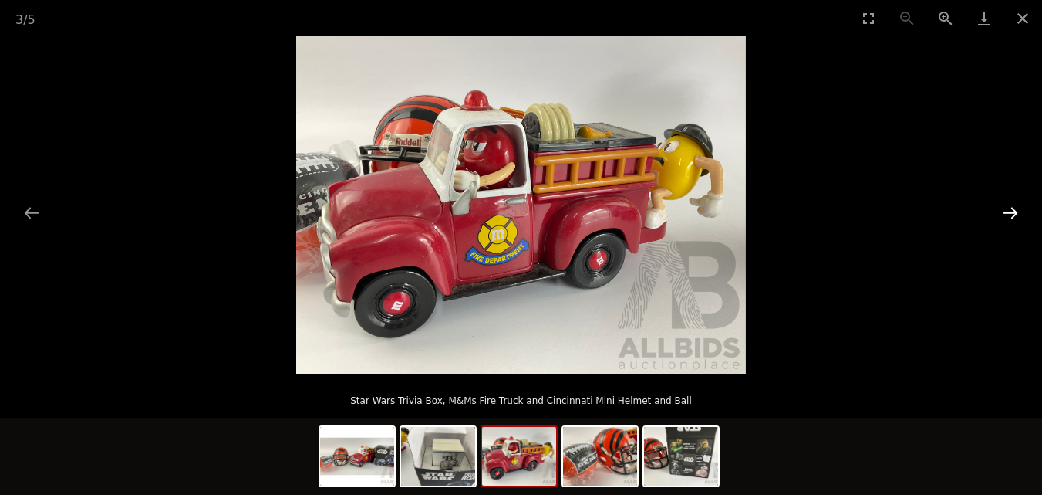
click at [1016, 210] on button "Next slide" at bounding box center [1011, 213] width 32 height 30
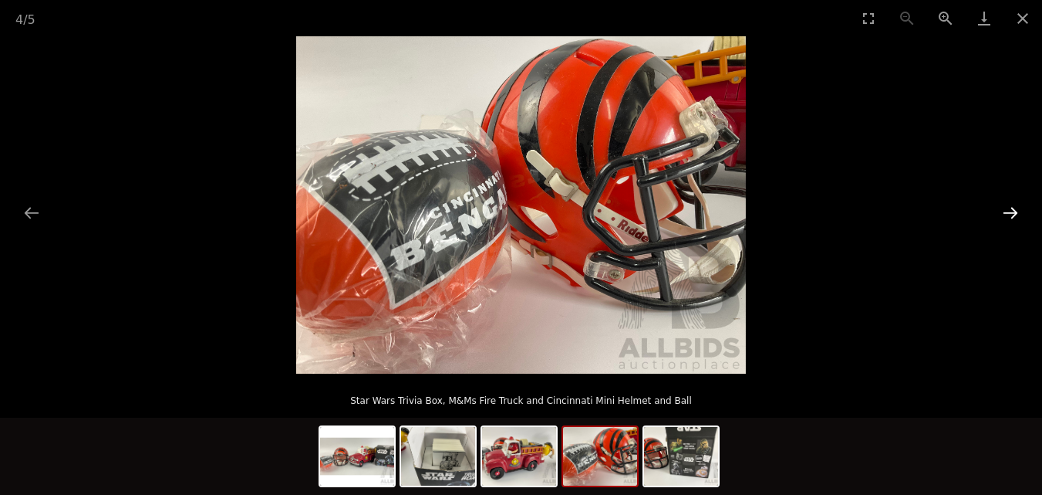
click at [1016, 210] on button "Next slide" at bounding box center [1011, 213] width 32 height 30
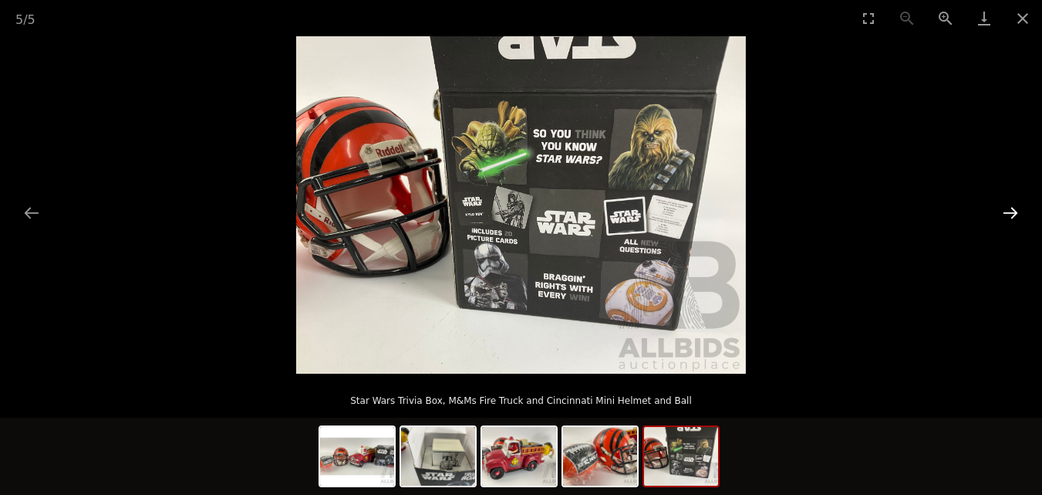
click at [1016, 210] on button "Next slide" at bounding box center [1011, 213] width 32 height 30
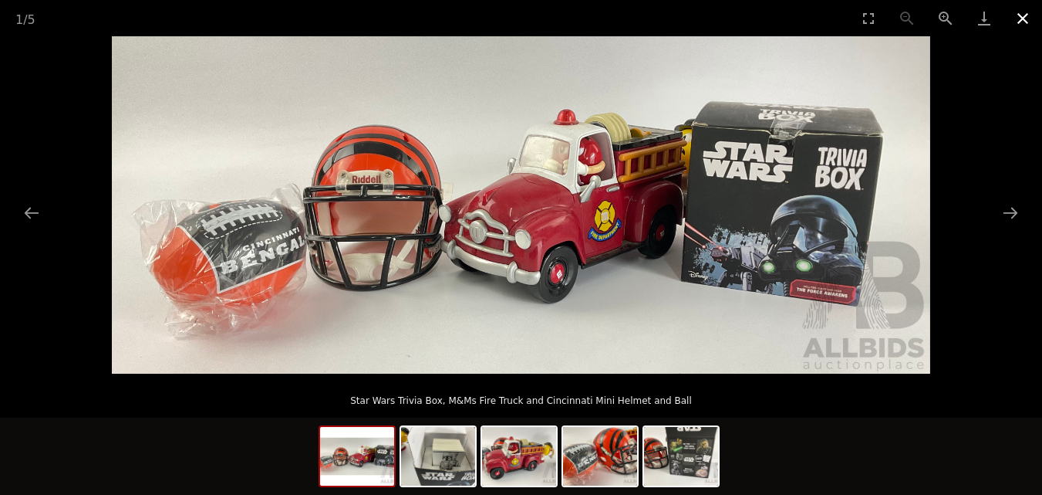
click at [1018, 13] on button "Close gallery" at bounding box center [1023, 18] width 39 height 36
